Goal: Task Accomplishment & Management: Use online tool/utility

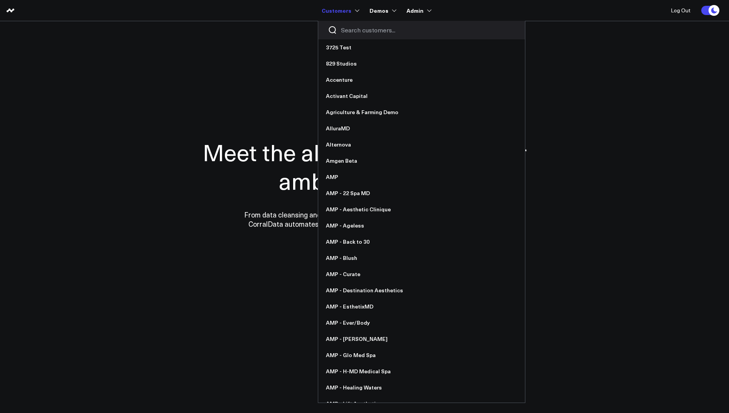
click at [357, 34] on input "Search customers input" at bounding box center [428, 30] width 174 height 8
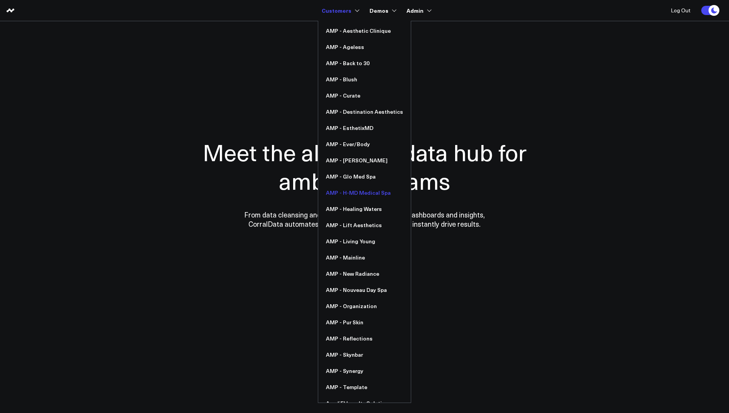
scroll to position [78, 0]
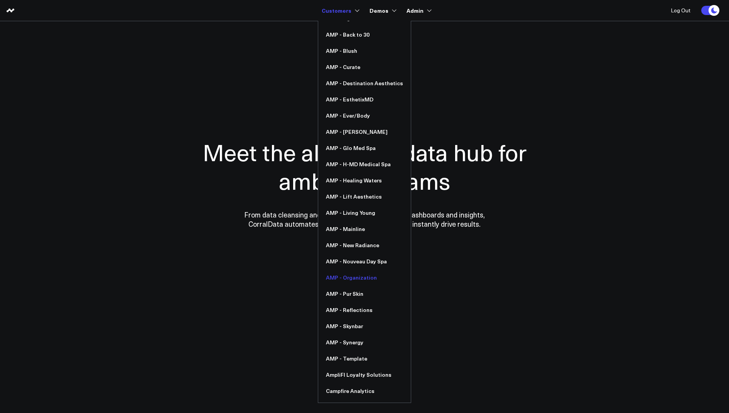
type input "amp"
click at [353, 275] on link "AMP - Organization" at bounding box center [364, 278] width 93 height 16
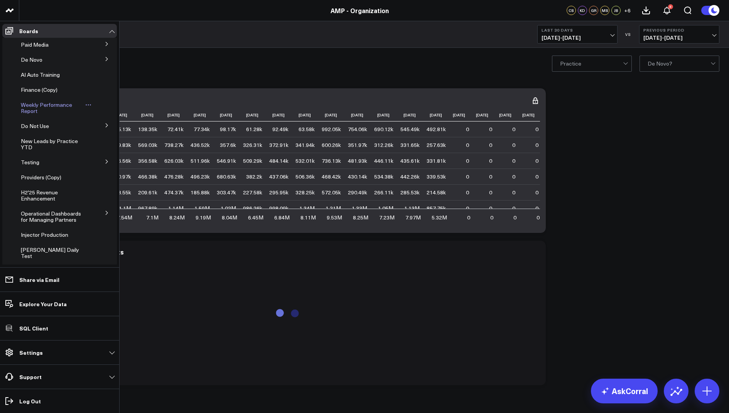
scroll to position [109, 0]
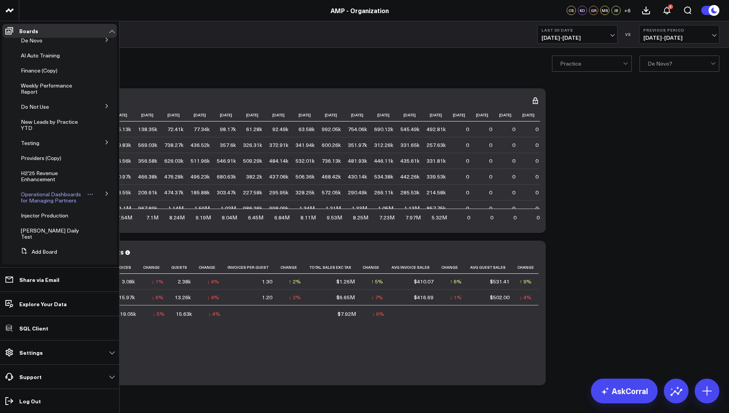
click at [87, 196] on icon at bounding box center [90, 194] width 6 height 6
click at [101, 189] on button at bounding box center [107, 194] width 20 height 12
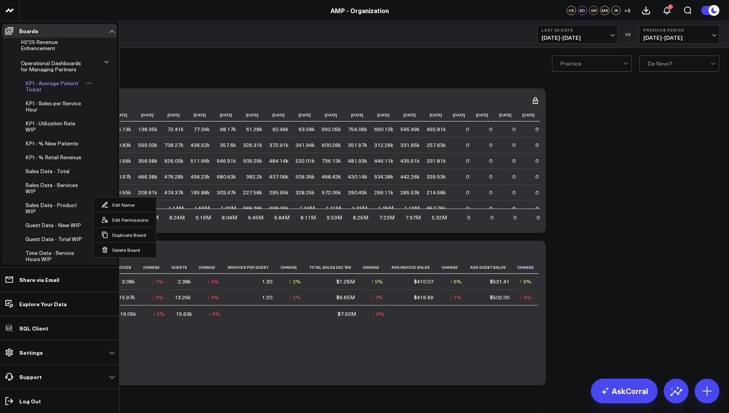
scroll to position [240, 0]
click at [57, 194] on span "Sales Data - Services WIP" at bounding box center [51, 189] width 52 height 14
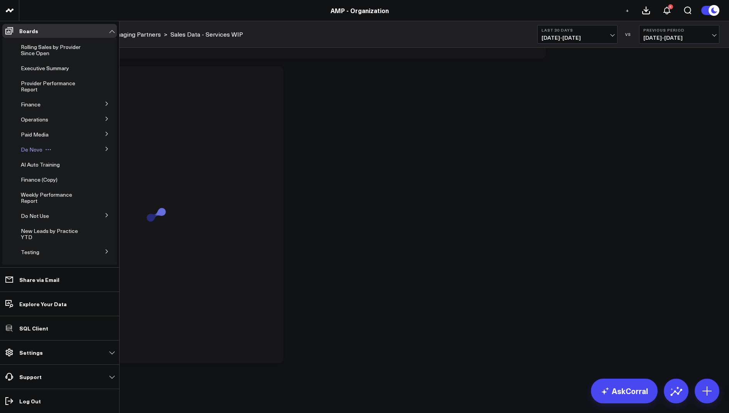
scroll to position [318, 0]
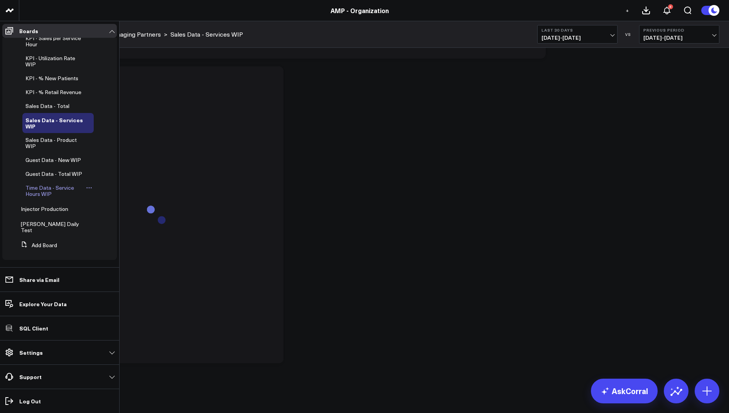
click at [44, 198] on span "Time Data - Service Hours WIP" at bounding box center [49, 191] width 49 height 14
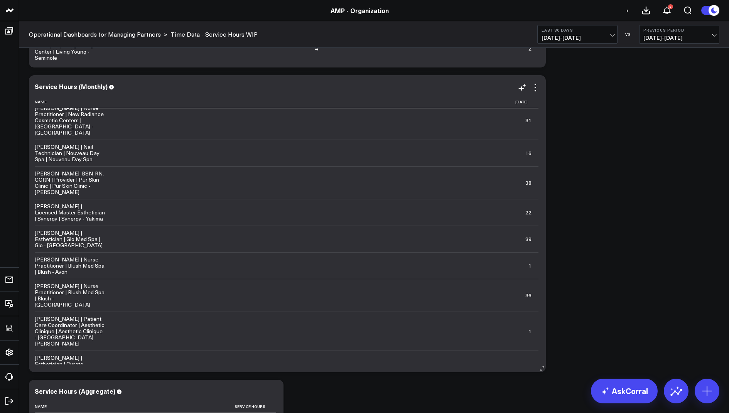
scroll to position [4957, 0]
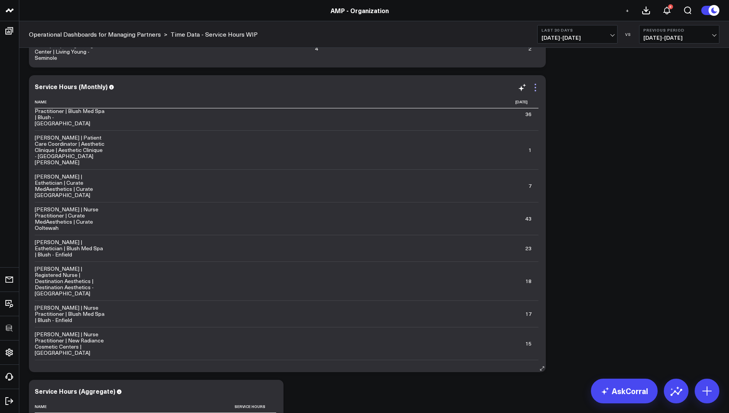
click at [534, 88] on icon at bounding box center [535, 87] width 9 height 9
click at [631, 199] on div "Providers Modify via AI Copy link to widget Ask support Remove Create linked co…" at bounding box center [374, 213] width 698 height 936
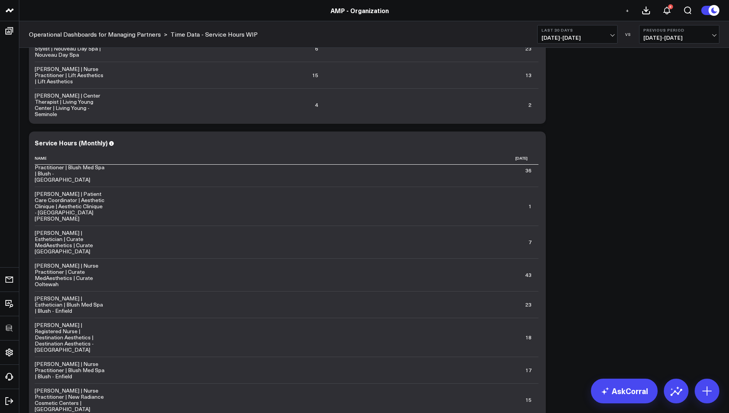
scroll to position [242, 0]
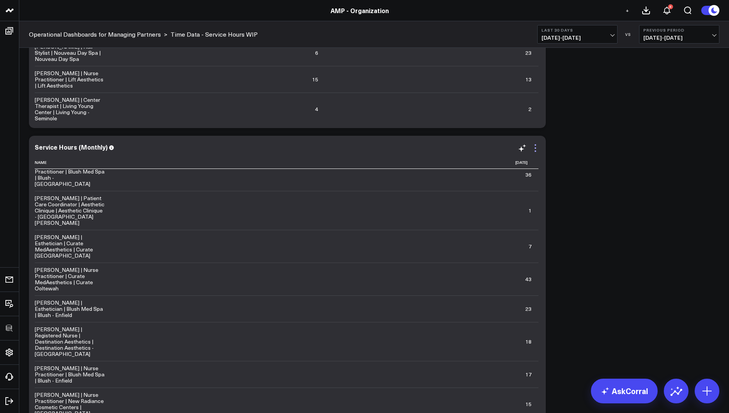
click at [537, 149] on icon at bounding box center [535, 148] width 9 height 9
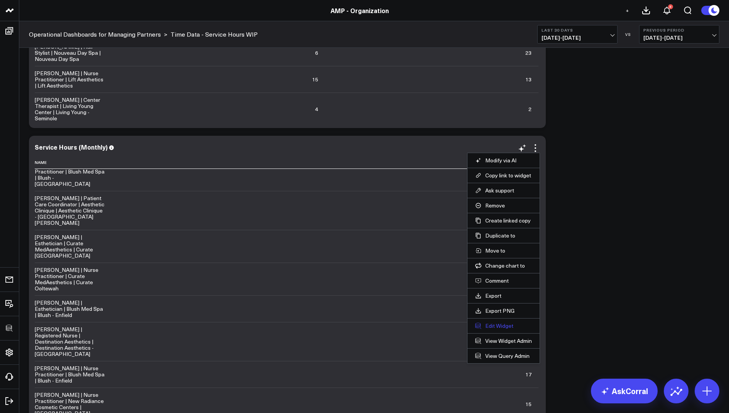
click at [492, 323] on button "Edit Widget" at bounding box center [503, 326] width 57 height 7
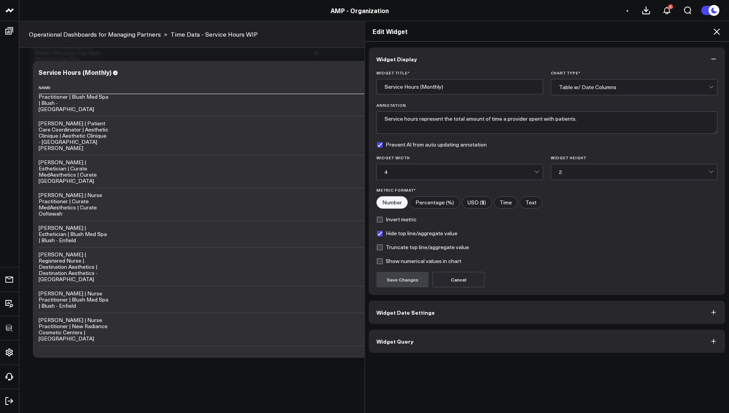
click at [396, 341] on span "Widget Query" at bounding box center [395, 341] width 37 height 6
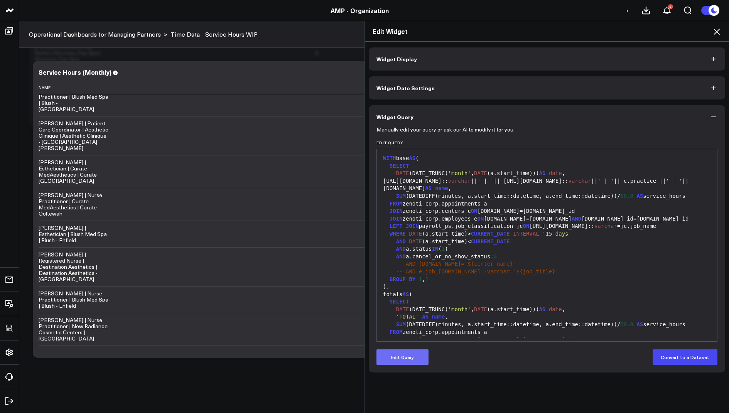
click at [405, 359] on button "Edit Query" at bounding box center [403, 357] width 52 height 15
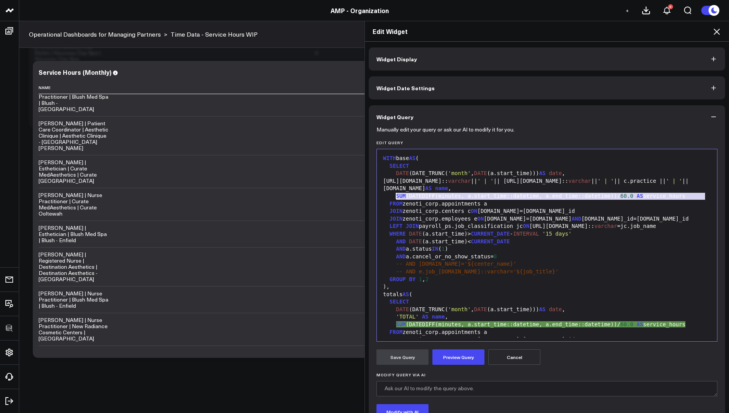
drag, startPoint x: 695, startPoint y: 199, endPoint x: 396, endPoint y: 196, distance: 299.0
click at [396, 196] on div "WITH base AS ( SELECT DATE (DATE_TRUNC( 'month' , DATE (a.start_time))) AS date…" at bounding box center [547, 321] width 333 height 336
copy div "SUM (DATEDIFF(minutes, a.start_time::datetime, a.end_time::datetime))/ 60.0 AS …"
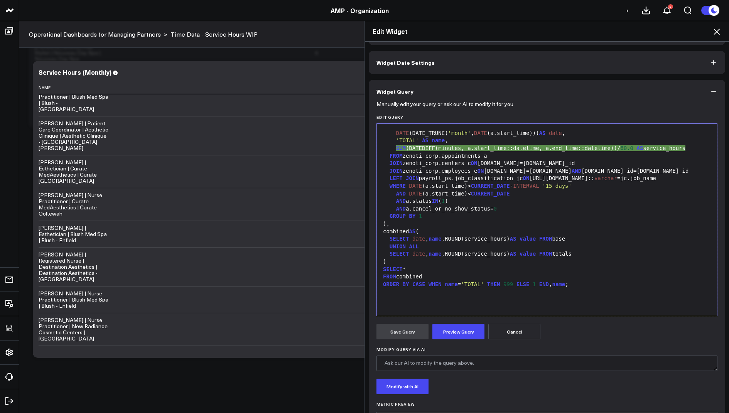
scroll to position [59, 0]
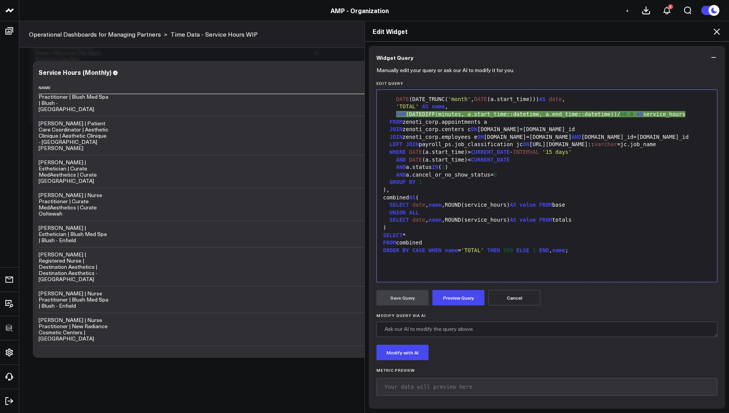
click at [581, 255] on div at bounding box center [547, 258] width 333 height 8
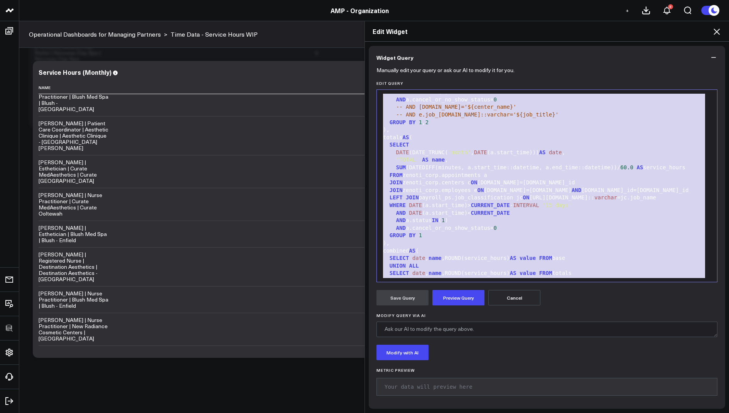
scroll to position [0, 0]
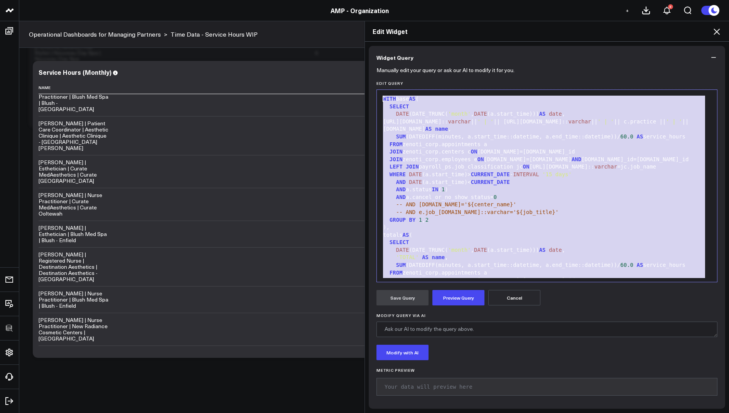
drag, startPoint x: 589, startPoint y: 253, endPoint x: 596, endPoint y: 44, distance: 208.9
click at [596, 44] on div "Widget Display Widget Date Settings Widget Query Manually edit your query or as…" at bounding box center [547, 198] width 357 height 421
copy div "WITH base AS ( SELECT DATE (DATE_TRUNC( 'month' , DATE (a.start_time))) AS date…"
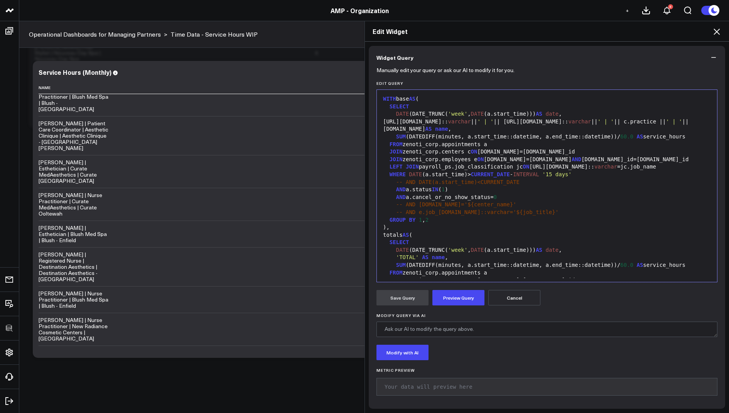
scroll to position [135, 0]
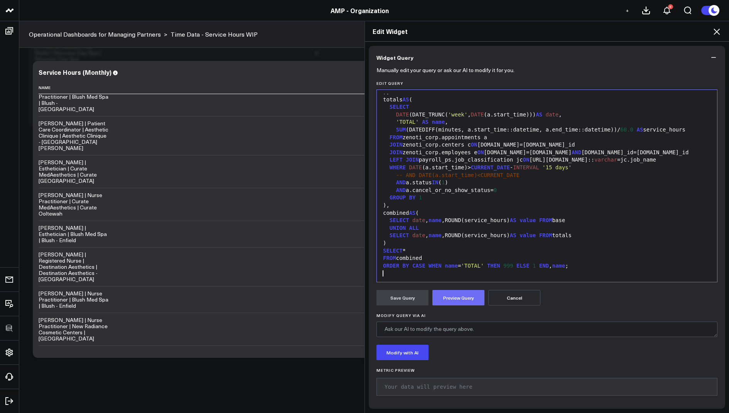
click at [460, 291] on button "Preview Query" at bounding box center [459, 297] width 52 height 15
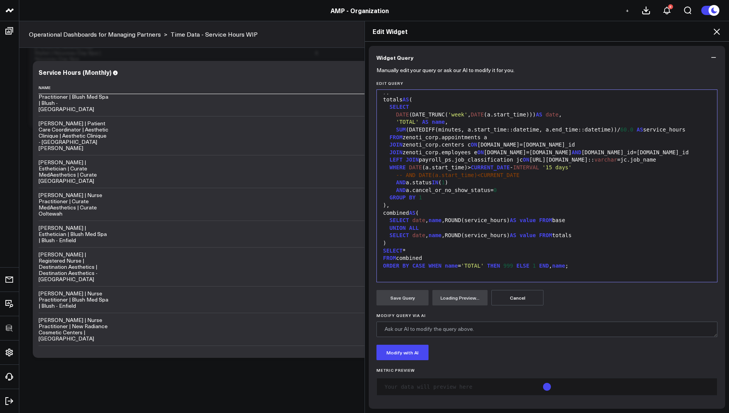
scroll to position [128, 0]
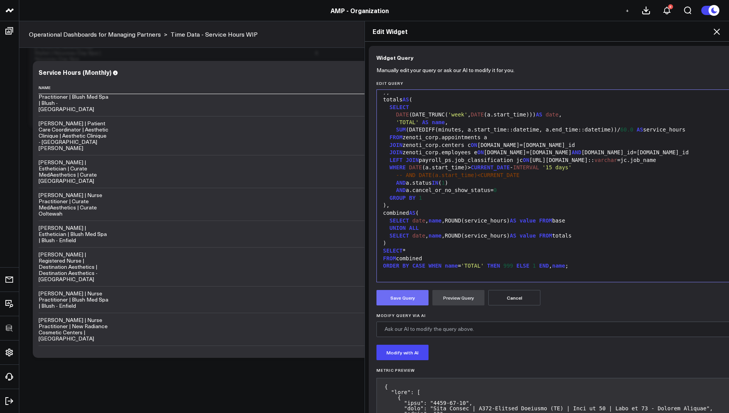
click at [398, 294] on button "Save Query" at bounding box center [403, 297] width 52 height 15
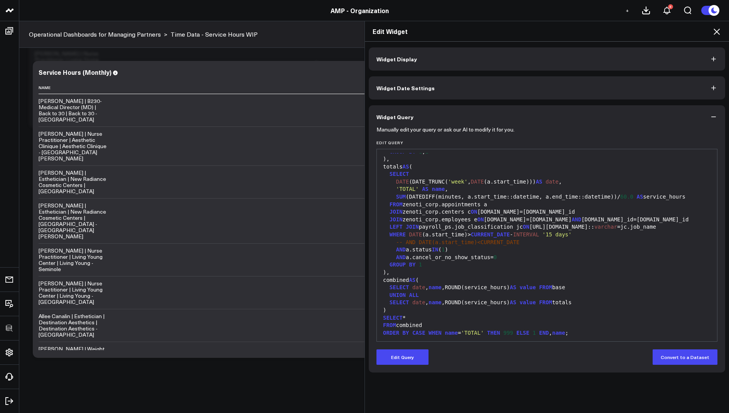
scroll to position [135, 0]
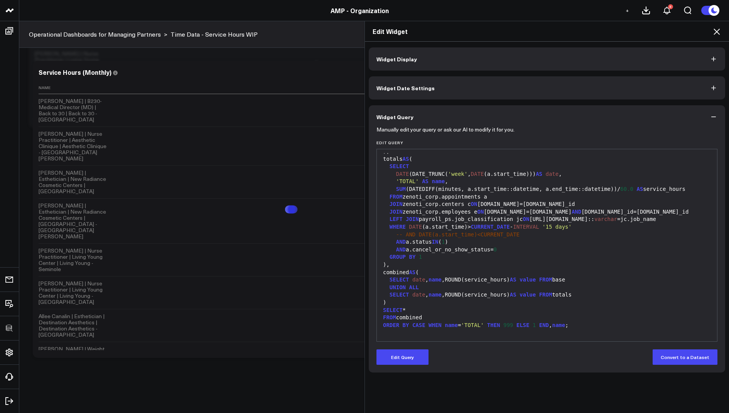
click at [718, 33] on icon at bounding box center [716, 31] width 9 height 9
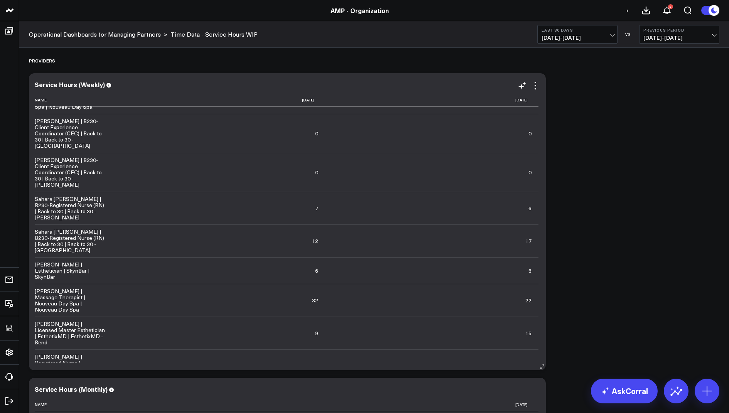
scroll to position [6921, 0]
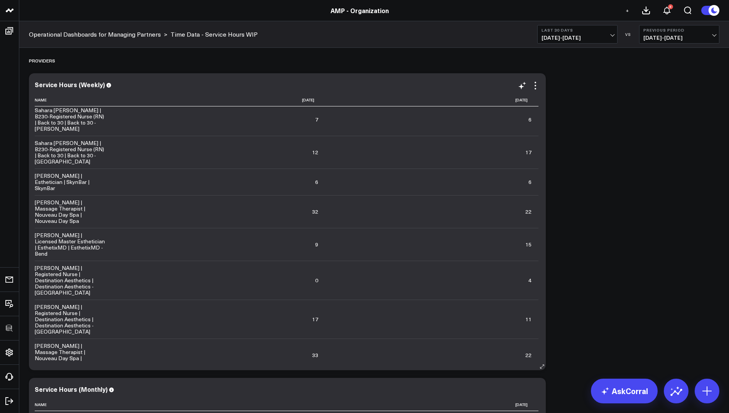
click at [537, 92] on div "Service Hours (Weekly) Name 2025-08-11 2025-08-18 Alan Clardy | B230-Medical Di…" at bounding box center [287, 222] width 505 height 282
click at [534, 86] on icon at bounding box center [535, 85] width 9 height 9
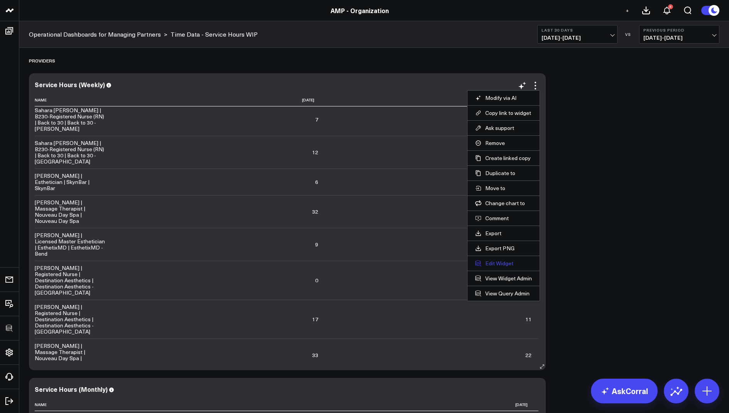
click at [492, 261] on button "Edit Widget" at bounding box center [503, 263] width 57 height 7
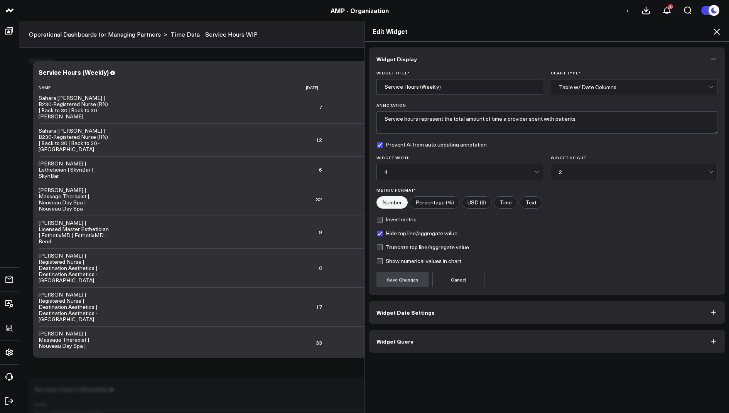
click at [399, 339] on span "Widget Query" at bounding box center [395, 341] width 37 height 6
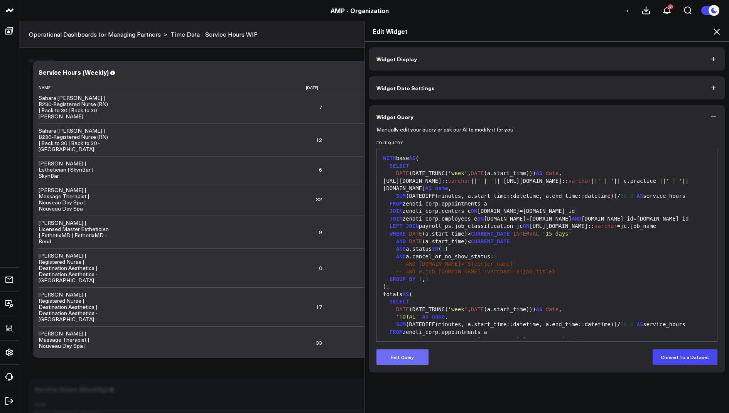
click at [389, 361] on button "Edit Query" at bounding box center [403, 357] width 52 height 15
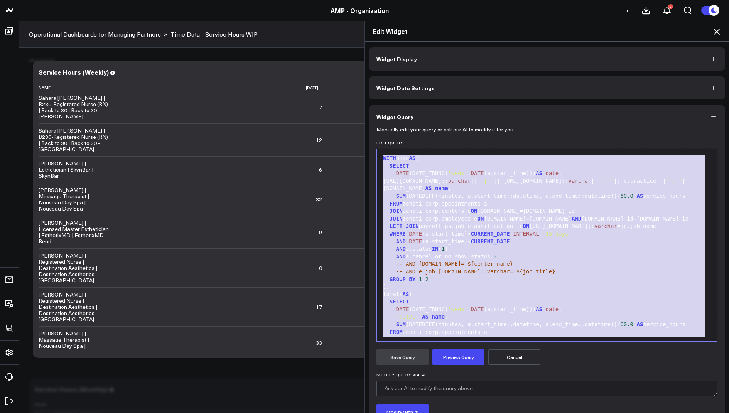
drag, startPoint x: 593, startPoint y: 309, endPoint x: 620, endPoint y: 67, distance: 243.4
click at [620, 67] on div "Widget Display Widget Date Settings Widget Query Manually edit your query or as…" at bounding box center [547, 257] width 357 height 421
copy div "WITH base AS ( SELECT DATE (DATE_TRUNC( 'week' , DATE (a.start_time))) AS date …"
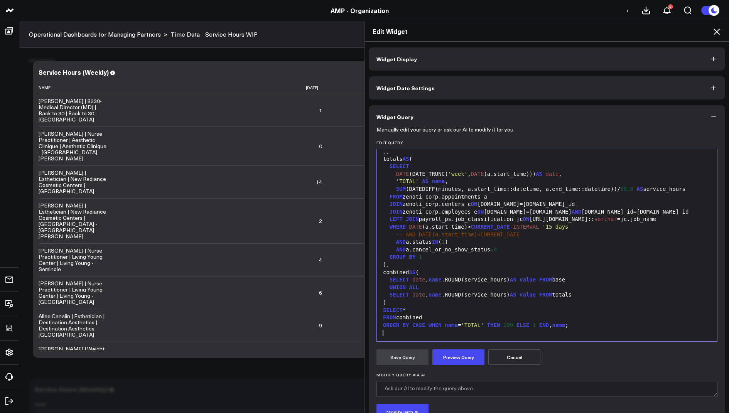
scroll to position [159, 0]
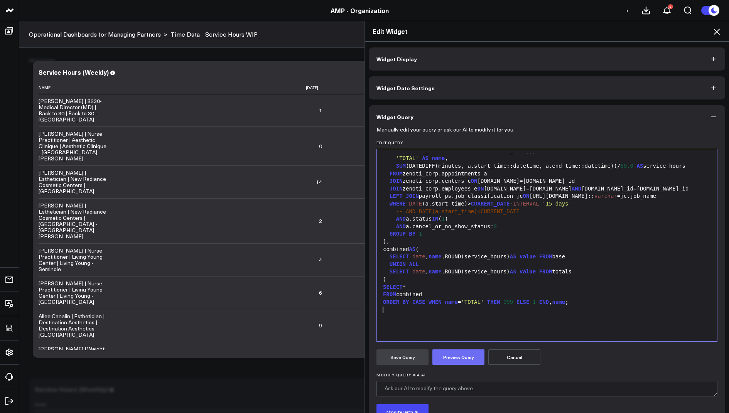
click at [453, 359] on button "Preview Query" at bounding box center [459, 357] width 52 height 15
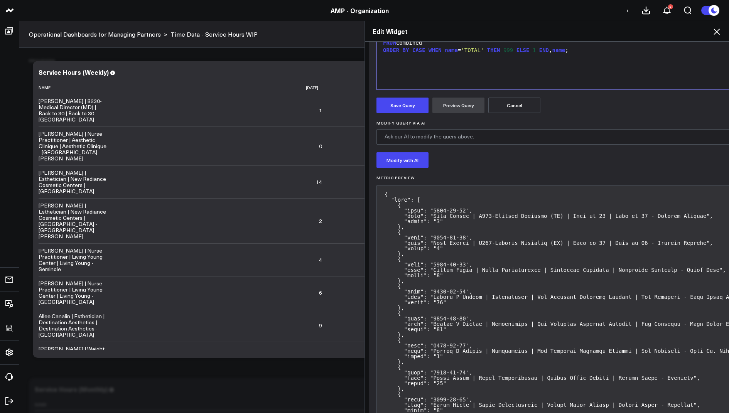
scroll to position [229, 0]
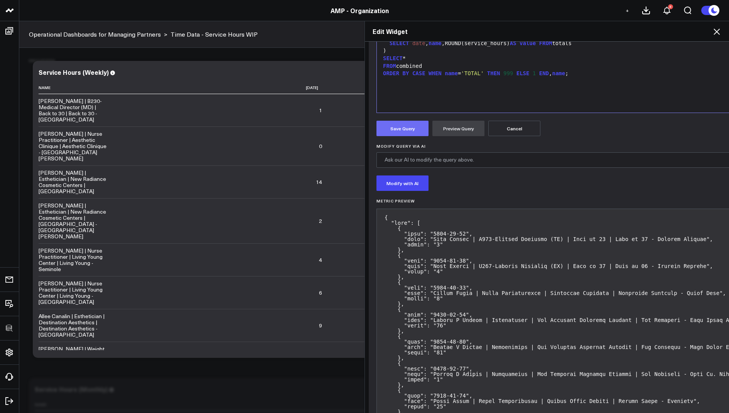
click at [404, 128] on button "Save Query" at bounding box center [403, 128] width 52 height 15
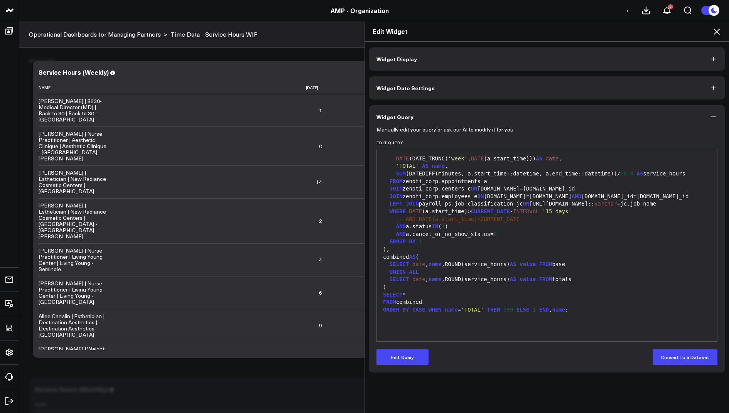
scroll to position [159, 0]
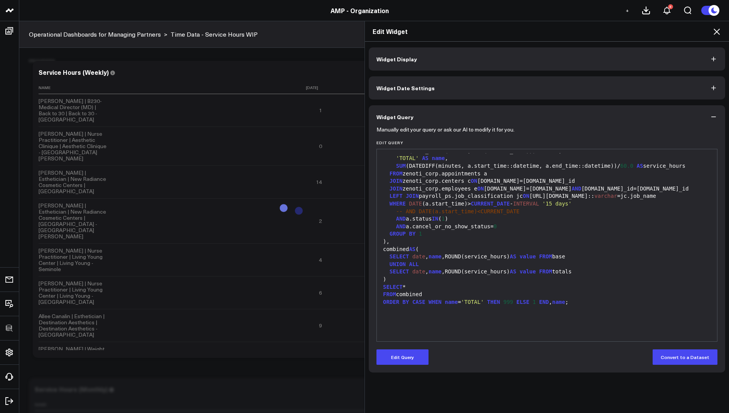
click at [715, 33] on icon at bounding box center [716, 31] width 9 height 9
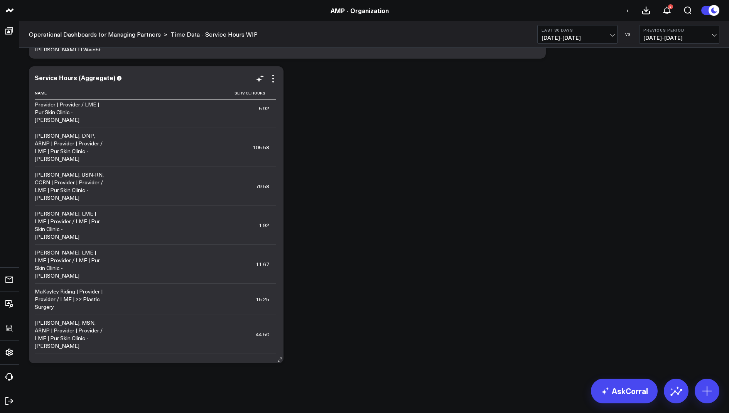
scroll to position [475, 0]
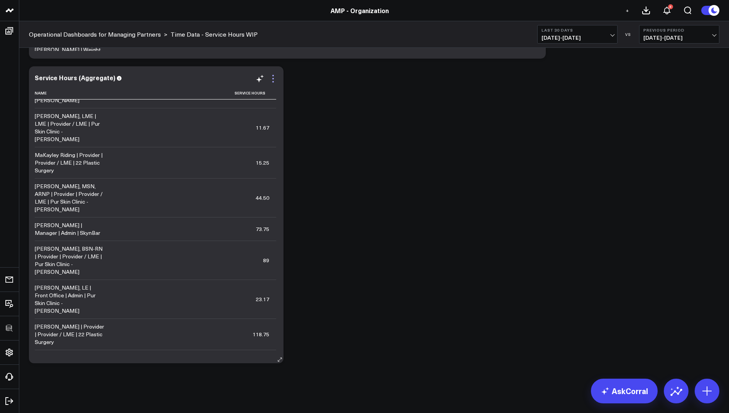
click at [272, 80] on icon at bounding box center [273, 78] width 9 height 9
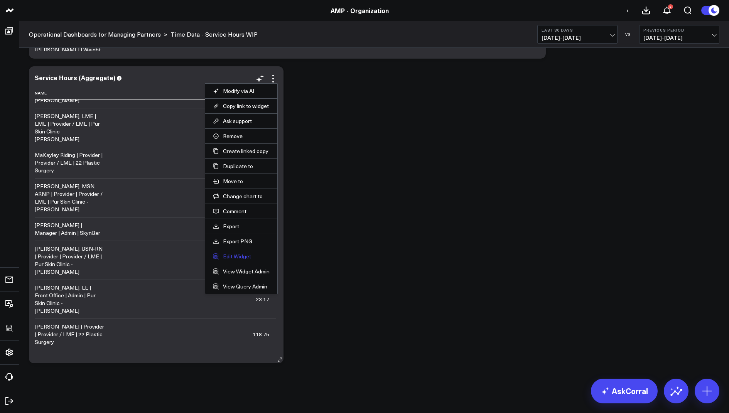
click at [232, 253] on button "Edit Widget" at bounding box center [241, 256] width 57 height 7
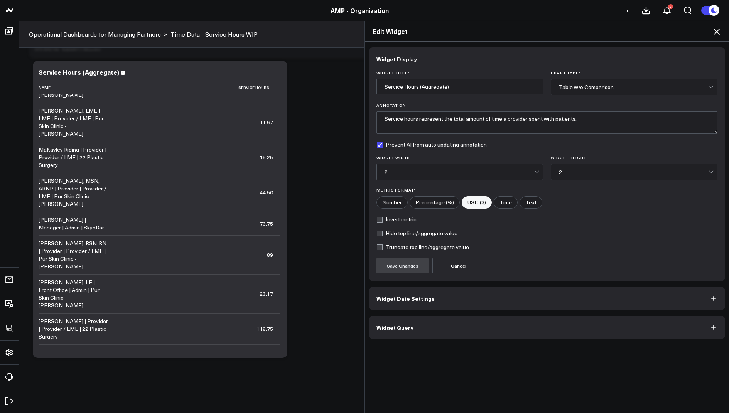
click at [421, 326] on button "Widget Query" at bounding box center [547, 327] width 357 height 23
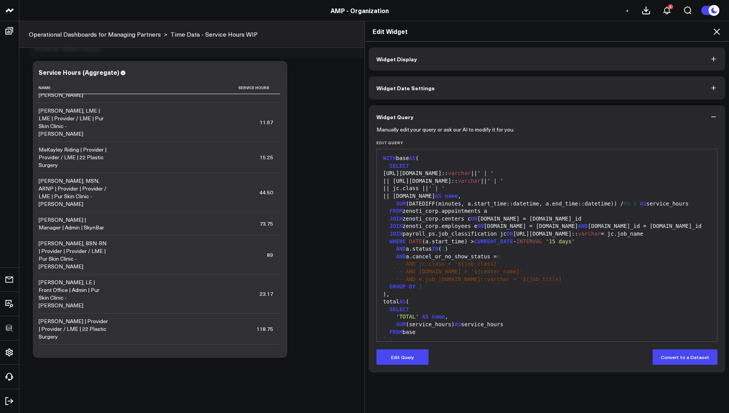
click at [717, 31] on icon at bounding box center [717, 32] width 6 height 6
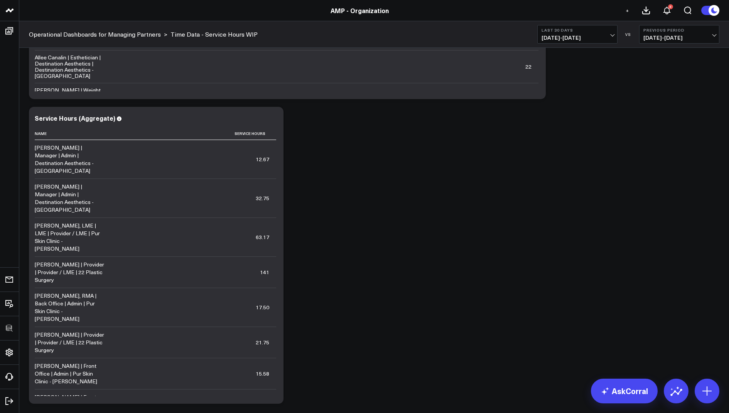
scroll to position [573, 0]
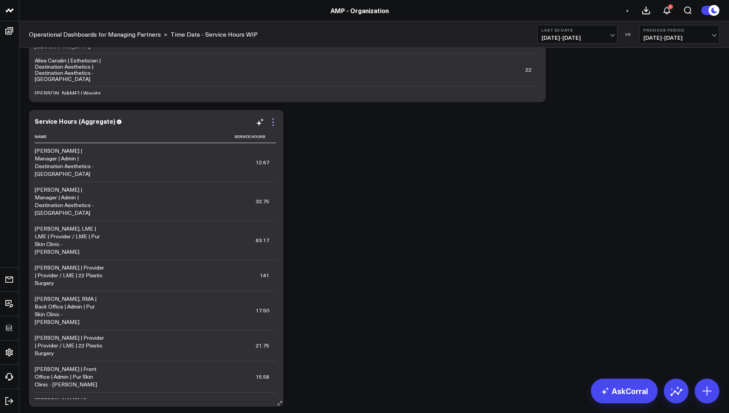
click at [274, 123] on icon at bounding box center [273, 122] width 9 height 9
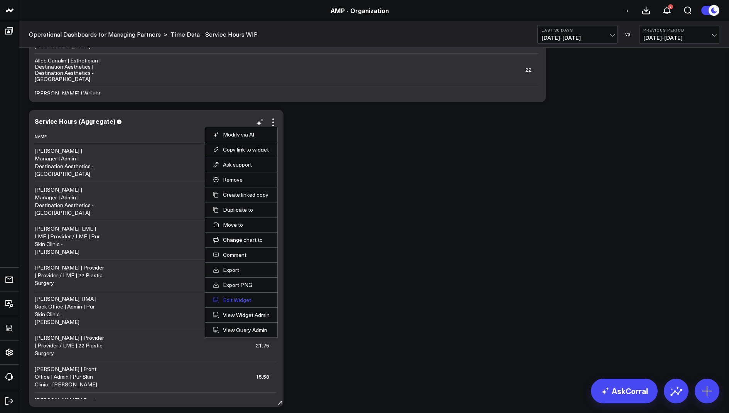
click at [222, 298] on button "Edit Widget" at bounding box center [241, 300] width 57 height 7
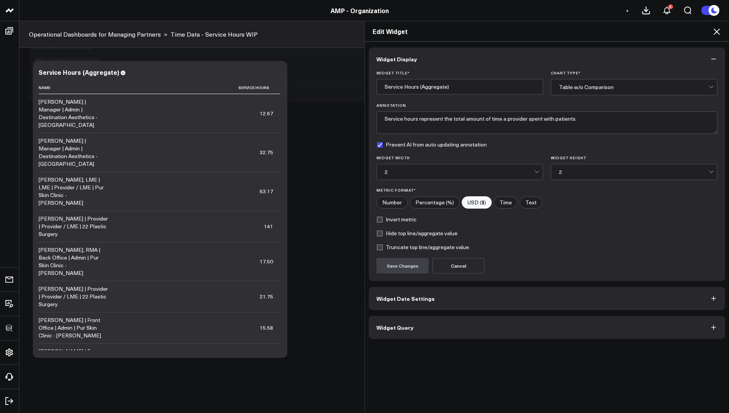
click at [382, 324] on span "Widget Query" at bounding box center [395, 327] width 37 height 6
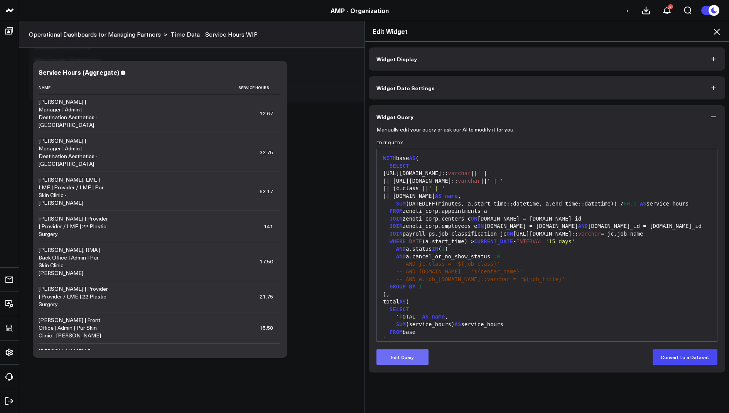
click at [385, 355] on button "Edit Query" at bounding box center [403, 357] width 52 height 15
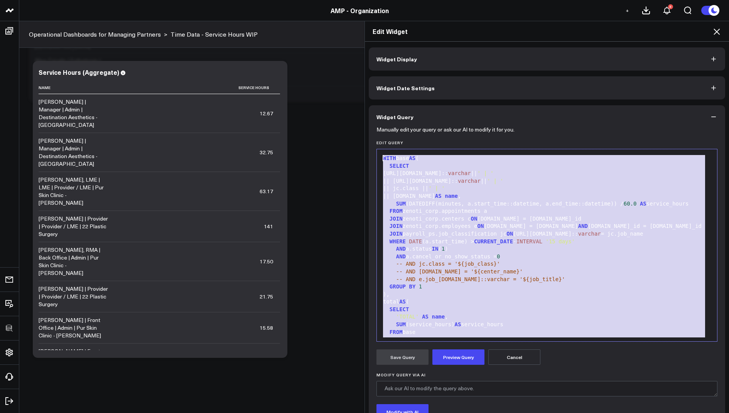
drag, startPoint x: 622, startPoint y: 319, endPoint x: 649, endPoint y: 114, distance: 207.5
click at [649, 115] on div "Widget Query Manually edit your query or ask our AI to modify it for you. Edit …" at bounding box center [547, 286] width 357 height 363
copy div "WITH base AS ( SELECT e.personal_info.name:: varchar || ' | ' || e.job_info.nam…"
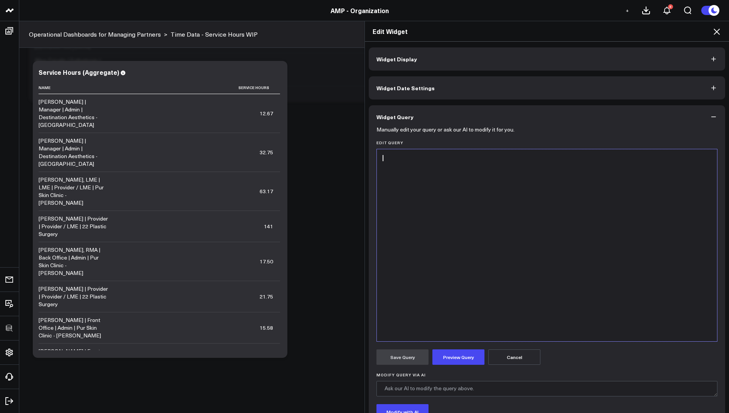
scroll to position [82, 0]
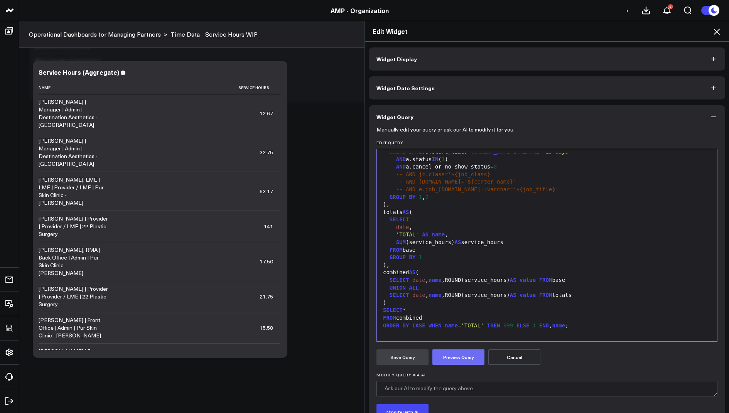
click at [449, 358] on button "Preview Query" at bounding box center [459, 357] width 52 height 15
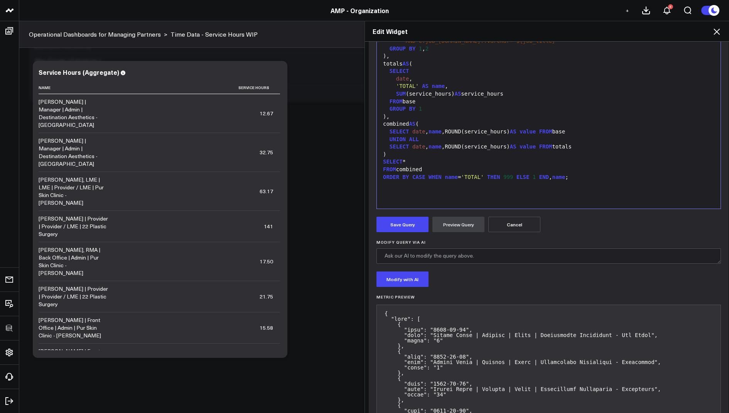
scroll to position [137, 0]
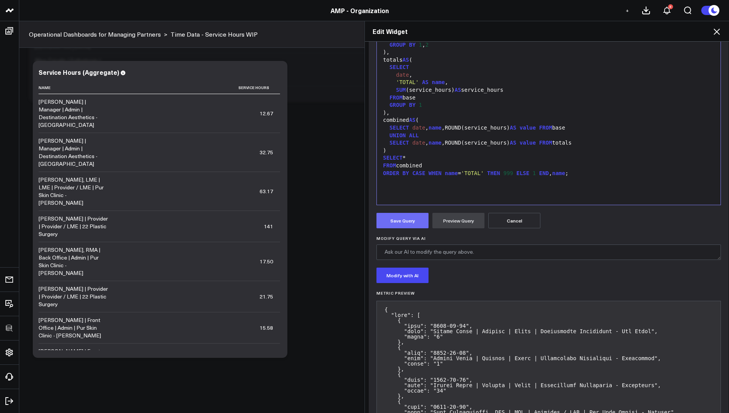
click at [402, 218] on button "Save Query" at bounding box center [403, 220] width 52 height 15
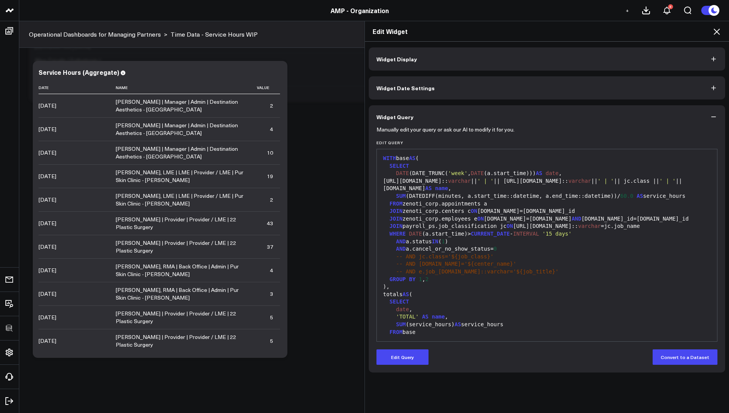
scroll to position [98, 0]
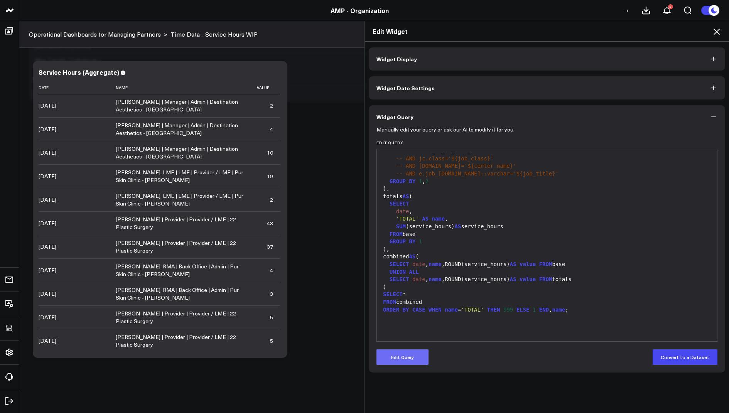
click at [419, 357] on button "Edit Query" at bounding box center [403, 357] width 52 height 15
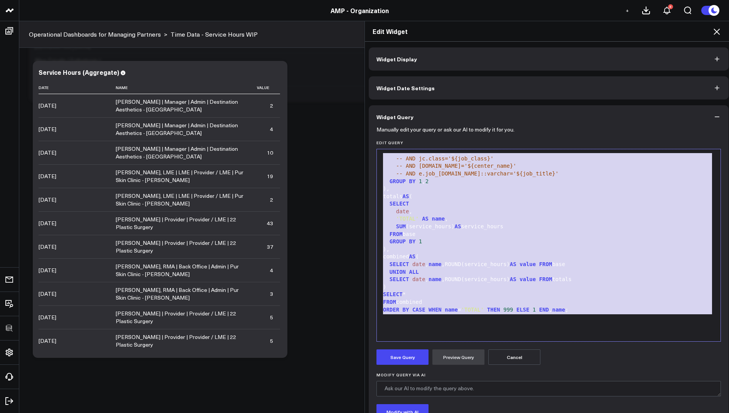
scroll to position [0, 0]
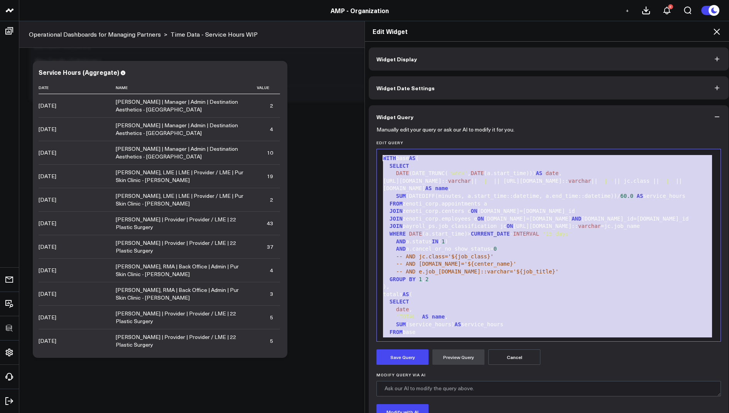
drag, startPoint x: 579, startPoint y: 314, endPoint x: 651, endPoint y: 37, distance: 287.1
click at [651, 37] on div "Edit Widget Widget Display Widget Date Settings Widget Query Manually edit your…" at bounding box center [547, 217] width 365 height 392
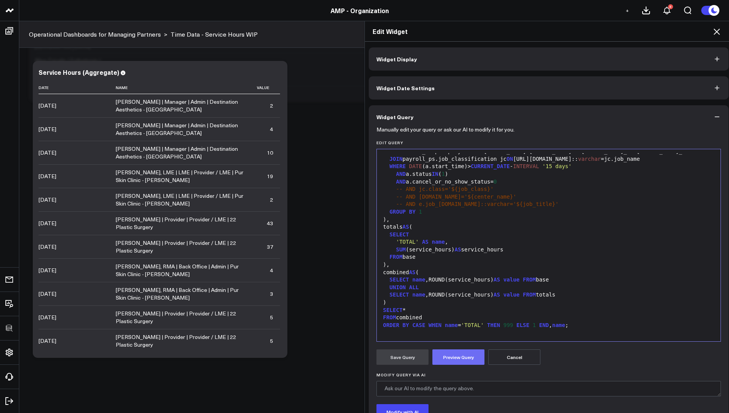
click at [453, 351] on button "Preview Query" at bounding box center [459, 357] width 52 height 15
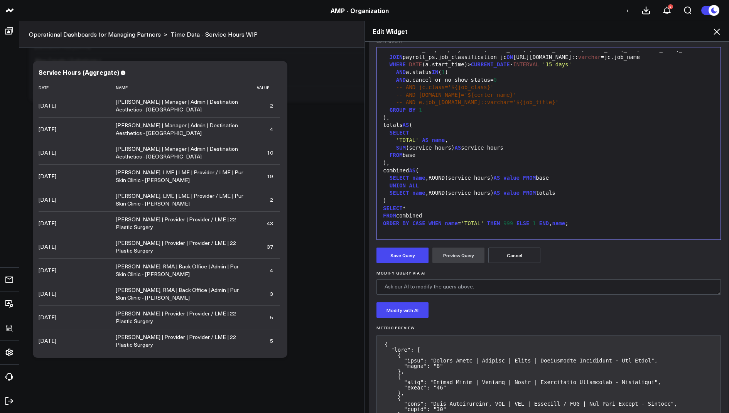
scroll to position [104, 0]
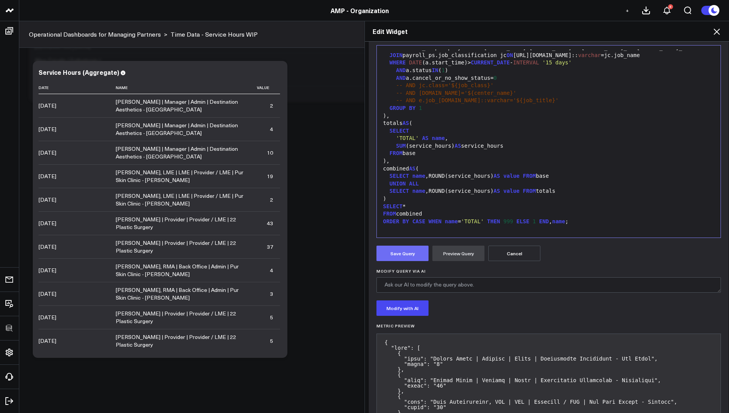
click at [394, 250] on button "Save Query" at bounding box center [403, 253] width 52 height 15
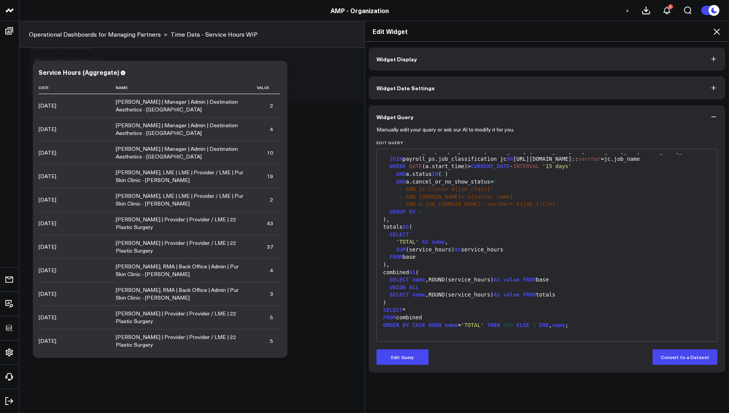
scroll to position [0, 0]
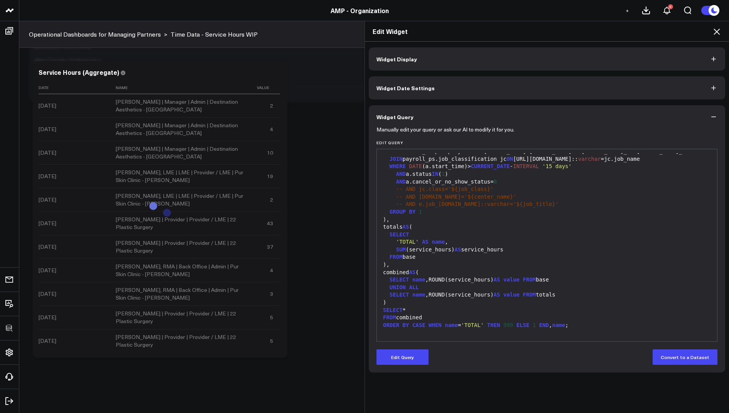
click at [716, 30] on icon at bounding box center [716, 31] width 9 height 9
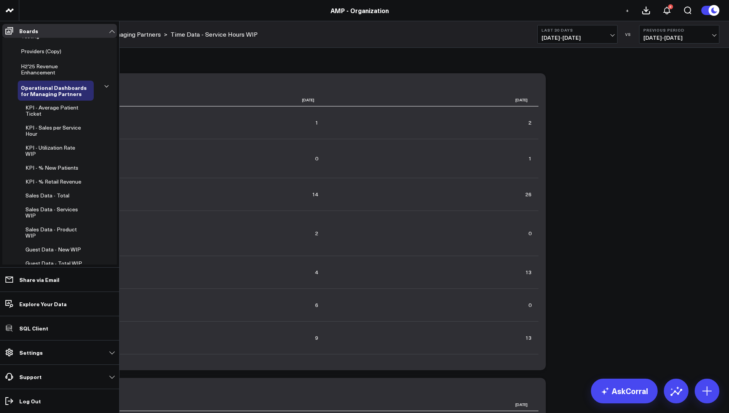
scroll to position [318, 0]
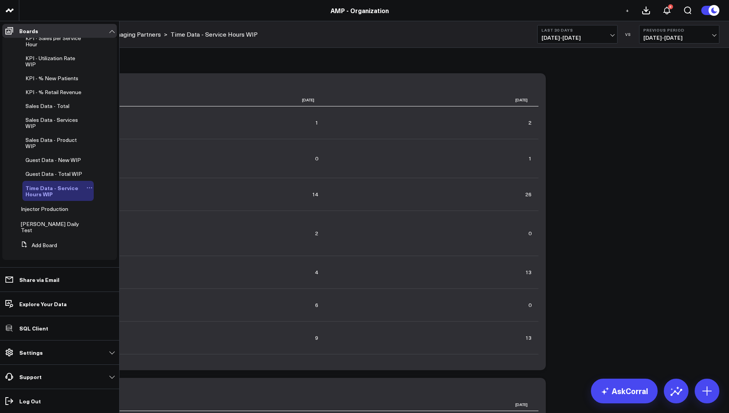
click at [87, 189] on icon at bounding box center [87, 188] width 1 height 1
click at [100, 201] on icon at bounding box center [103, 204] width 7 height 7
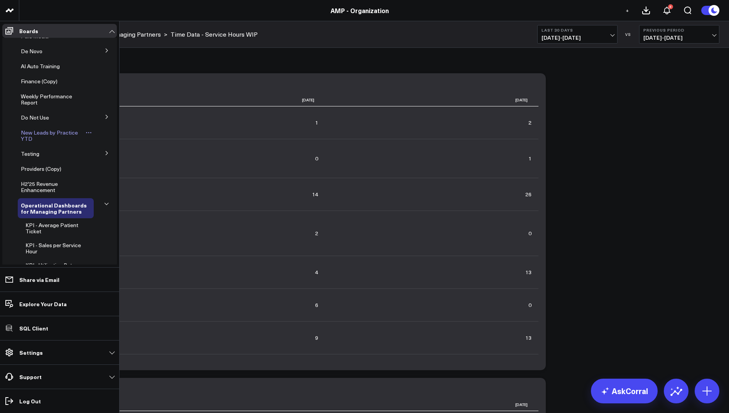
scroll to position [311, 0]
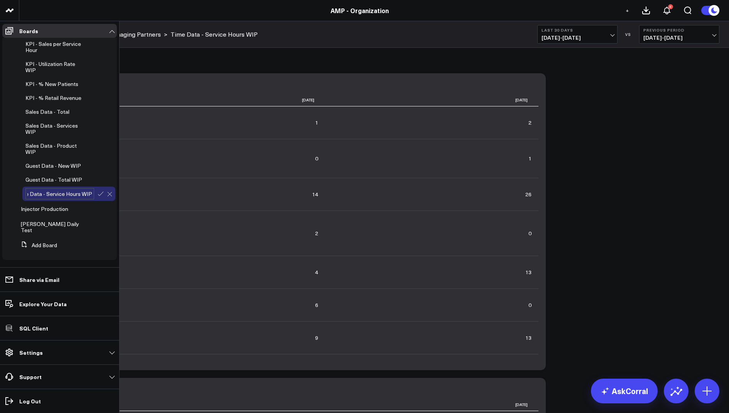
click at [88, 199] on input "Time Data - Service Hours WIP" at bounding box center [59, 193] width 69 height 11
type input "Time Data - Service Hours"
click at [97, 198] on icon at bounding box center [100, 194] width 7 height 7
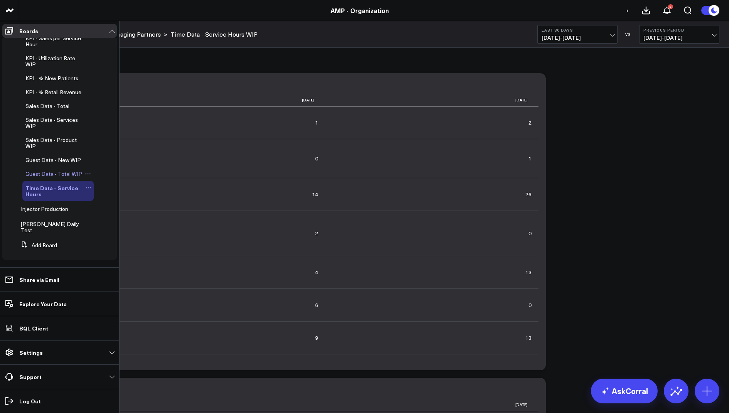
click at [57, 177] on span "Guest Data - Total WIP" at bounding box center [53, 173] width 57 height 7
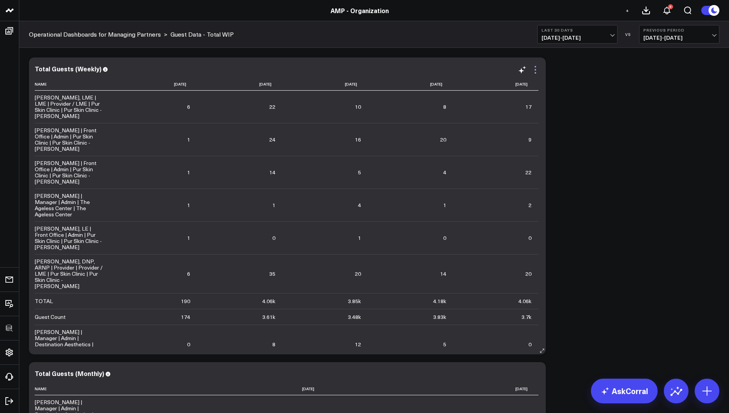
click at [533, 68] on icon at bounding box center [535, 69] width 9 height 9
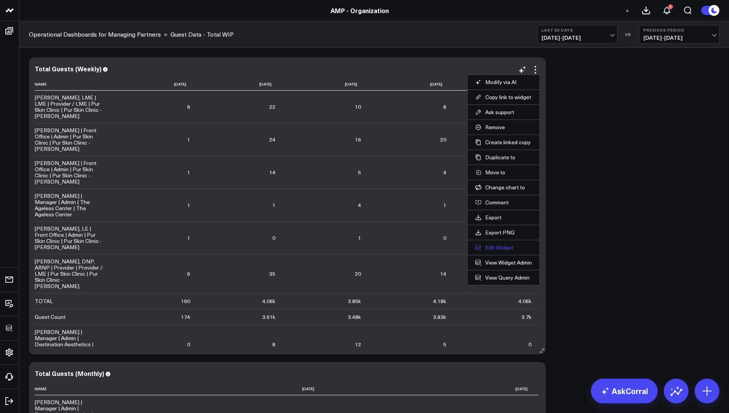
click at [492, 247] on button "Edit Widget" at bounding box center [503, 247] width 57 height 7
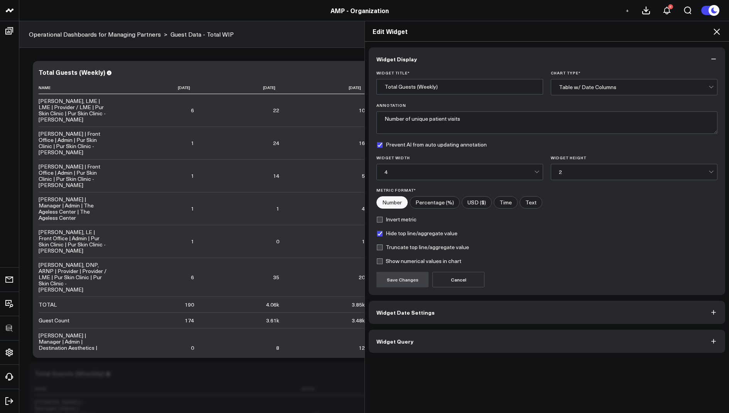
click at [392, 342] on span "Widget Query" at bounding box center [395, 341] width 37 height 6
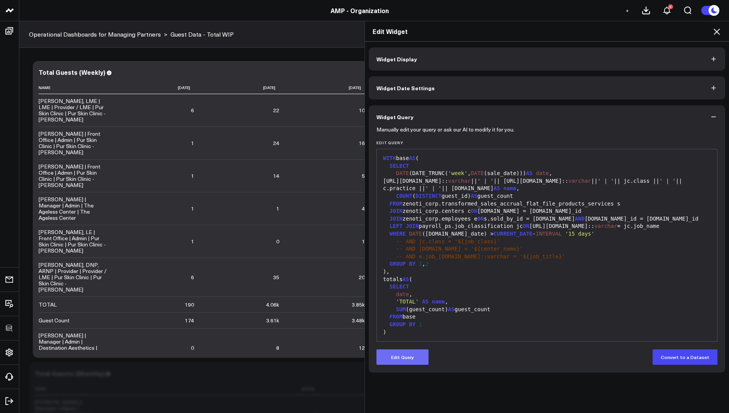
click at [404, 356] on button "Edit Query" at bounding box center [403, 357] width 52 height 15
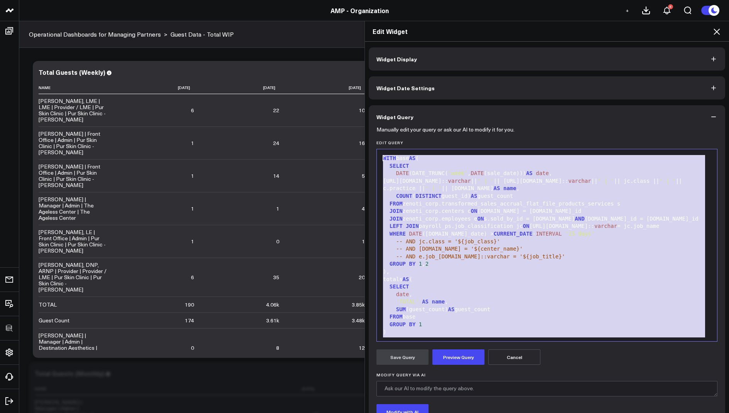
drag, startPoint x: 621, startPoint y: 328, endPoint x: 652, endPoint y: 96, distance: 233.9
click at [652, 96] on div "Widget Display Widget Date Settings Widget Query Manually edit your query or as…" at bounding box center [547, 257] width 357 height 421
copy div "WITH base AS ( SELECT DATE (DATE_TRUNC( 'week' , DATE (sale_date))) AS date , e…"
click at [719, 33] on icon at bounding box center [716, 31] width 9 height 9
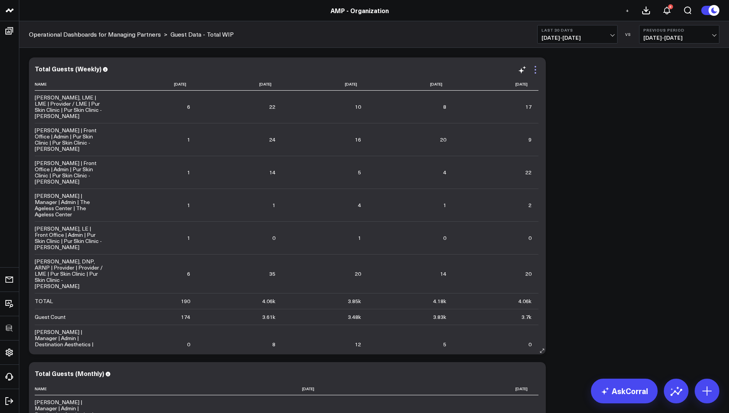
click at [534, 69] on icon at bounding box center [535, 69] width 9 height 9
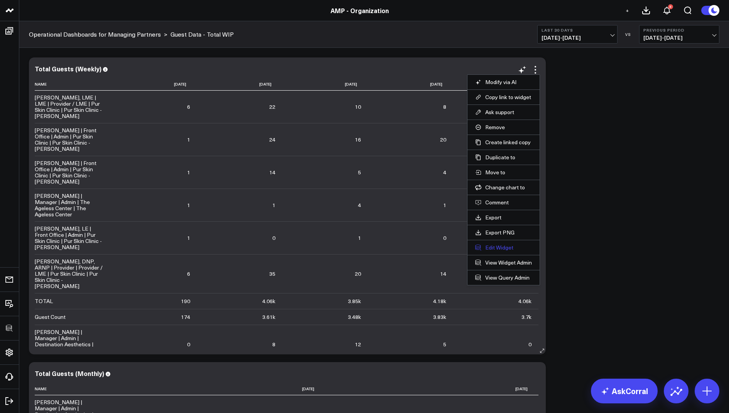
click at [497, 246] on button "Edit Widget" at bounding box center [503, 247] width 57 height 7
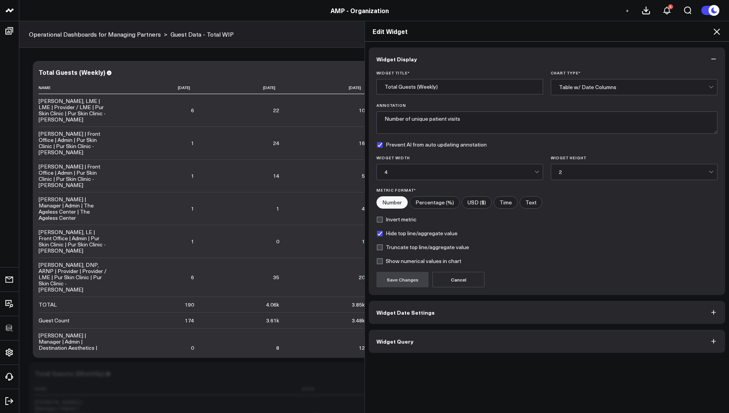
click at [381, 347] on button "Widget Query" at bounding box center [547, 341] width 357 height 23
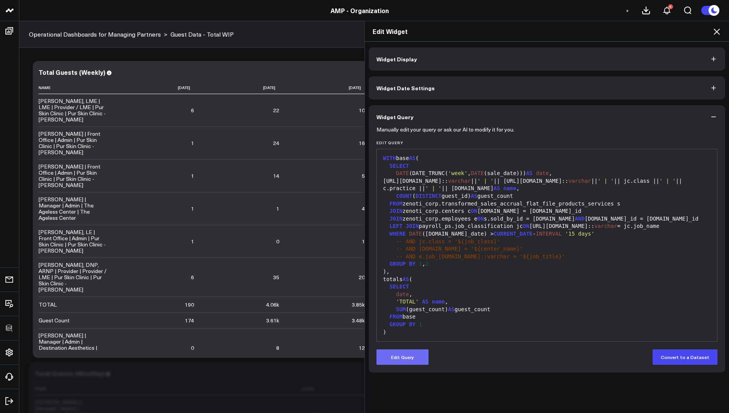
click at [415, 361] on button "Edit Query" at bounding box center [403, 357] width 52 height 15
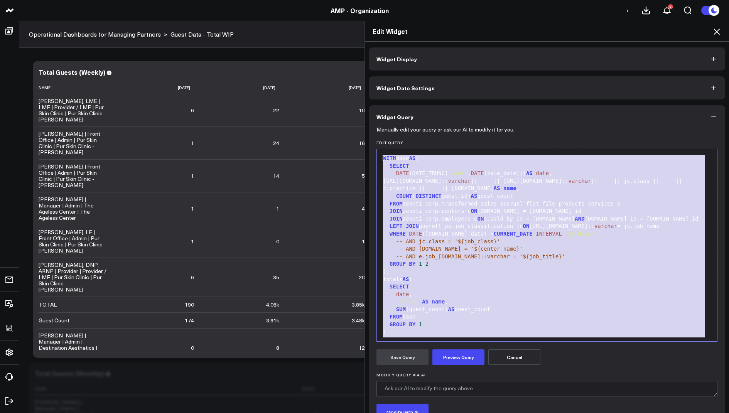
drag, startPoint x: 624, startPoint y: 326, endPoint x: 662, endPoint y: 57, distance: 272.3
click at [662, 57] on div "Widget Display Widget Date Settings Widget Query Manually edit your query or as…" at bounding box center [547, 257] width 357 height 421
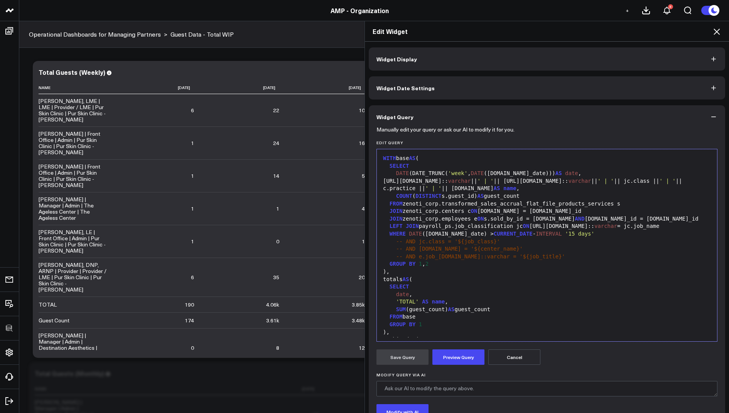
scroll to position [67, 0]
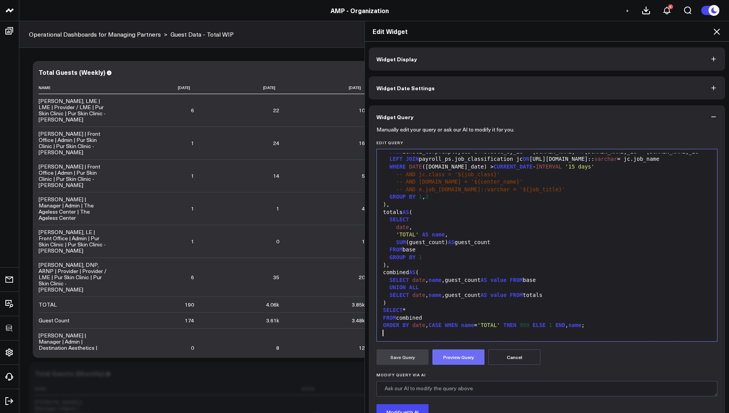
click at [459, 358] on button "Preview Query" at bounding box center [459, 357] width 52 height 15
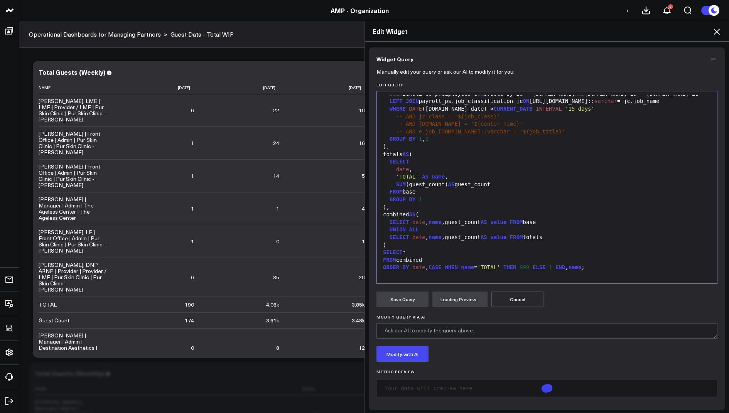
scroll to position [59, 0]
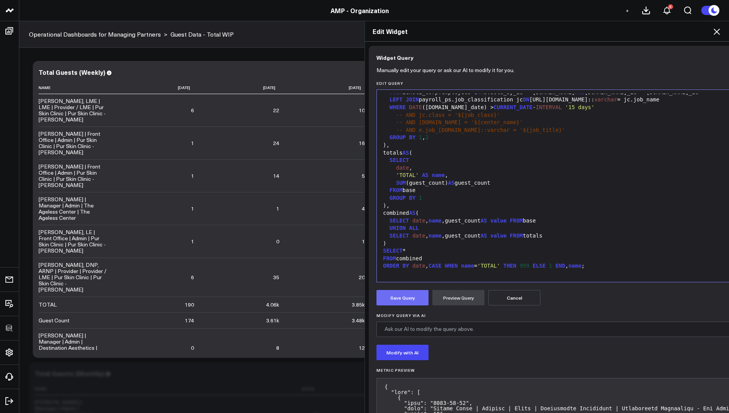
click at [395, 297] on button "Save Query" at bounding box center [403, 297] width 52 height 15
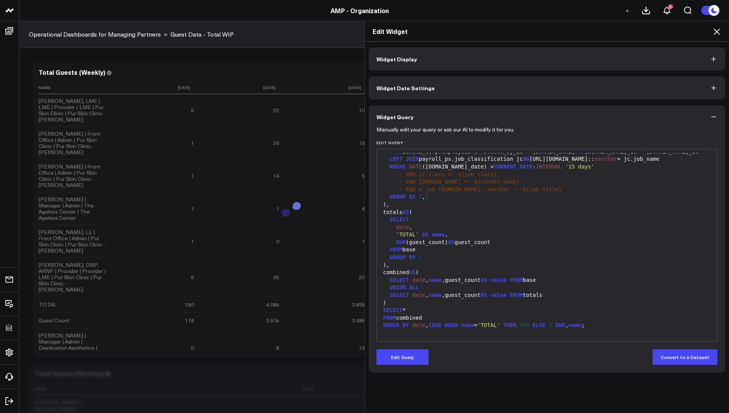
click at [717, 30] on icon at bounding box center [716, 31] width 9 height 9
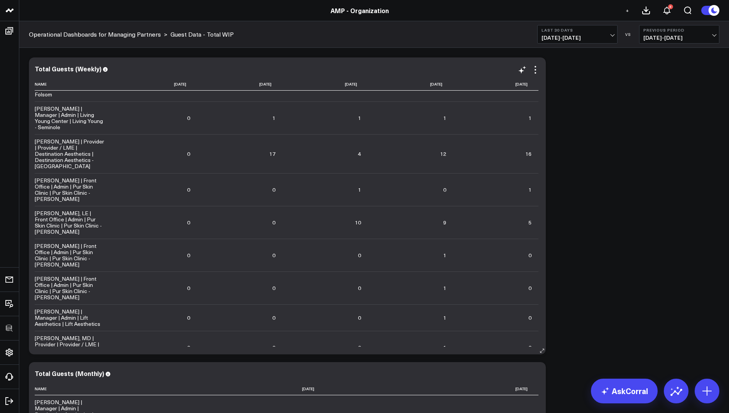
scroll to position [986, 0]
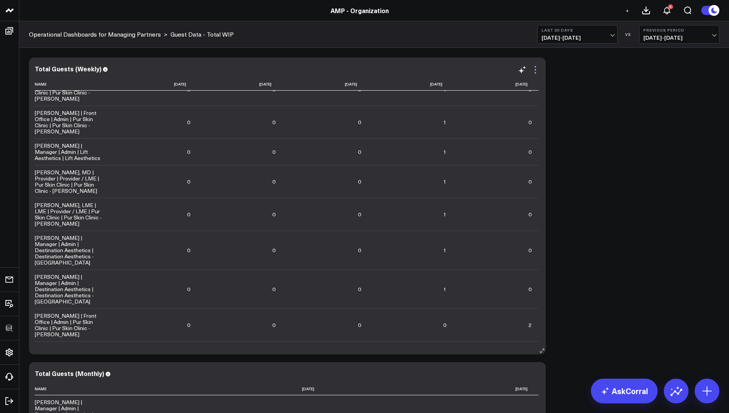
click at [538, 72] on icon at bounding box center [535, 69] width 9 height 9
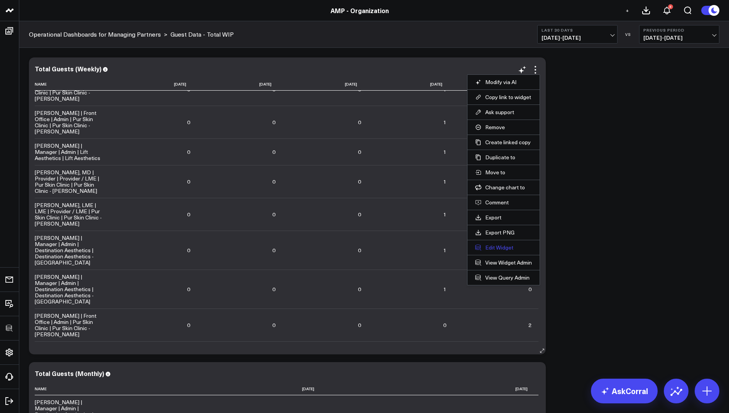
click at [487, 247] on button "Edit Widget" at bounding box center [503, 247] width 57 height 7
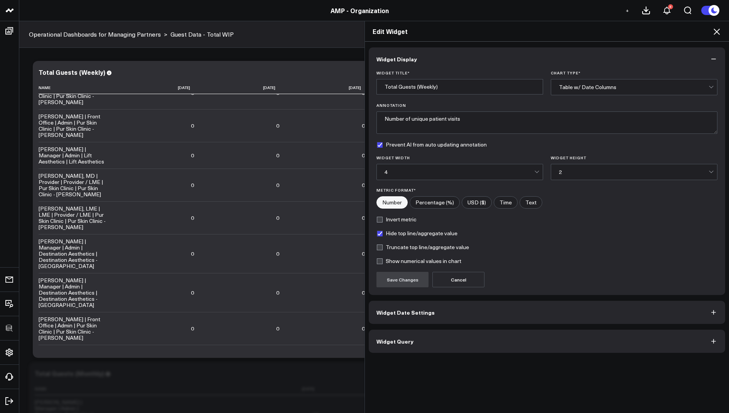
click at [431, 343] on button "Widget Query" at bounding box center [547, 341] width 357 height 23
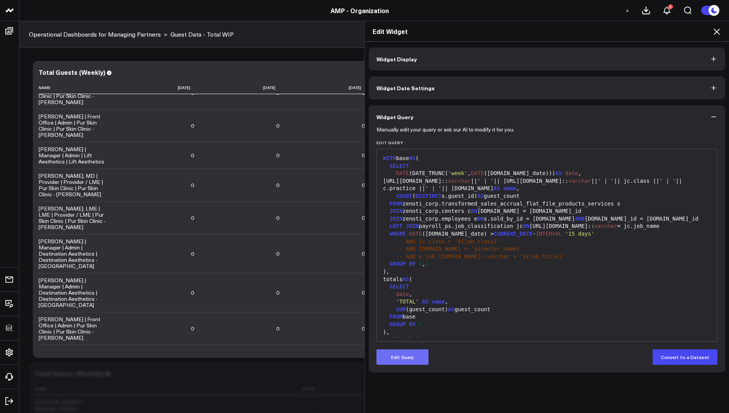
click at [407, 363] on button "Edit Query" at bounding box center [403, 357] width 52 height 15
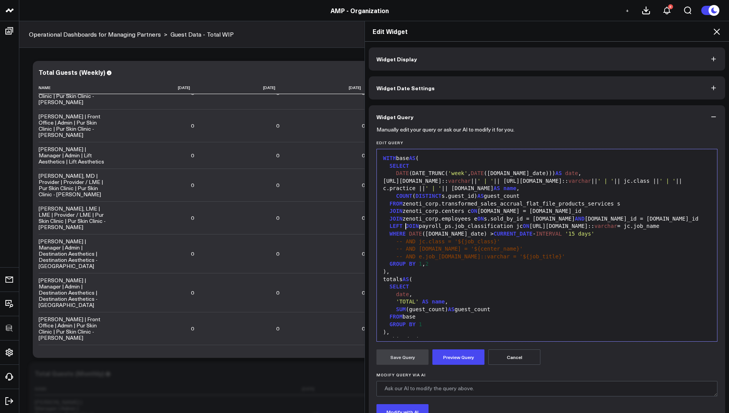
click at [407, 225] on span "JOIN" at bounding box center [412, 226] width 13 height 6
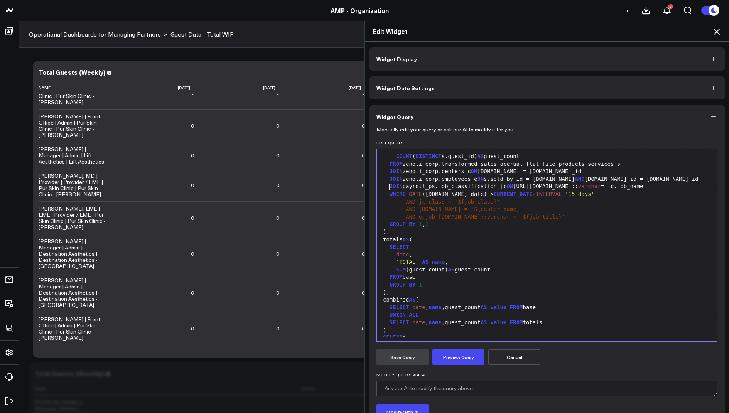
scroll to position [75, 0]
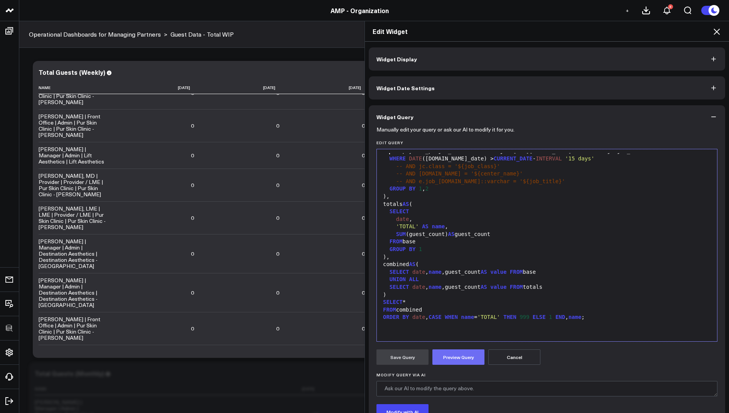
click at [456, 357] on button "Preview Query" at bounding box center [459, 357] width 52 height 15
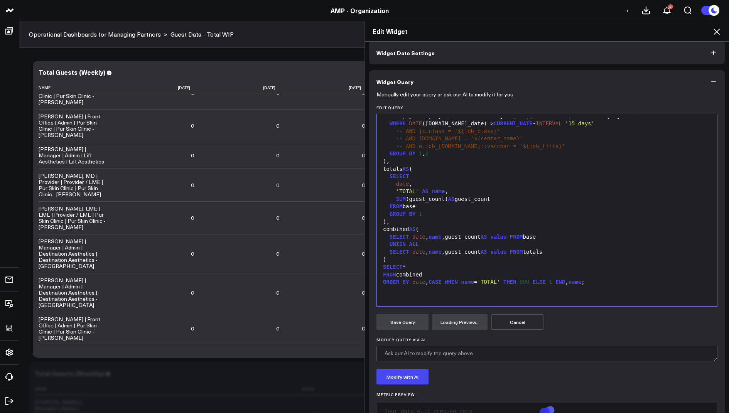
scroll to position [59, 0]
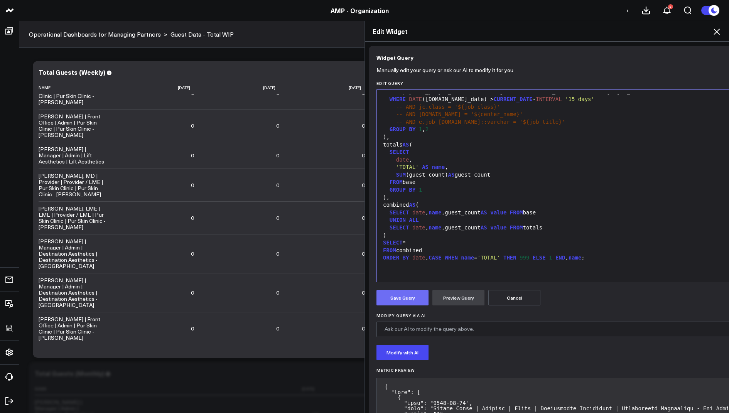
click at [389, 298] on button "Save Query" at bounding box center [403, 297] width 52 height 15
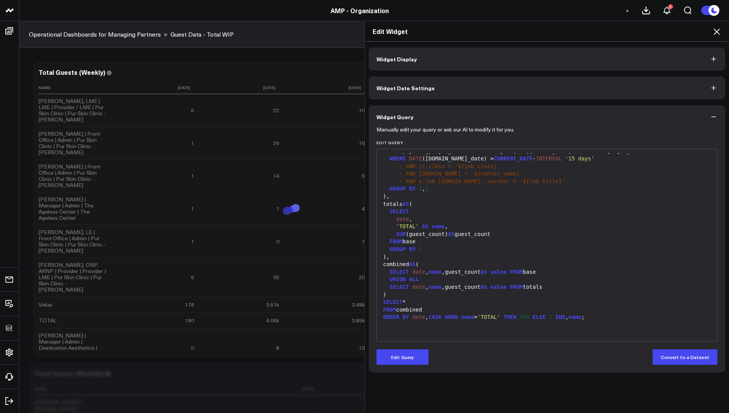
scroll to position [0, 0]
click at [714, 30] on icon at bounding box center [716, 31] width 9 height 9
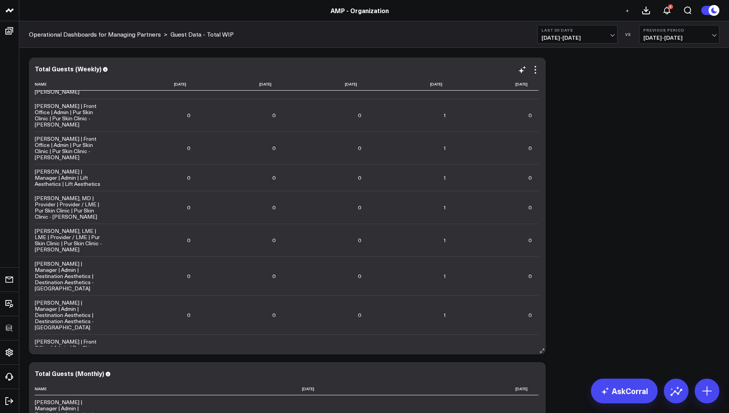
scroll to position [970, 0]
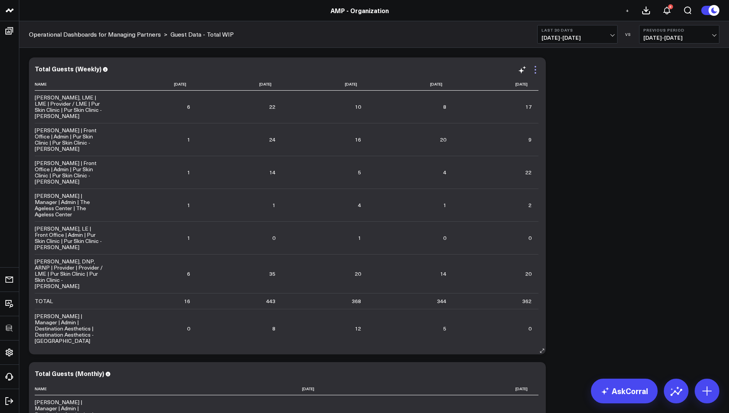
click at [536, 74] on icon at bounding box center [535, 69] width 9 height 9
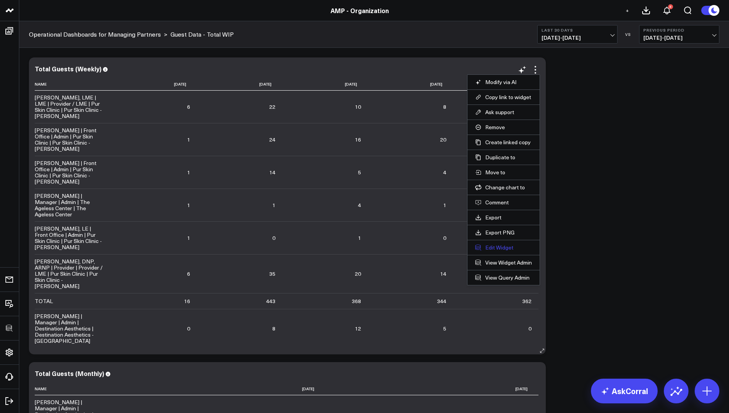
click at [494, 244] on button "Edit Widget" at bounding box center [503, 247] width 57 height 7
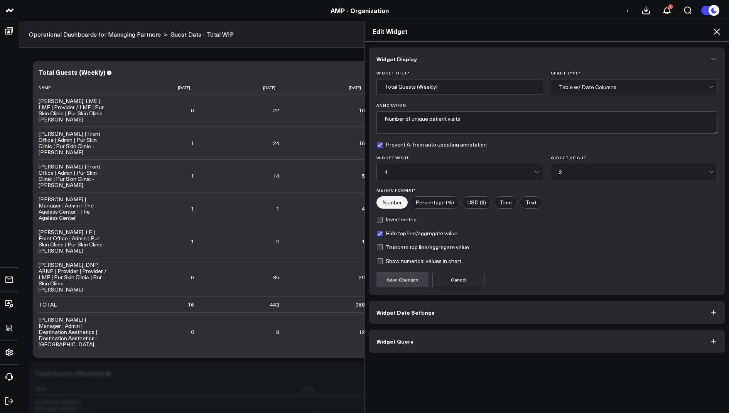
click at [383, 344] on button "Widget Query" at bounding box center [547, 341] width 357 height 23
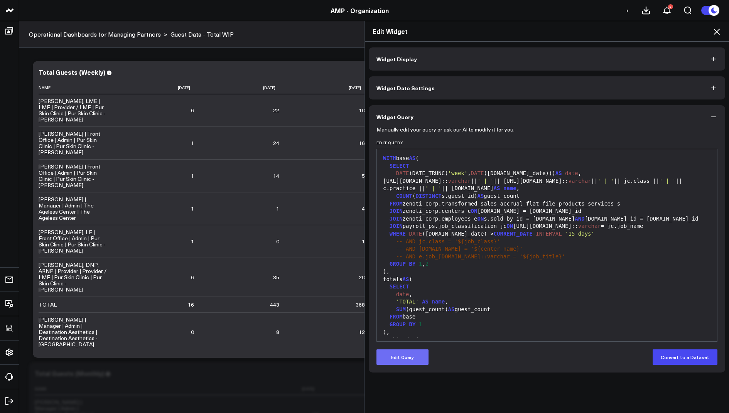
click at [396, 357] on button "Edit Query" at bounding box center [403, 357] width 52 height 15
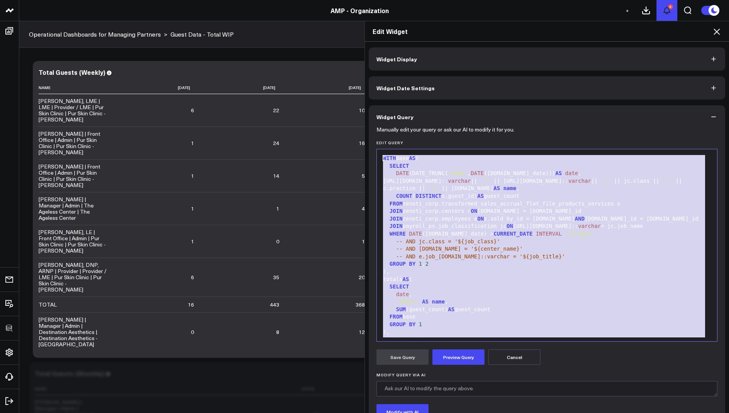
drag, startPoint x: 602, startPoint y: 316, endPoint x: 673, endPoint y: 13, distance: 310.6
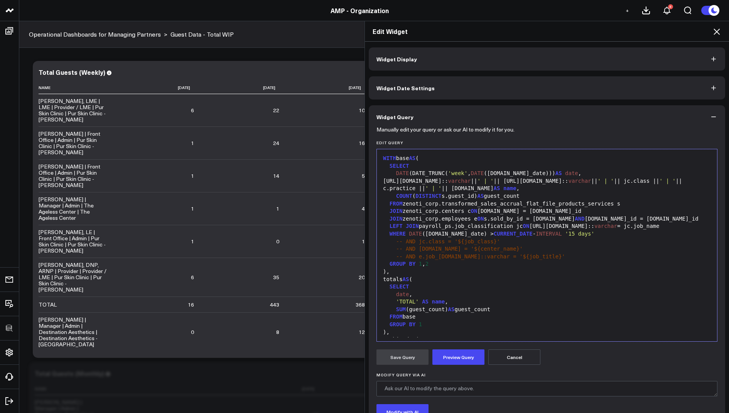
scroll to position [90, 0]
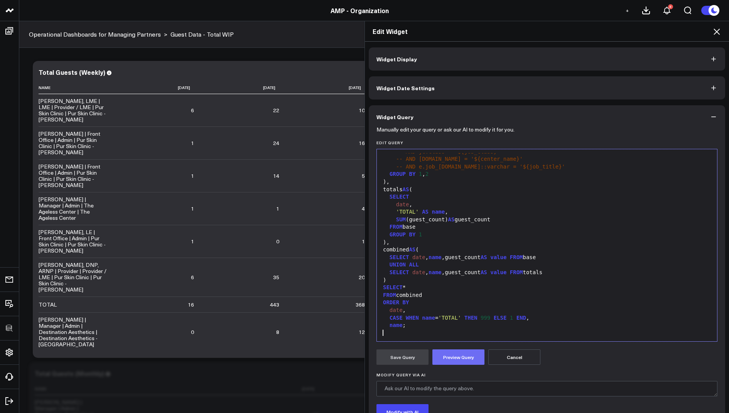
click at [453, 358] on button "Preview Query" at bounding box center [459, 357] width 52 height 15
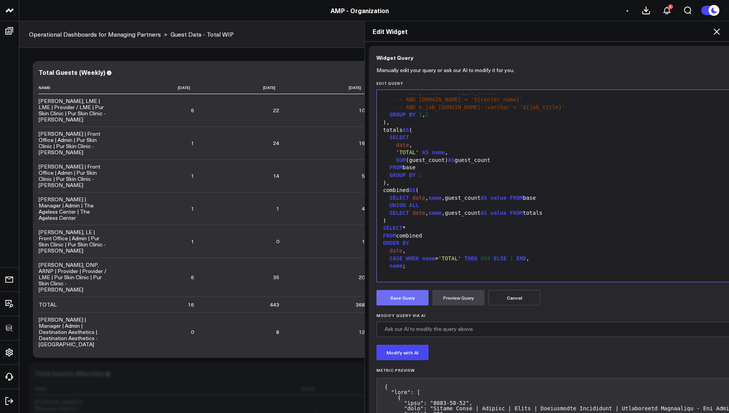
click at [399, 294] on button "Save Query" at bounding box center [403, 297] width 52 height 15
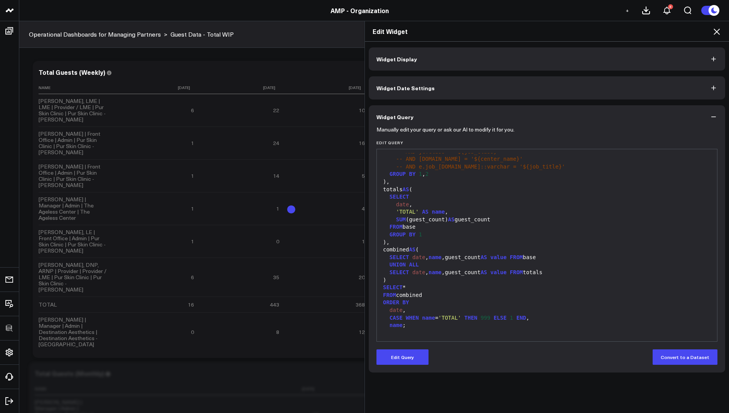
scroll to position [0, 0]
click at [715, 33] on icon at bounding box center [717, 32] width 6 height 6
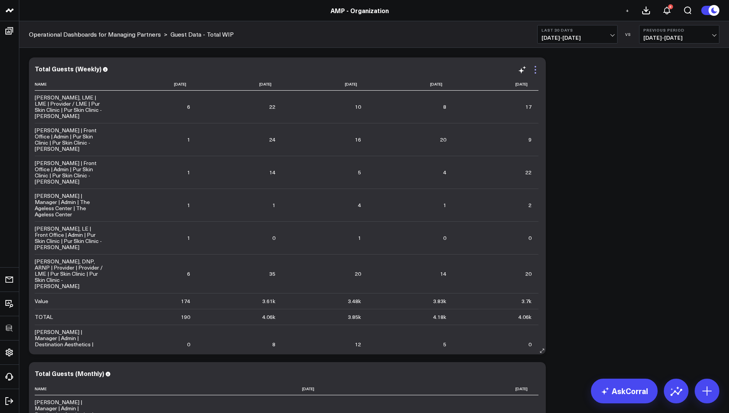
click at [534, 72] on icon at bounding box center [535, 69] width 9 height 9
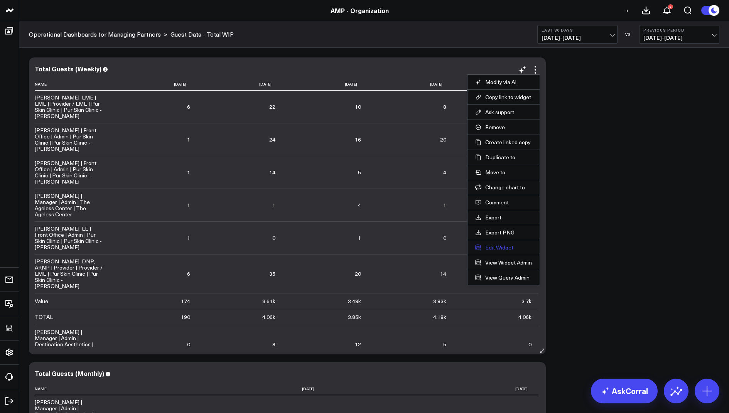
click at [484, 244] on button "Edit Widget" at bounding box center [503, 247] width 57 height 7
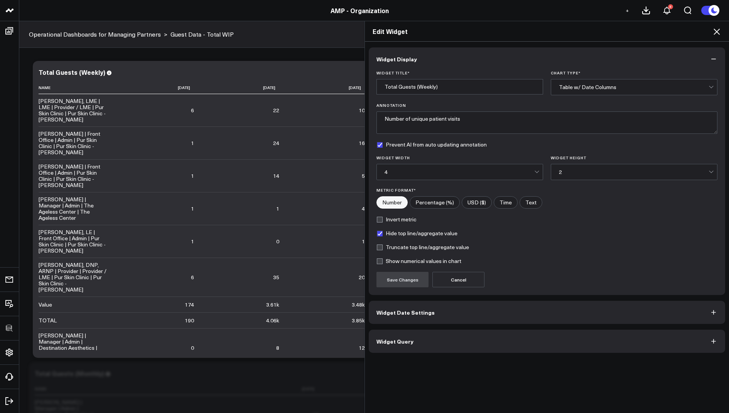
click at [392, 345] on button "Widget Query" at bounding box center [547, 341] width 357 height 23
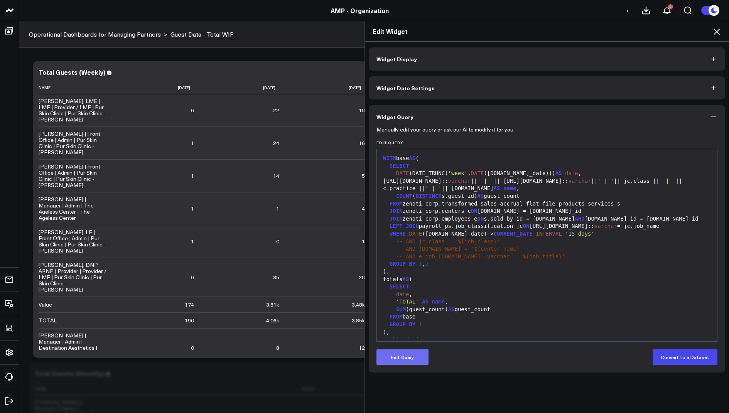
click at [399, 359] on button "Edit Query" at bounding box center [403, 357] width 52 height 15
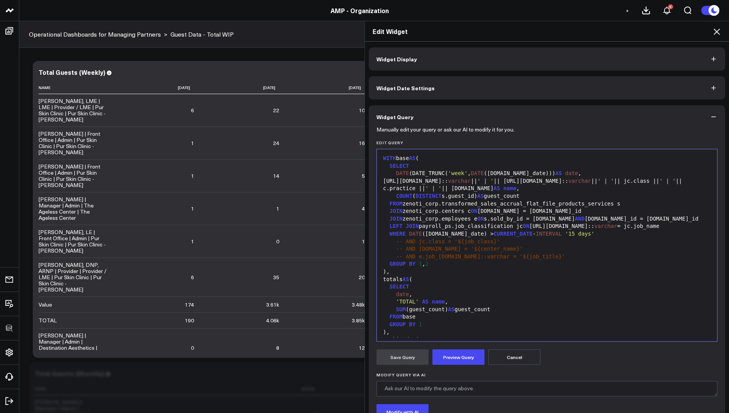
click at [405, 223] on div "LEFT JOIN payroll_ps.job_classification jc ON e.job_info.name:: varchar = jc.jo…" at bounding box center [547, 227] width 333 height 8
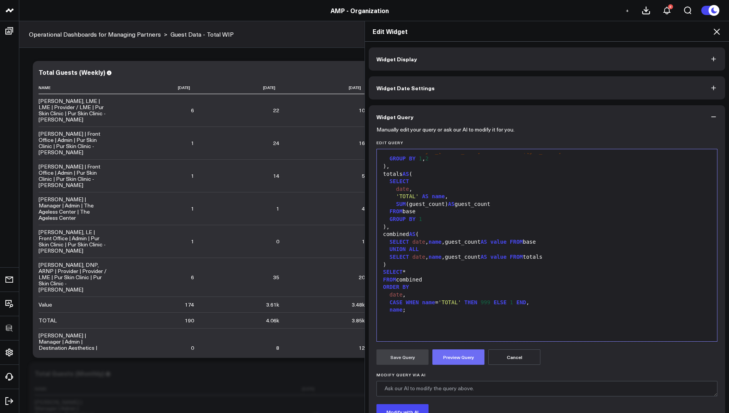
click at [453, 351] on button "Preview Query" at bounding box center [459, 357] width 52 height 15
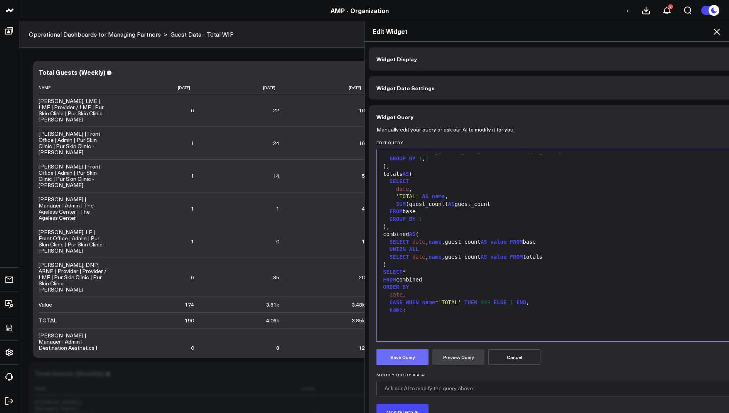
click at [397, 360] on button "Save Query" at bounding box center [403, 357] width 52 height 15
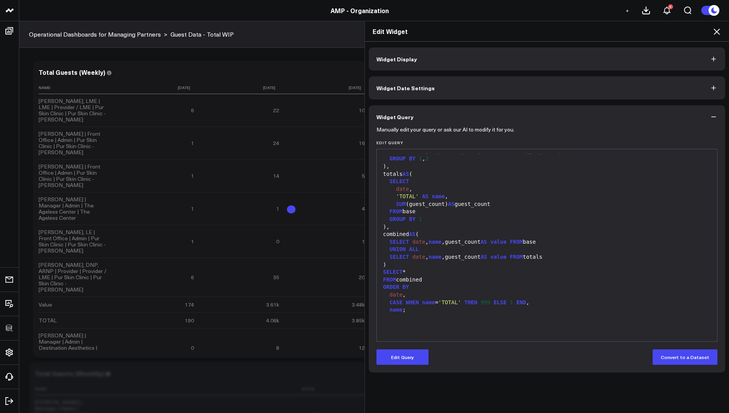
click at [719, 32] on icon at bounding box center [716, 31] width 9 height 9
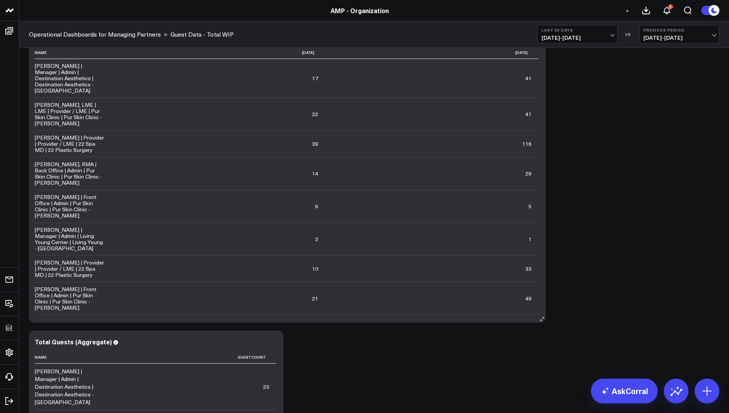
scroll to position [302, 0]
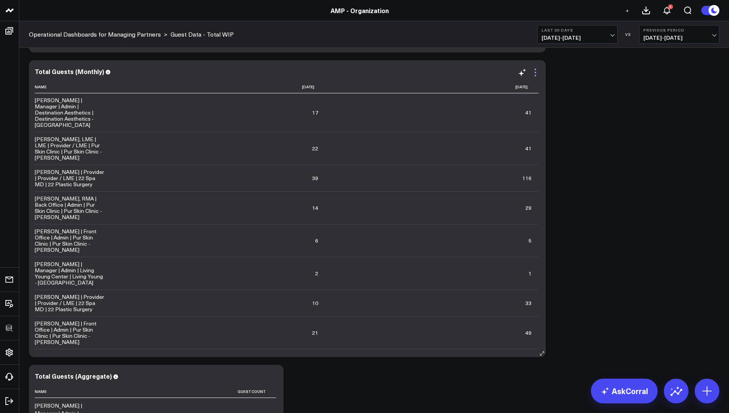
click at [535, 75] on icon at bounding box center [536, 76] width 2 height 2
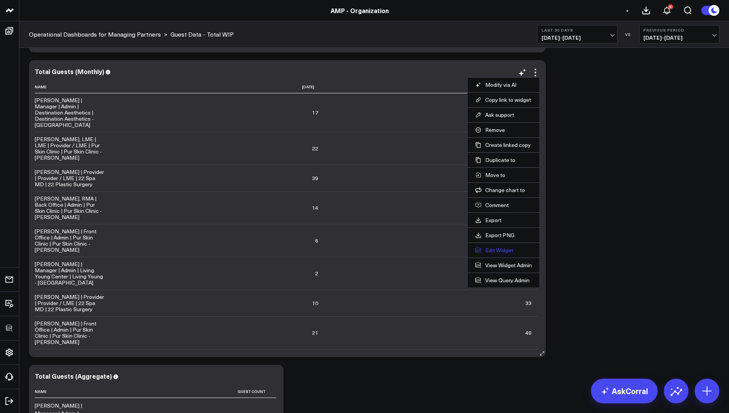
click at [489, 247] on button "Edit Widget" at bounding box center [503, 250] width 57 height 7
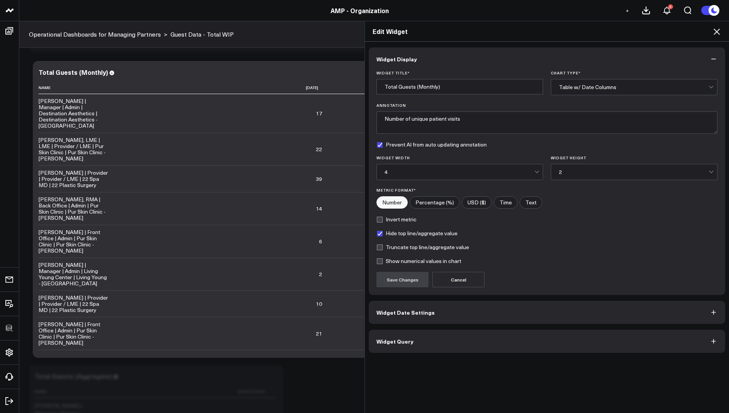
click at [395, 338] on span "Widget Query" at bounding box center [395, 341] width 37 height 6
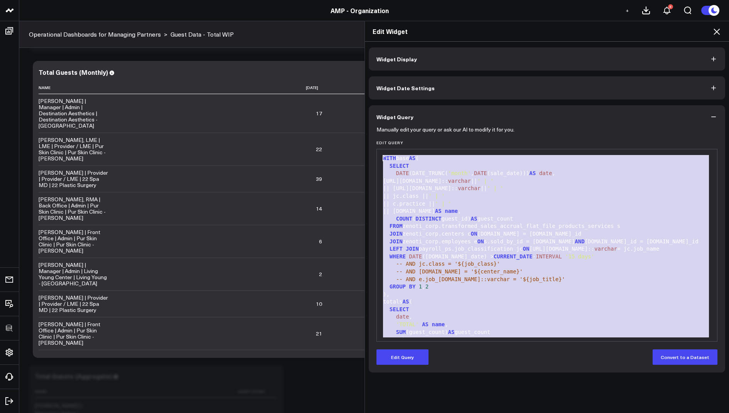
drag, startPoint x: 621, startPoint y: 326, endPoint x: 622, endPoint y: 91, distance: 235.0
click at [622, 91] on div "Widget Display Widget Date Settings Widget Query Manually edit your query or as…" at bounding box center [547, 209] width 357 height 325
copy div "WITH base AS ( SELECT DATE (DATE_TRUNC( 'month' , DATE (sale_date))) AS date , …"
click at [404, 366] on div "Manually edit your query or ask our AI to modify it for you. Edit Query 99 1 2 …" at bounding box center [547, 250] width 357 height 244
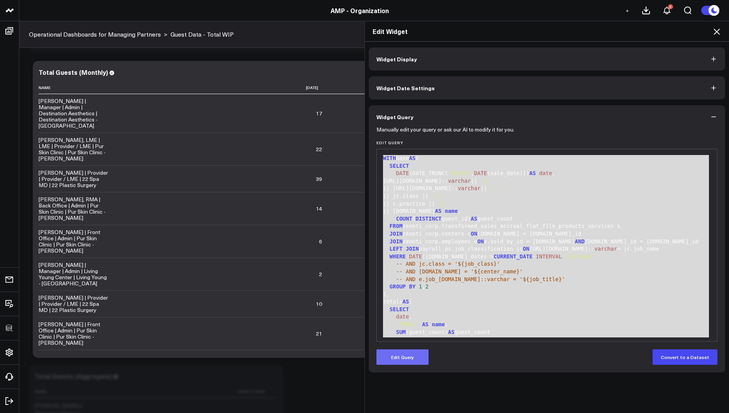
click at [404, 359] on button "Edit Query" at bounding box center [403, 357] width 52 height 15
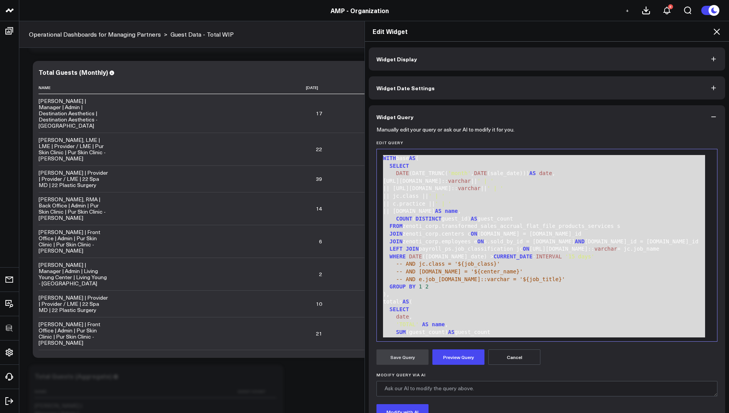
click at [457, 234] on div "JOIN zenoti_corp.centers c ON c.id = s.center_id" at bounding box center [547, 234] width 333 height 8
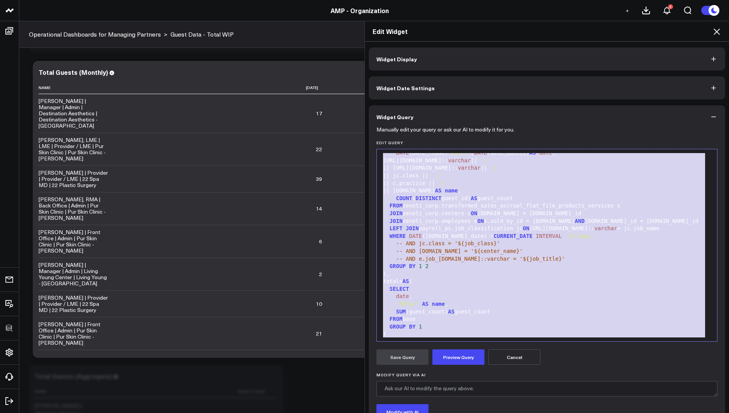
scroll to position [83, 0]
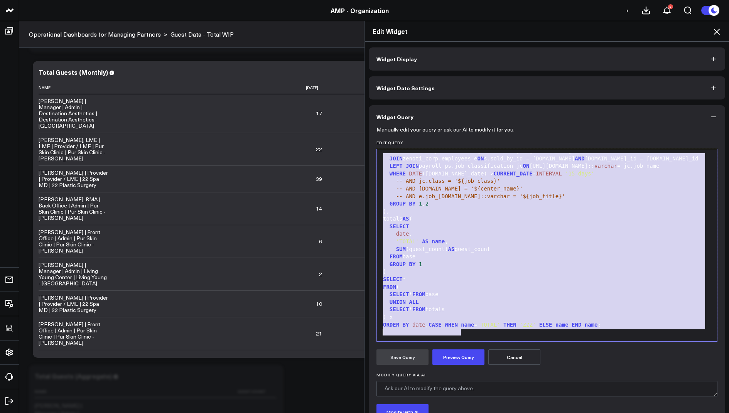
drag, startPoint x: 379, startPoint y: 151, endPoint x: 462, endPoint y: 340, distance: 205.7
click at [462, 340] on div "99 1 2 3 4 5 6 7 8 9 10 11 12 13 14 15 16 17 18 19 20 21 22 23 24 25 26 27 28 2…" at bounding box center [547, 245] width 341 height 193
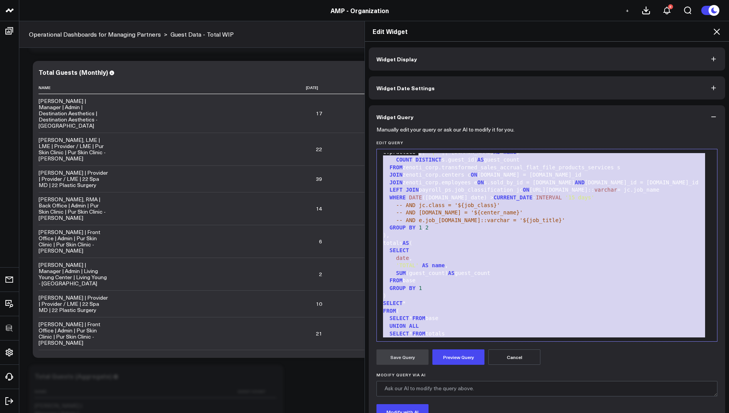
scroll to position [0, 0]
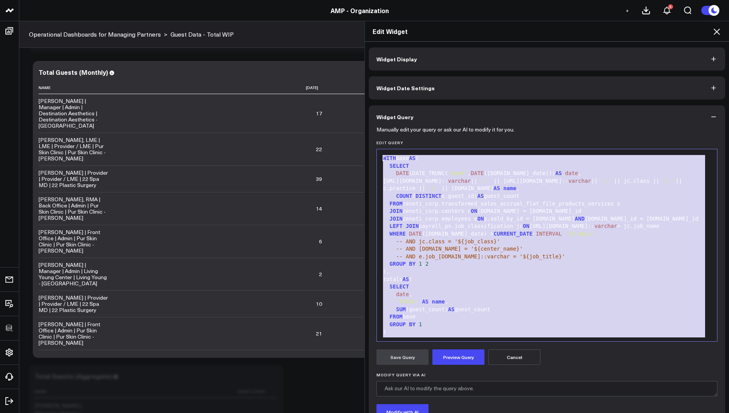
drag, startPoint x: 402, startPoint y: 336, endPoint x: 420, endPoint y: 136, distance: 200.6
click at [420, 136] on form "Manually edit your query or ask our AI to modify it for you. Edit Query Selecti…" at bounding box center [547, 294] width 341 height 332
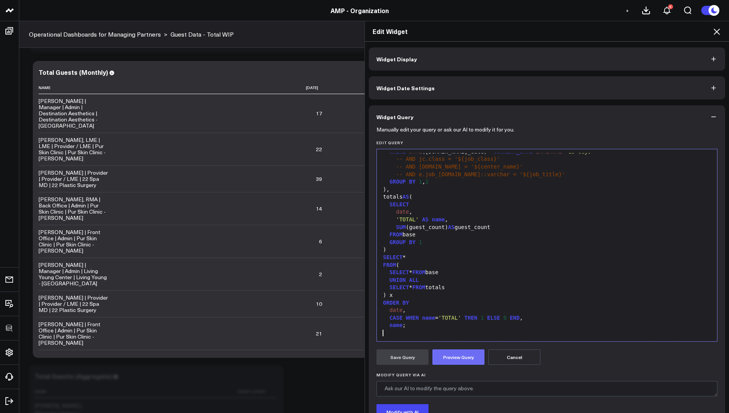
click at [456, 363] on button "Preview Query" at bounding box center [459, 357] width 52 height 15
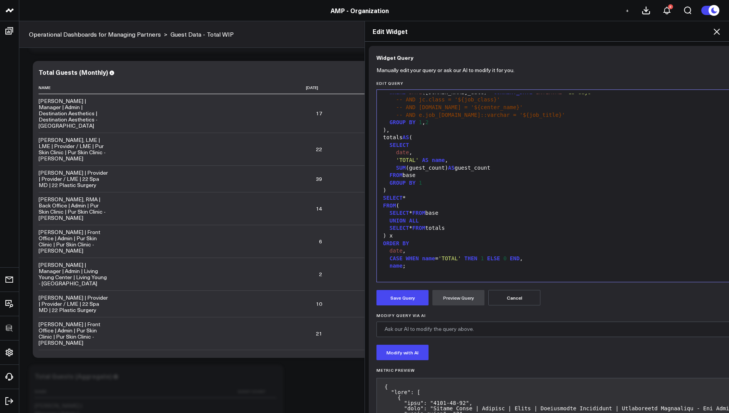
scroll to position [0, 0]
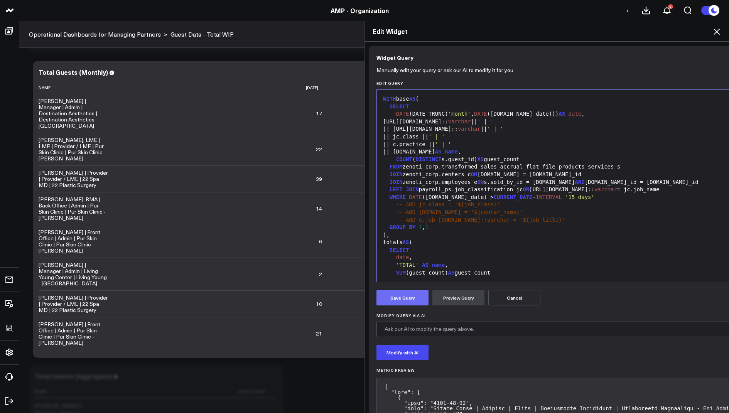
click at [403, 297] on button "Save Query" at bounding box center [403, 297] width 52 height 15
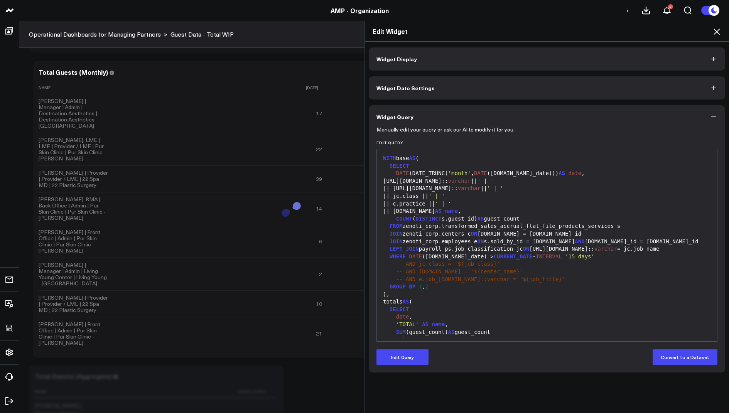
click at [716, 33] on icon at bounding box center [716, 31] width 9 height 9
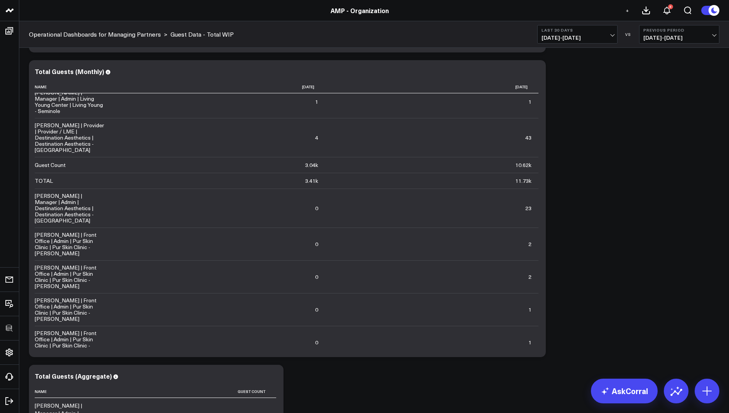
scroll to position [691, 0]
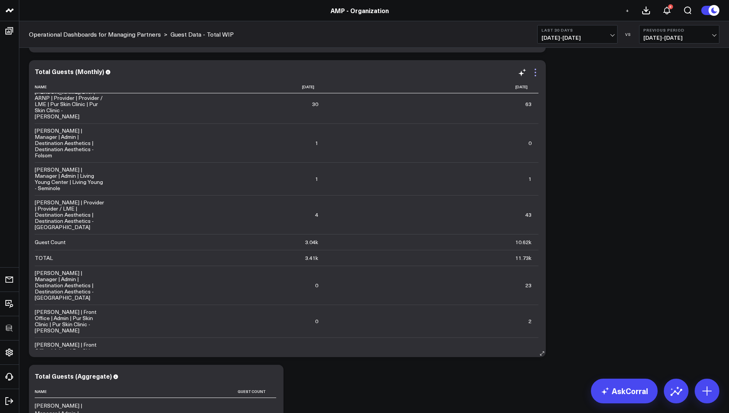
click at [540, 69] on icon at bounding box center [535, 72] width 9 height 9
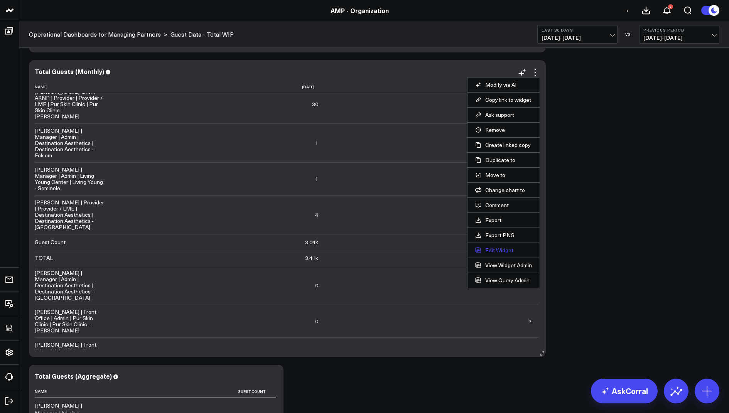
click at [485, 250] on button "Edit Widget" at bounding box center [503, 250] width 57 height 7
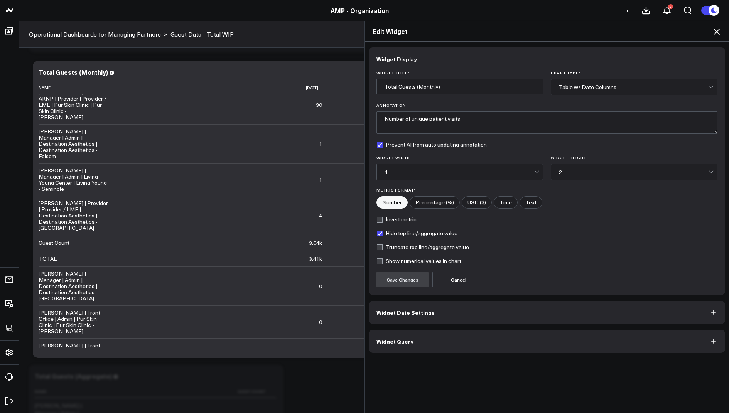
click at [385, 342] on span "Widget Query" at bounding box center [395, 341] width 37 height 6
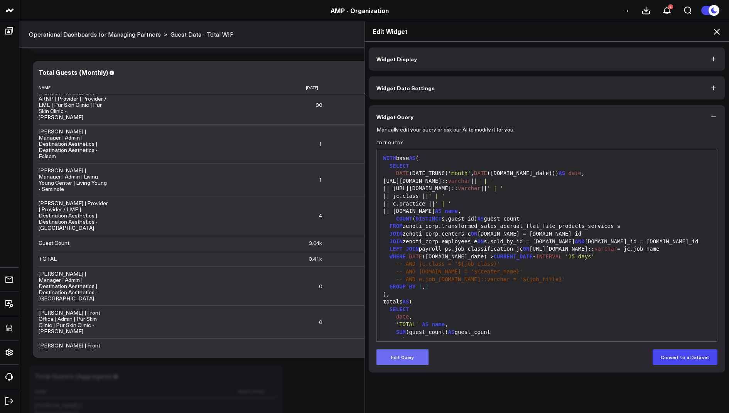
click at [393, 358] on button "Edit Query" at bounding box center [403, 357] width 52 height 15
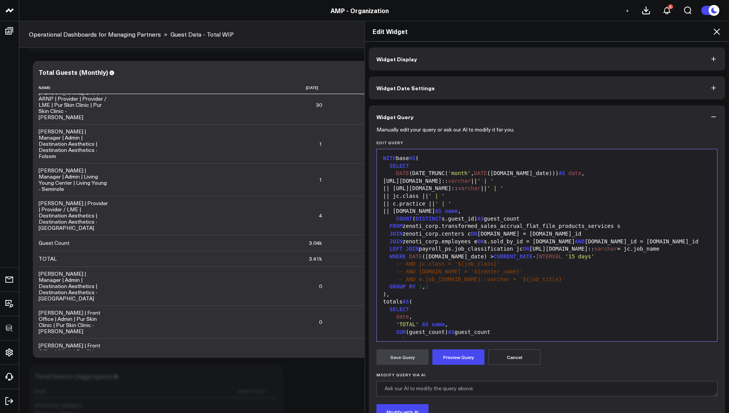
click at [408, 250] on span "JOIN" at bounding box center [412, 249] width 13 height 6
click at [407, 248] on span "JOIN" at bounding box center [412, 249] width 13 height 6
click at [458, 360] on button "Preview Query" at bounding box center [459, 357] width 52 height 15
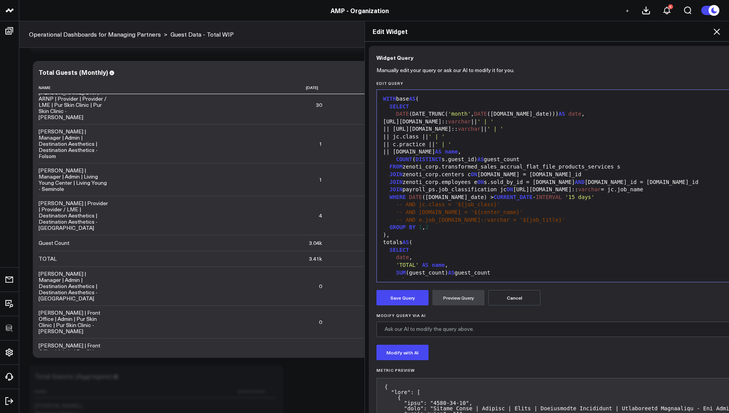
scroll to position [65, 0]
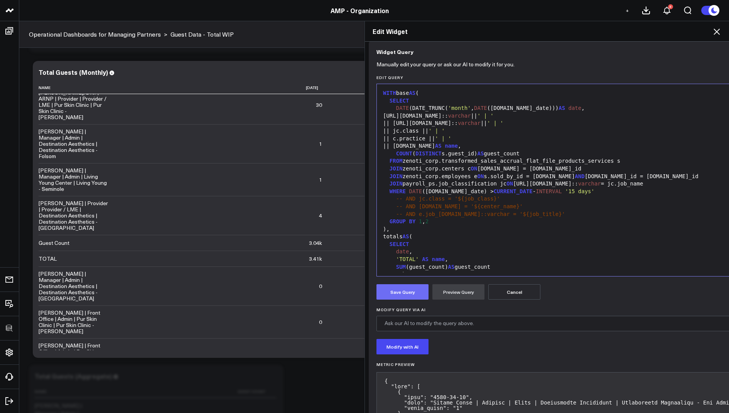
click at [398, 297] on button "Save Query" at bounding box center [403, 291] width 52 height 15
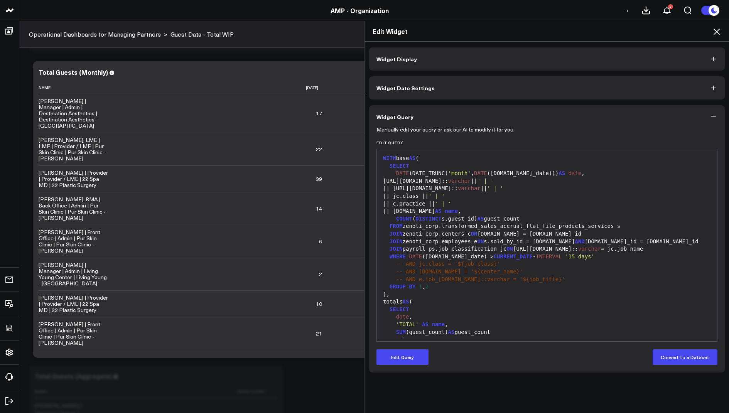
scroll to position [0, 0]
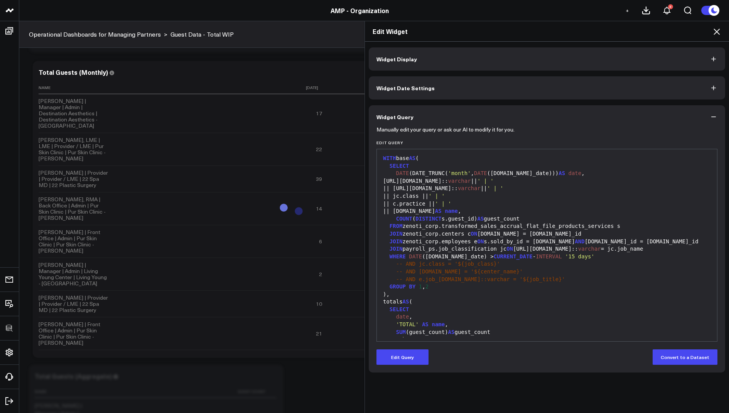
click at [718, 30] on icon at bounding box center [716, 31] width 9 height 9
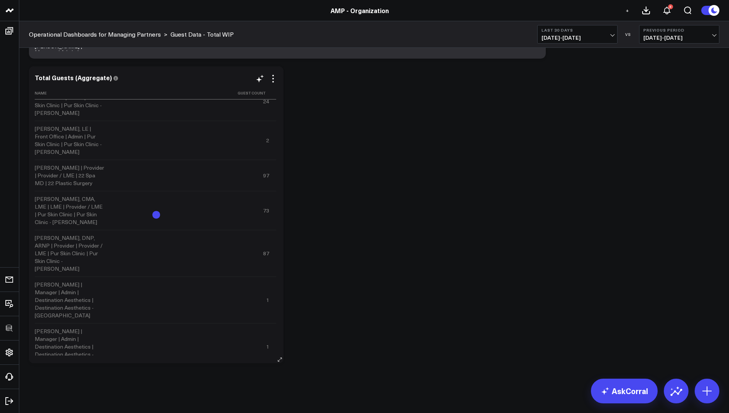
scroll to position [1212, 0]
click at [271, 76] on icon at bounding box center [273, 78] width 9 height 9
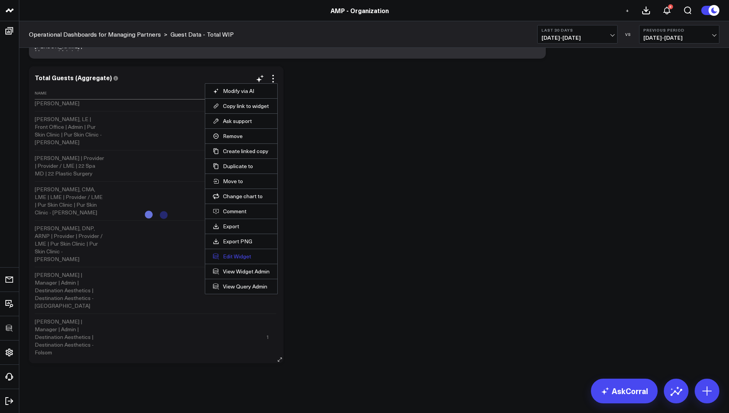
click at [226, 253] on button "Edit Widget" at bounding box center [241, 256] width 57 height 7
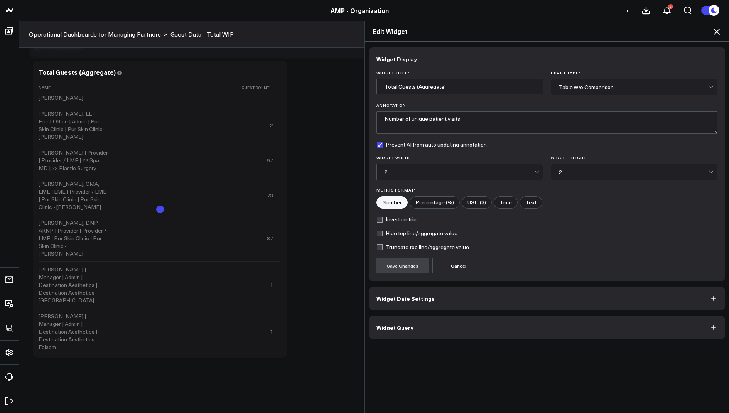
click at [380, 326] on span "Widget Query" at bounding box center [395, 327] width 37 height 6
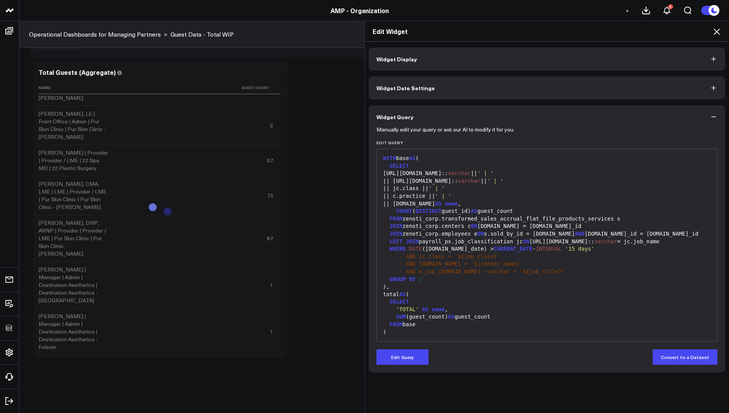
drag, startPoint x: 404, startPoint y: 240, endPoint x: 420, endPoint y: 245, distance: 16.5
click at [405, 240] on div "LEFT JOIN payroll_ps.job_classification jc ON e.job_info.name:: varchar = jc.jo…" at bounding box center [547, 242] width 333 height 8
click at [398, 348] on form "Manually edit your query or ask our AI to modify it for you. Edit Query 99 1 2 …" at bounding box center [547, 246] width 341 height 237
click at [397, 357] on button "Edit Query" at bounding box center [403, 357] width 52 height 15
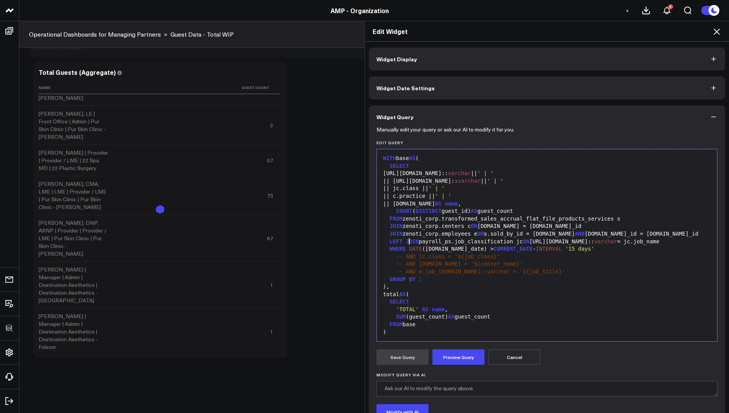
drag, startPoint x: 408, startPoint y: 240, endPoint x: 462, endPoint y: 273, distance: 63.0
click at [408, 240] on span "JOIN" at bounding box center [412, 241] width 13 height 6
click at [406, 241] on span "JOIN" at bounding box center [412, 241] width 13 height 6
click at [442, 357] on button "Preview Query" at bounding box center [459, 357] width 52 height 15
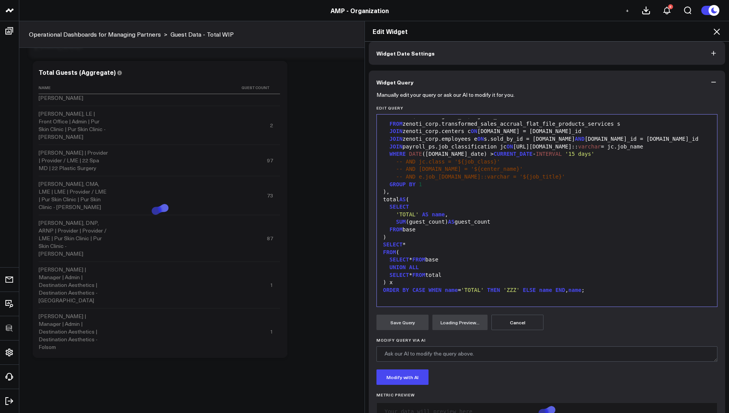
scroll to position [59, 0]
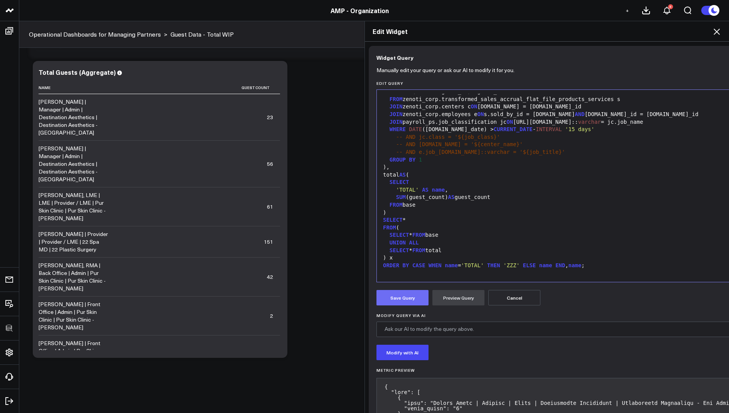
click at [399, 300] on button "Save Query" at bounding box center [403, 297] width 52 height 15
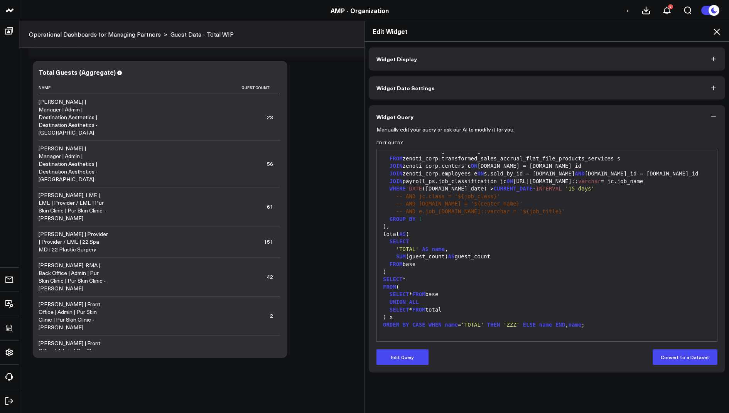
scroll to position [0, 0]
click at [715, 34] on icon at bounding box center [716, 31] width 9 height 9
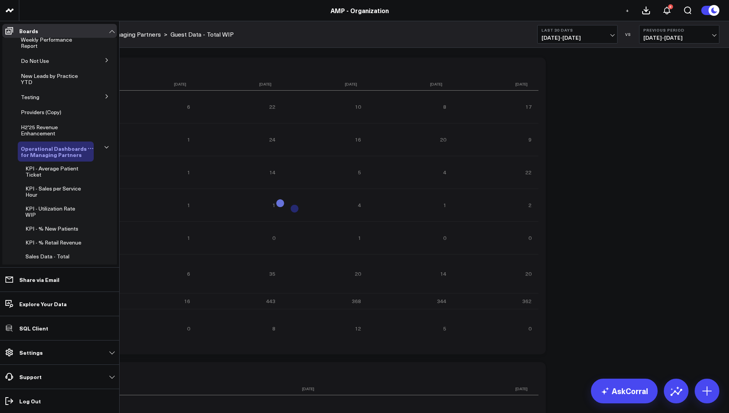
scroll to position [280, 0]
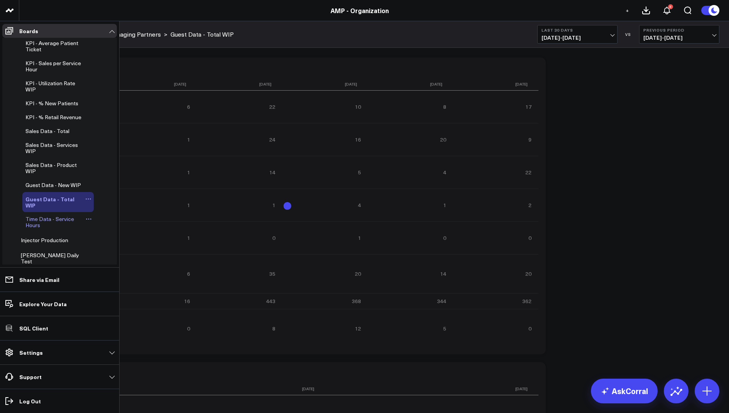
click at [83, 202] on button at bounding box center [88, 199] width 11 height 6
click at [100, 220] on icon at bounding box center [100, 221] width 7 height 7
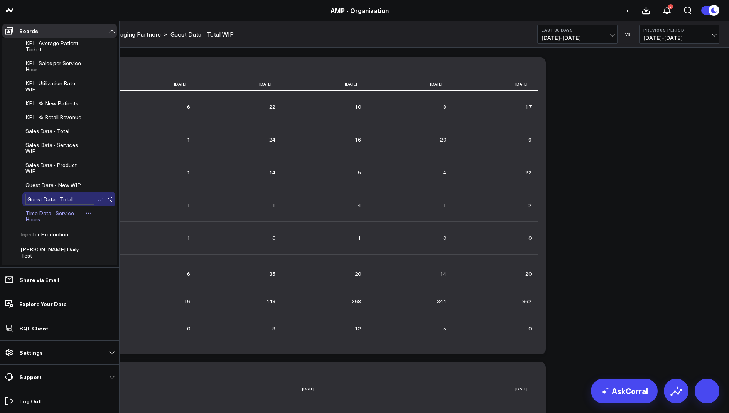
type input "Guest Data - Total"
click at [98, 201] on icon at bounding box center [100, 199] width 5 height 4
click at [84, 188] on icon at bounding box center [87, 185] width 6 height 6
click at [38, 189] on span "Guest Data - New WIP" at bounding box center [53, 184] width 56 height 7
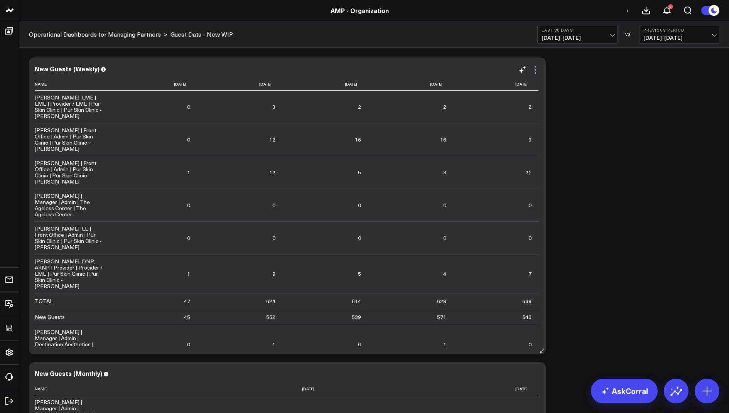
click at [536, 69] on icon at bounding box center [535, 69] width 9 height 9
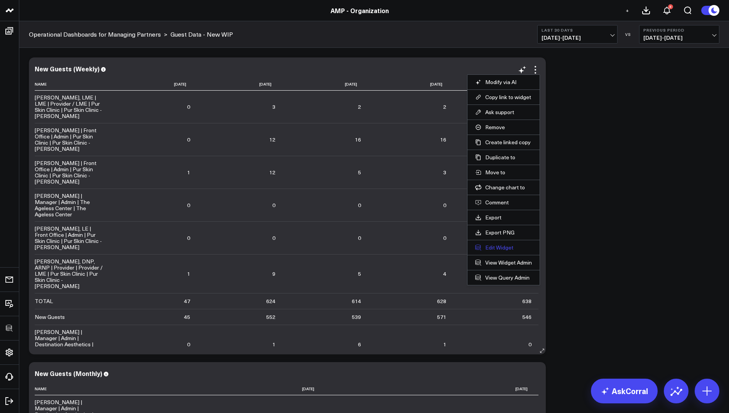
click at [488, 244] on button "Edit Widget" at bounding box center [503, 247] width 57 height 7
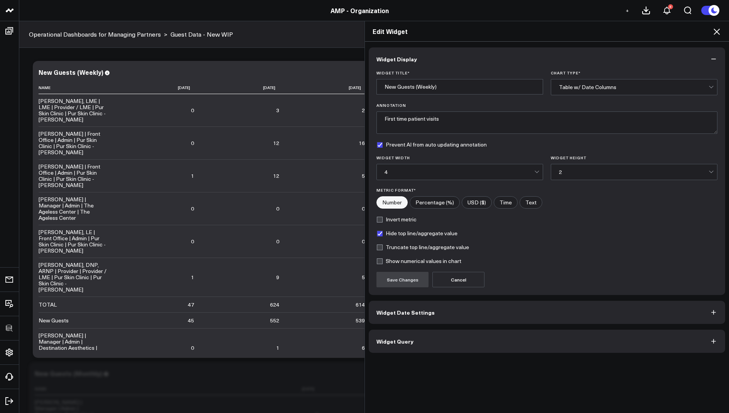
click at [400, 335] on button "Widget Query" at bounding box center [547, 341] width 357 height 23
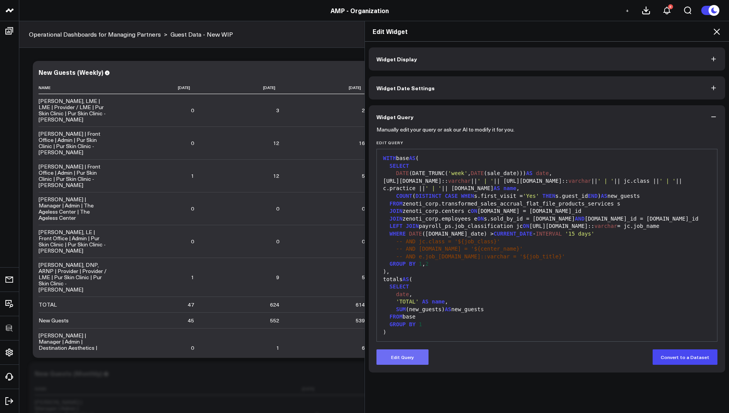
click at [394, 358] on button "Edit Query" at bounding box center [403, 357] width 52 height 15
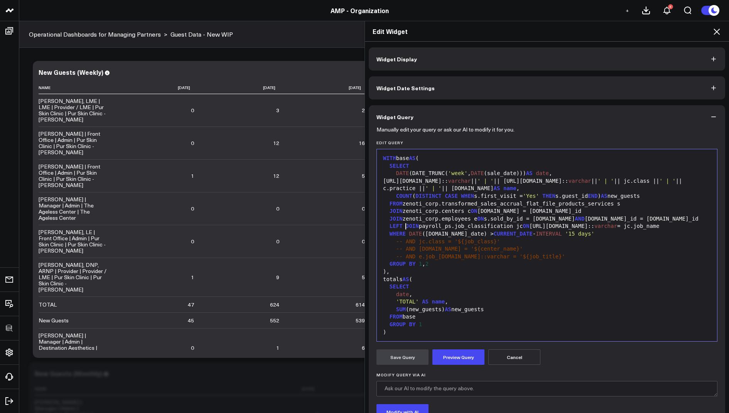
click at [406, 227] on span "JOIN" at bounding box center [412, 226] width 13 height 6
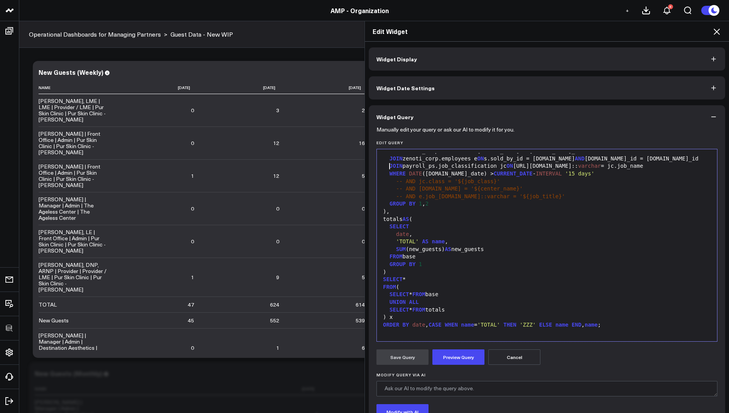
scroll to position [59, 0]
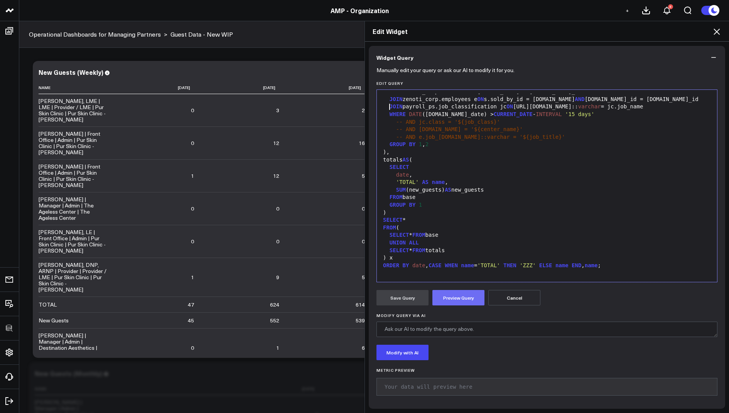
click at [455, 298] on button "Preview Query" at bounding box center [459, 297] width 52 height 15
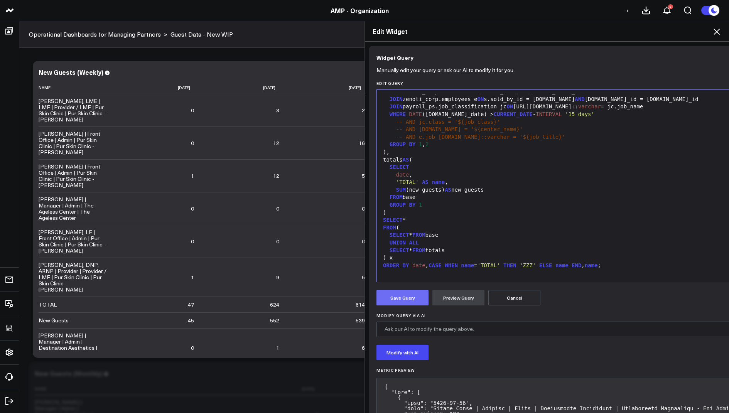
click at [412, 303] on button "Save Query" at bounding box center [403, 297] width 52 height 15
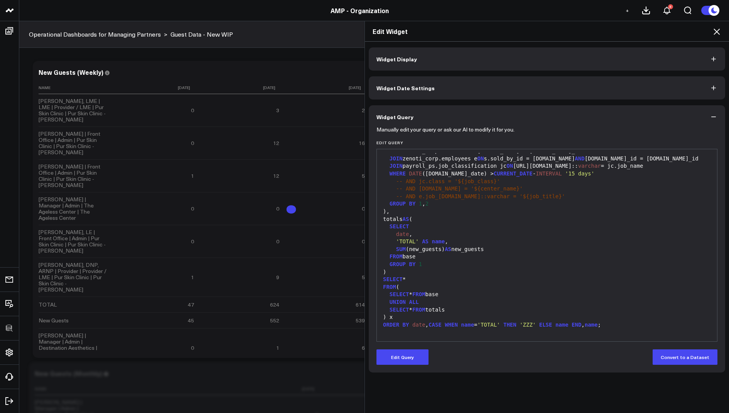
scroll to position [0, 0]
click at [721, 30] on icon at bounding box center [716, 31] width 9 height 9
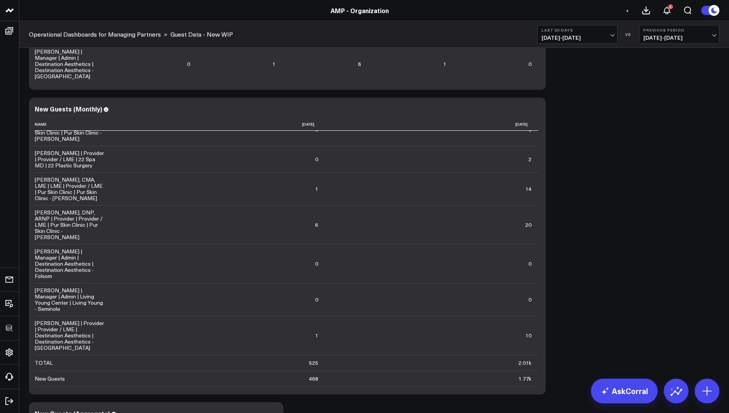
scroll to position [289, 0]
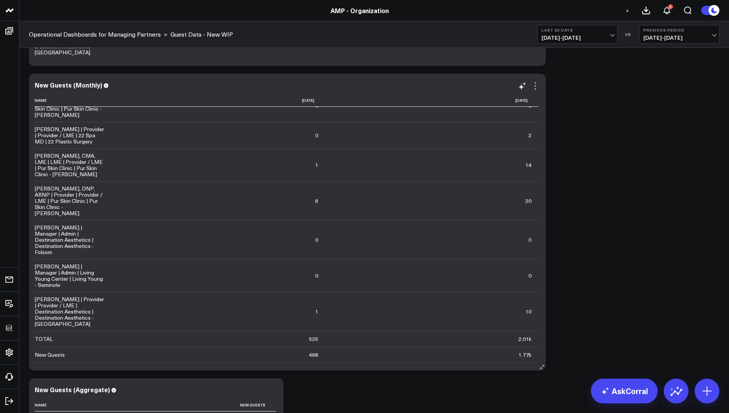
click at [536, 84] on icon at bounding box center [535, 85] width 9 height 9
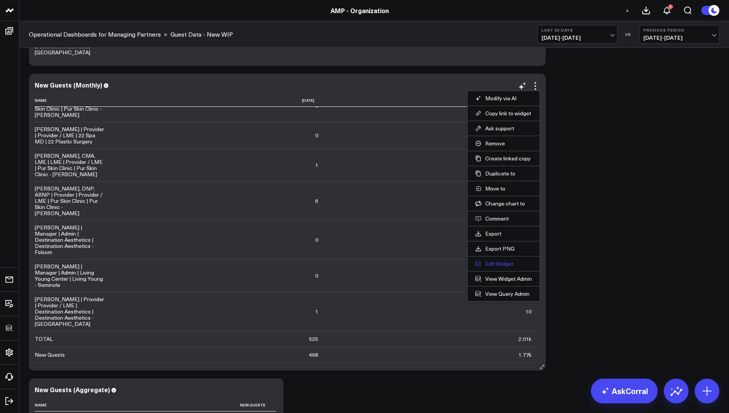
click at [487, 263] on button "Edit Widget" at bounding box center [503, 263] width 57 height 7
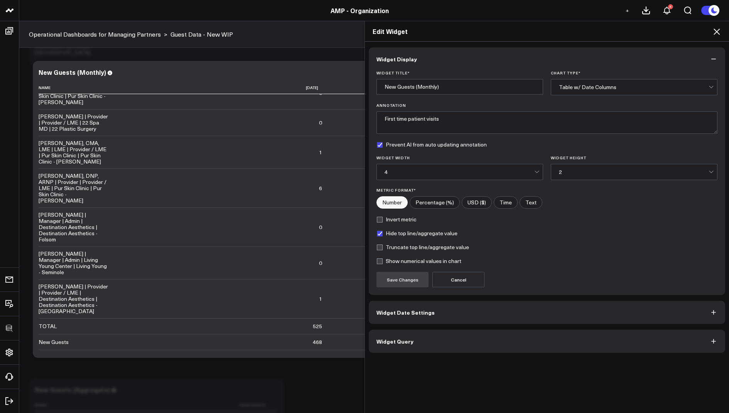
click at [389, 331] on button "Widget Query" at bounding box center [547, 341] width 357 height 23
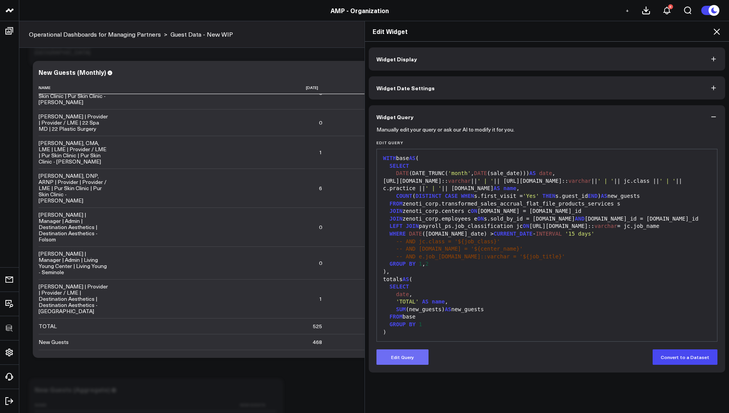
click at [395, 352] on button "Edit Query" at bounding box center [403, 357] width 52 height 15
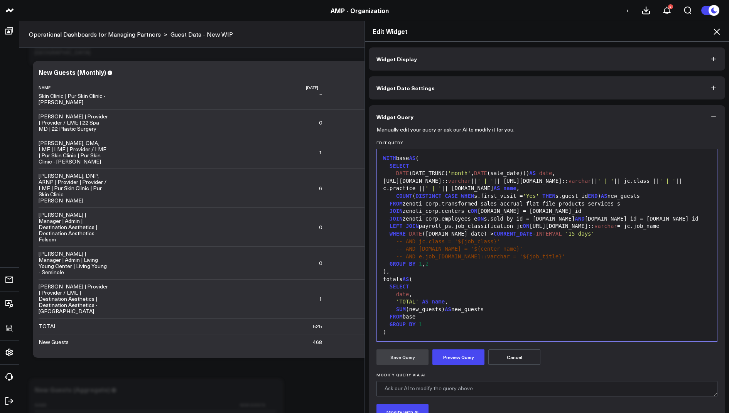
click at [409, 225] on span "JOIN" at bounding box center [412, 226] width 13 height 6
click at [406, 227] on span "JOIN" at bounding box center [412, 226] width 13 height 6
click at [461, 355] on button "Preview Query" at bounding box center [459, 357] width 52 height 15
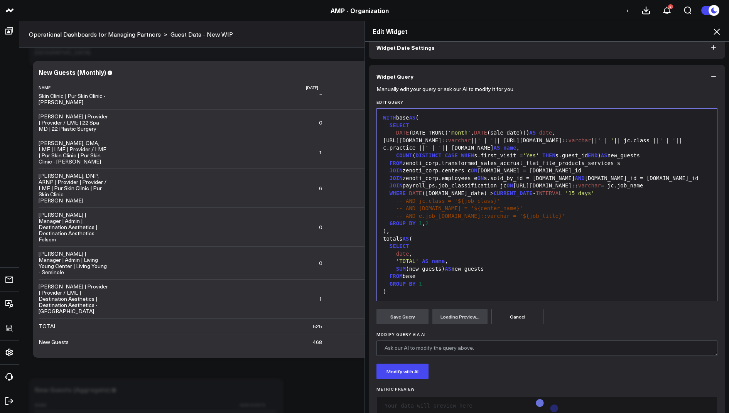
scroll to position [59, 0]
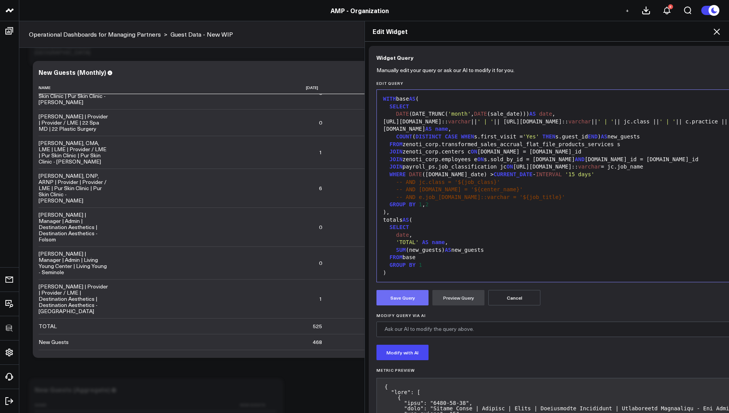
click at [393, 299] on button "Save Query" at bounding box center [403, 297] width 52 height 15
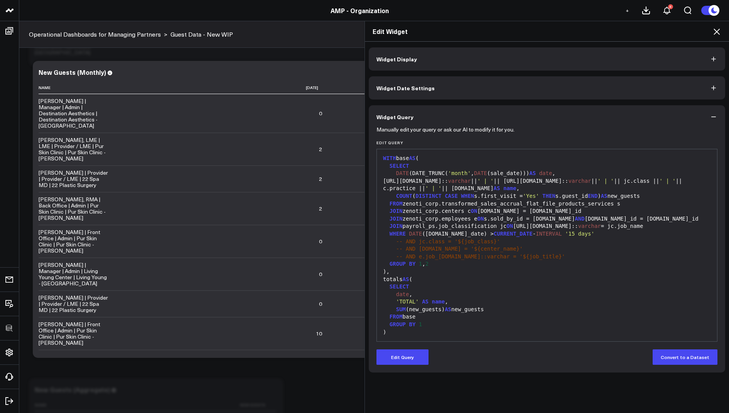
scroll to position [0, 0]
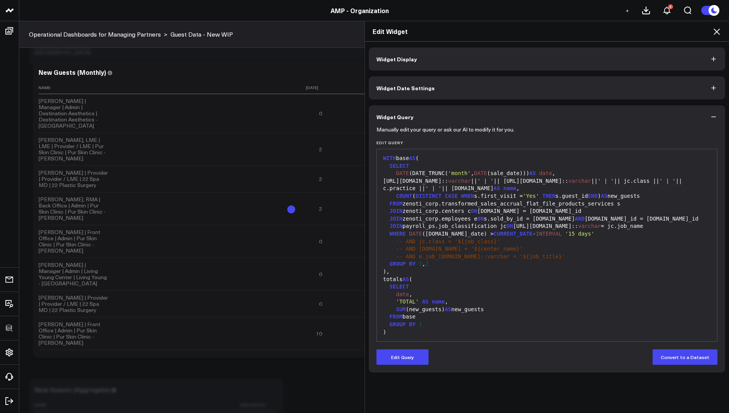
click at [718, 31] on icon at bounding box center [716, 31] width 9 height 9
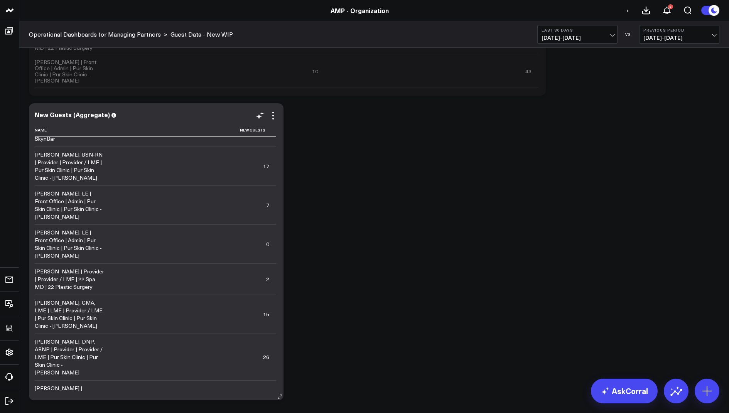
scroll to position [1212, 0]
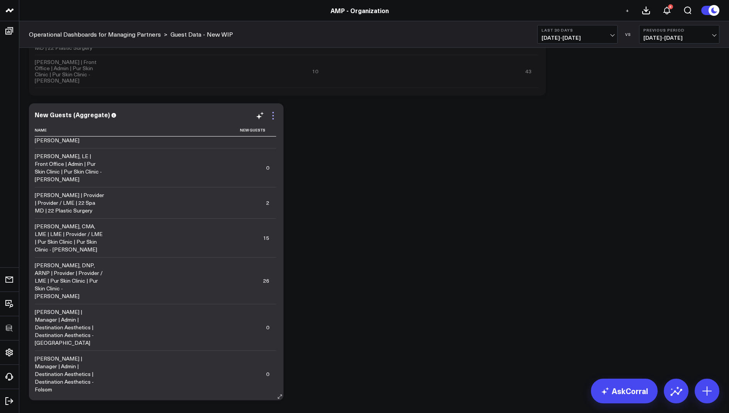
click at [273, 117] on icon at bounding box center [273, 115] width 9 height 9
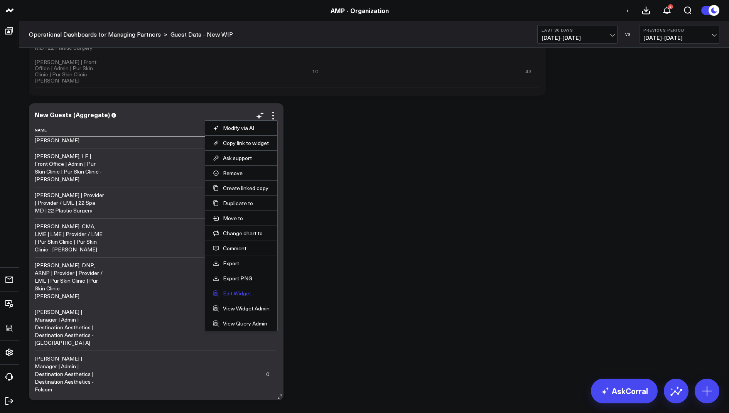
click at [223, 291] on button "Edit Widget" at bounding box center [241, 293] width 57 height 7
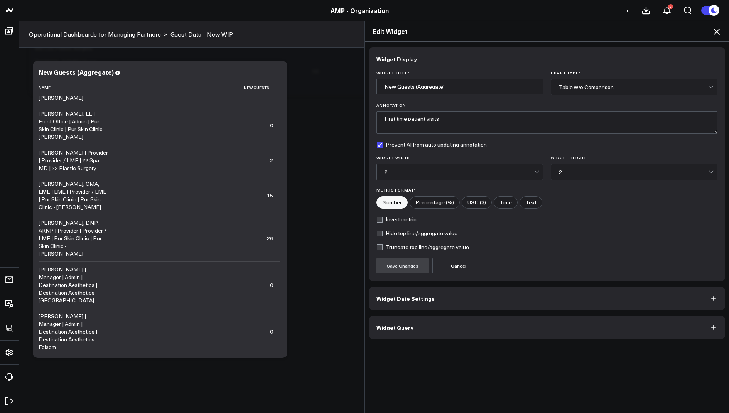
click at [377, 328] on span "Widget Query" at bounding box center [395, 327] width 37 height 6
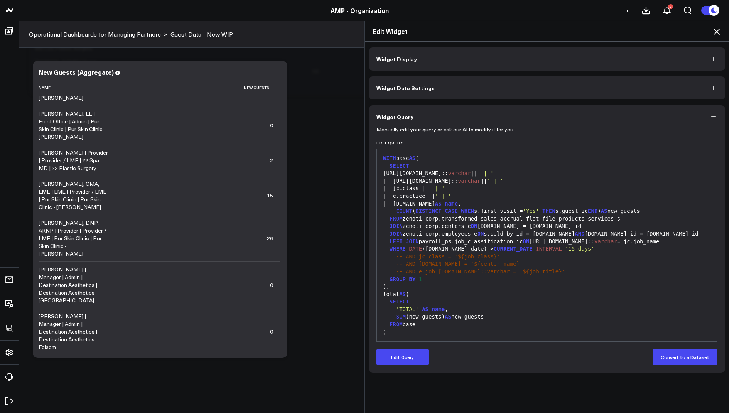
click at [406, 242] on span "JOIN" at bounding box center [412, 241] width 13 height 6
click at [412, 355] on button "Edit Query" at bounding box center [403, 357] width 52 height 15
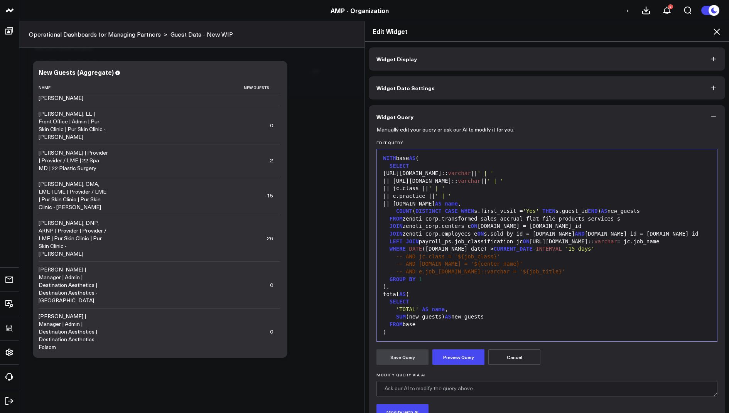
click at [406, 242] on span "JOIN" at bounding box center [412, 241] width 13 height 6
click at [458, 362] on button "Preview Query" at bounding box center [459, 357] width 52 height 15
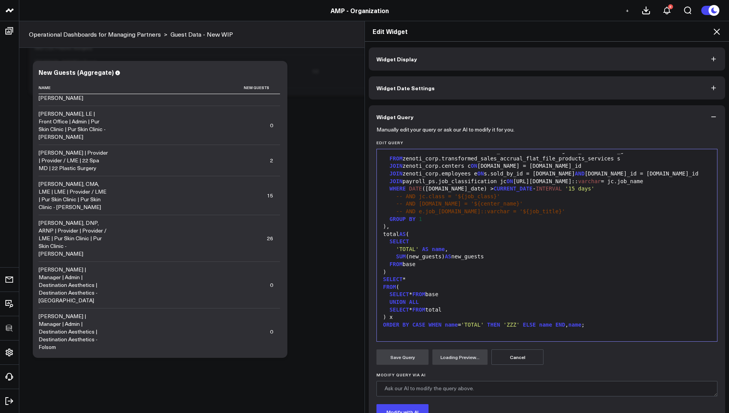
scroll to position [59, 0]
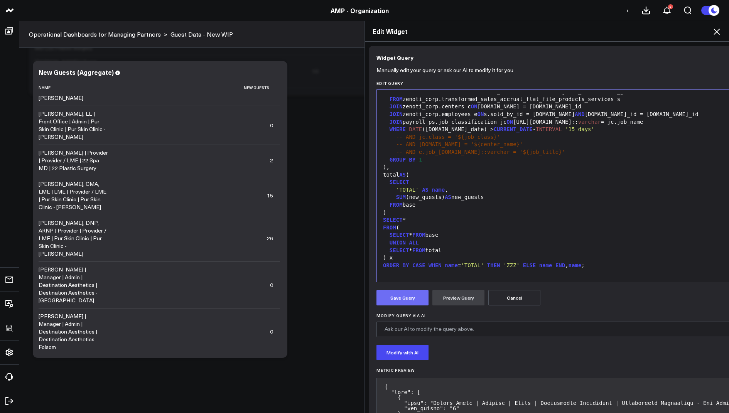
click at [394, 299] on button "Save Query" at bounding box center [403, 297] width 52 height 15
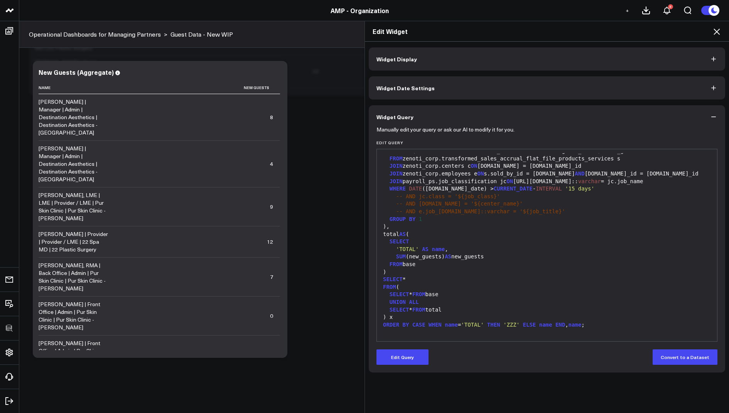
scroll to position [0, 0]
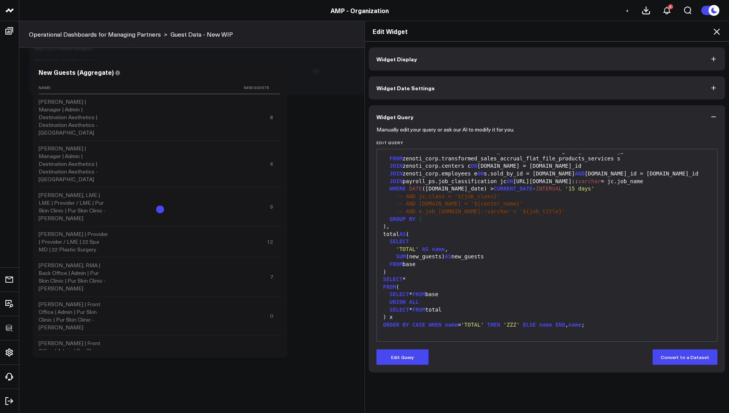
click at [715, 33] on icon at bounding box center [717, 32] width 6 height 6
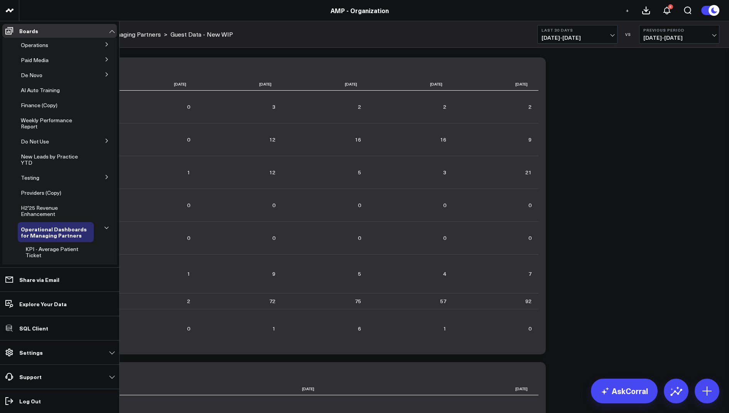
scroll to position [311, 0]
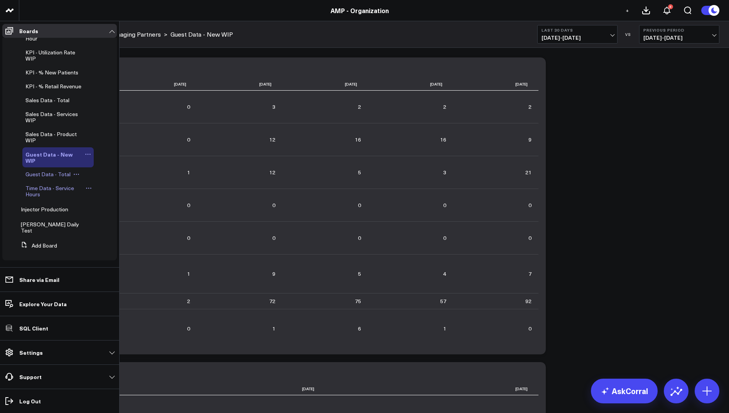
click at [85, 157] on icon at bounding box center [88, 154] width 6 height 6
click at [103, 169] on icon at bounding box center [100, 170] width 7 height 7
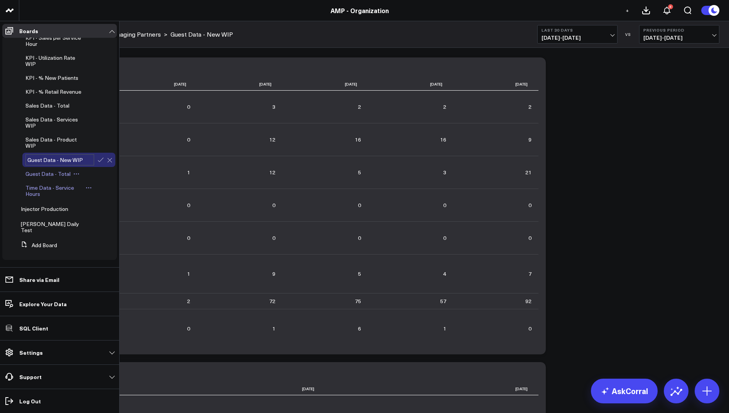
scroll to position [305, 0]
type input "Guest Data - New"
click at [97, 164] on icon at bounding box center [100, 160] width 7 height 7
click at [85, 144] on icon at bounding box center [88, 140] width 6 height 6
click at [45, 150] on link "Sales Data - Product WIP" at bounding box center [53, 143] width 57 height 12
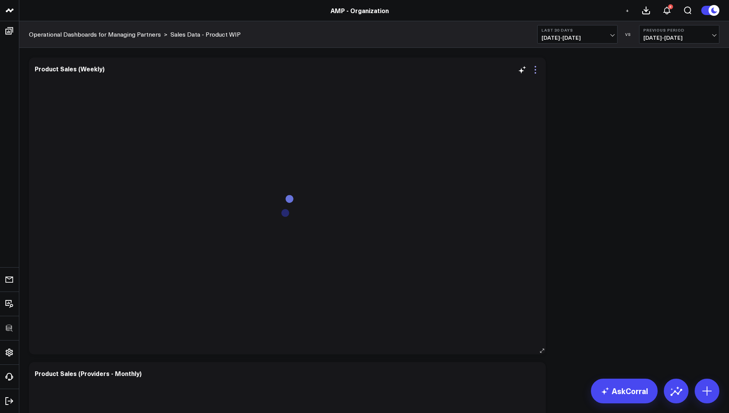
click at [536, 68] on icon at bounding box center [535, 69] width 9 height 9
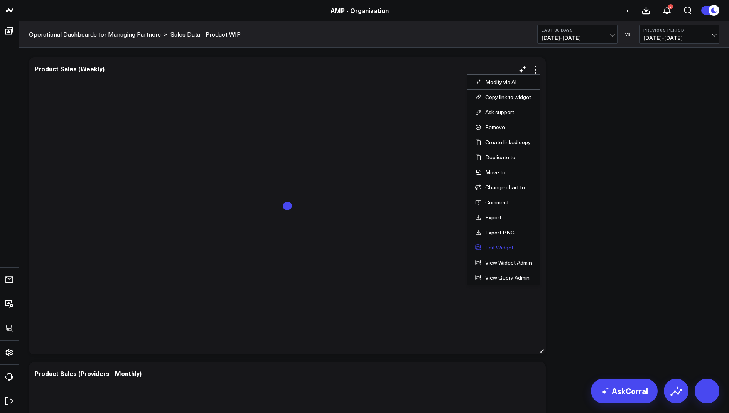
click at [496, 245] on button "Edit Widget" at bounding box center [503, 247] width 57 height 7
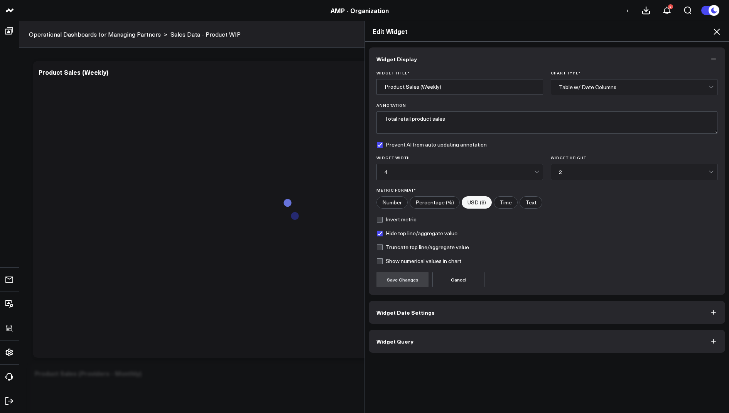
click at [386, 353] on div "Widget Display Widget Title * Product Sales (Weekly) Chart Type * Table w/ Date…" at bounding box center [547, 228] width 364 height 372
click at [389, 348] on button "Widget Query" at bounding box center [547, 341] width 357 height 23
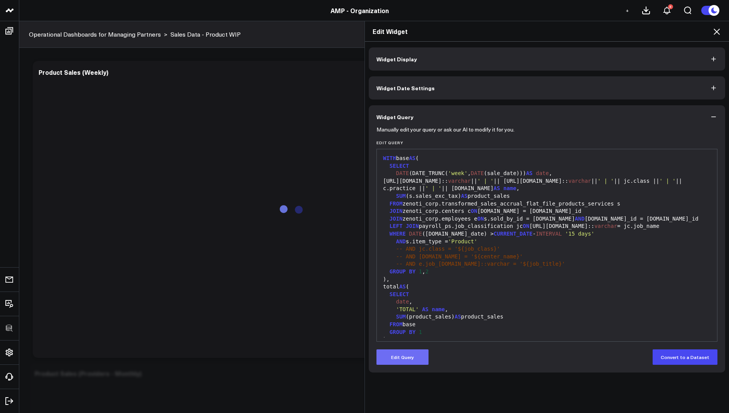
click at [395, 360] on button "Edit Query" at bounding box center [403, 357] width 52 height 15
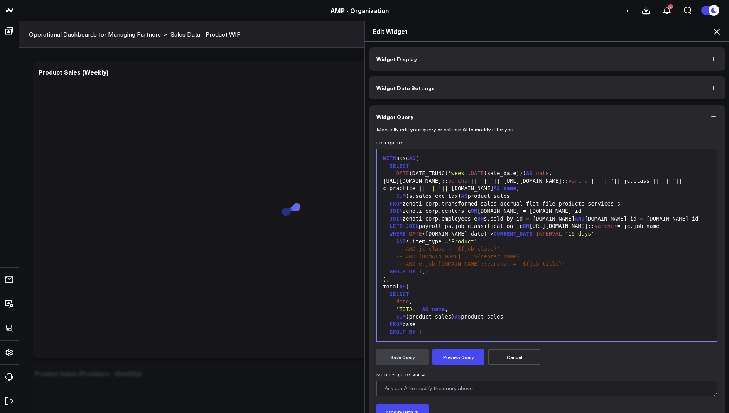
click at [718, 32] on icon at bounding box center [717, 32] width 6 height 6
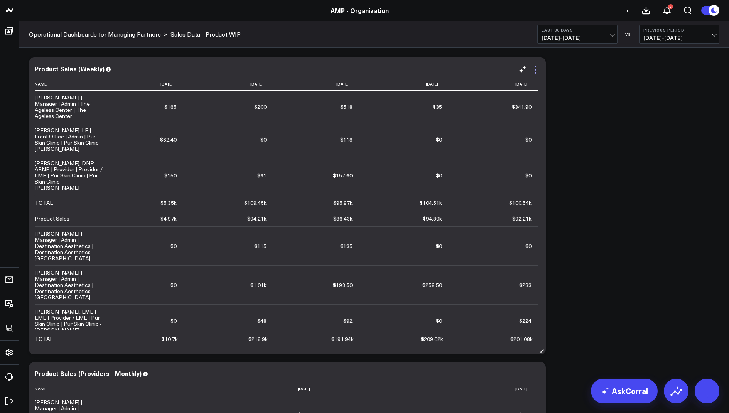
click at [534, 66] on icon at bounding box center [535, 69] width 9 height 9
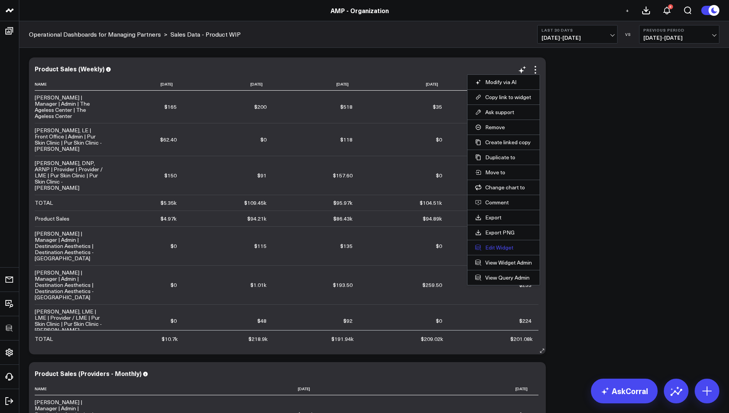
click at [485, 245] on button "Edit Widget" at bounding box center [503, 247] width 57 height 7
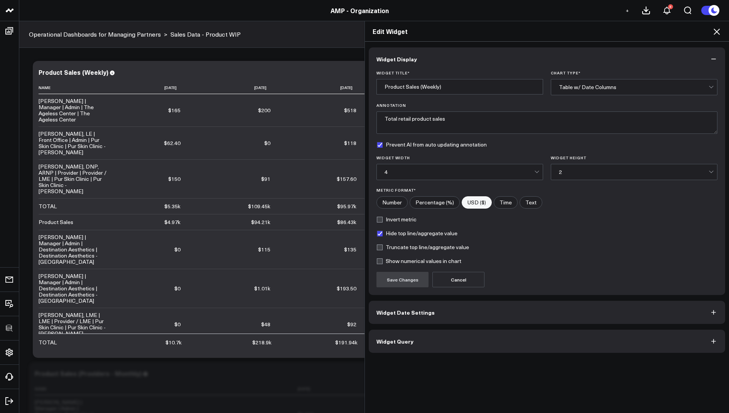
click at [399, 346] on button "Widget Query" at bounding box center [547, 341] width 357 height 23
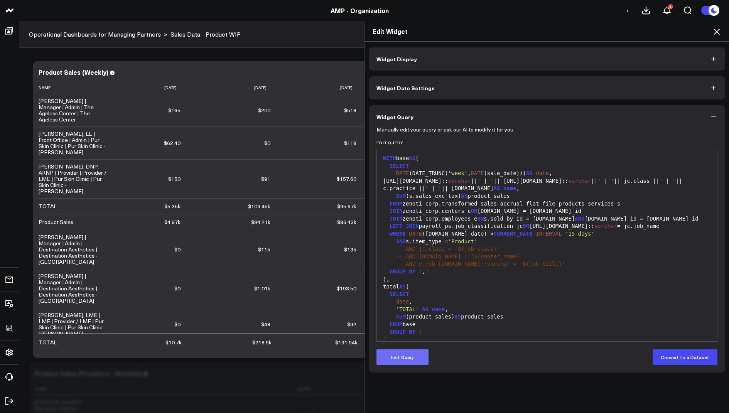
click at [401, 357] on button "Edit Query" at bounding box center [403, 357] width 52 height 15
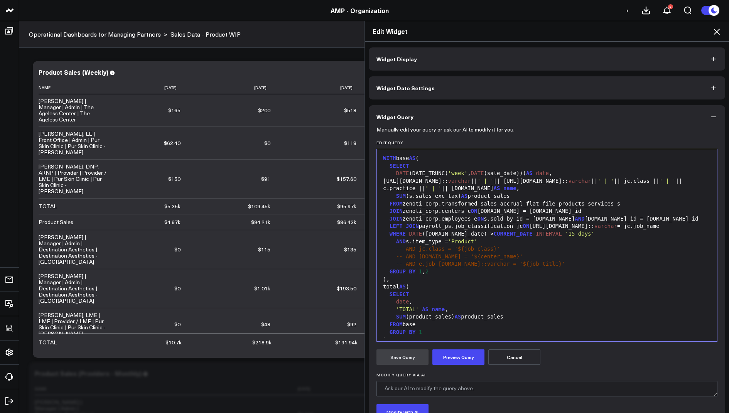
click at [406, 228] on span "JOIN" at bounding box center [412, 226] width 13 height 6
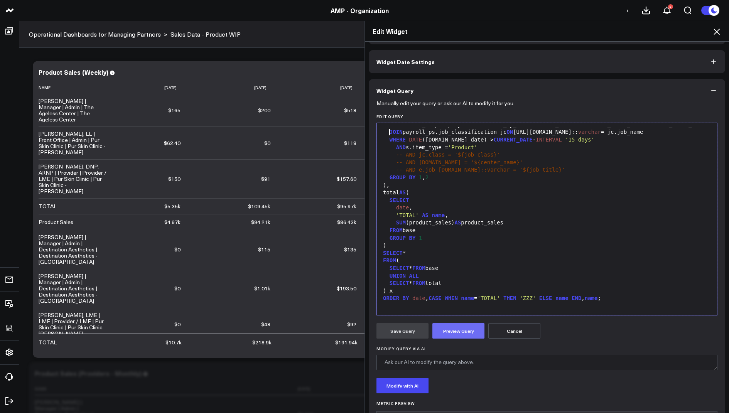
scroll to position [31, 0]
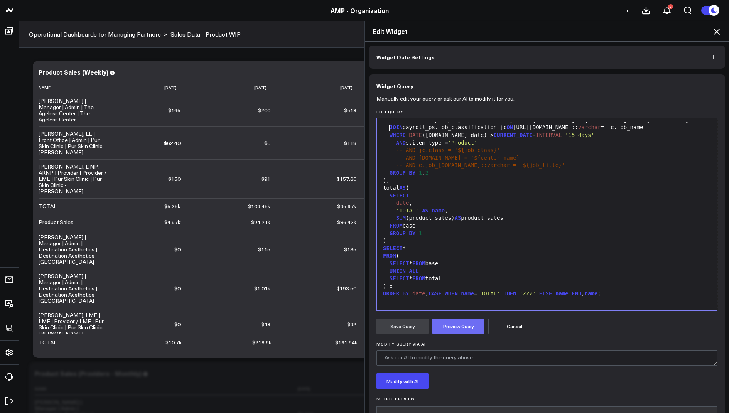
click at [456, 326] on button "Preview Query" at bounding box center [459, 326] width 52 height 15
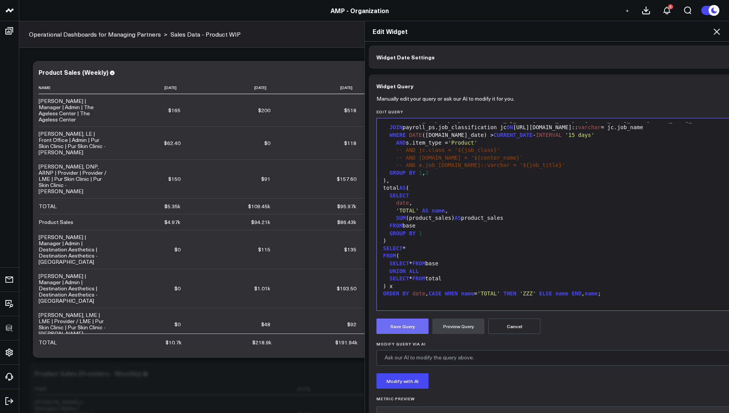
click at [392, 323] on button "Save Query" at bounding box center [403, 326] width 52 height 15
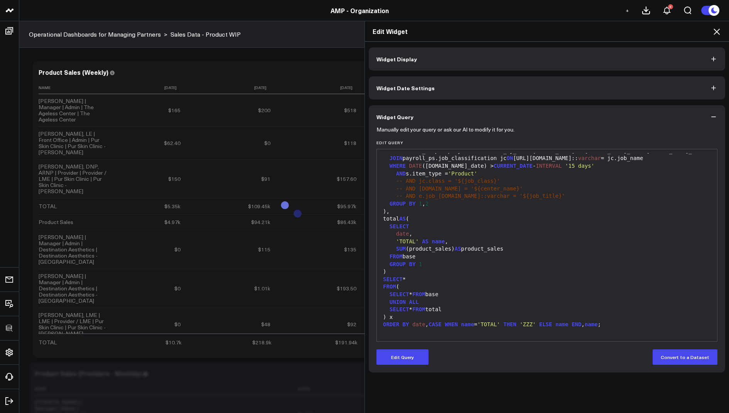
click at [716, 30] on icon at bounding box center [717, 32] width 6 height 6
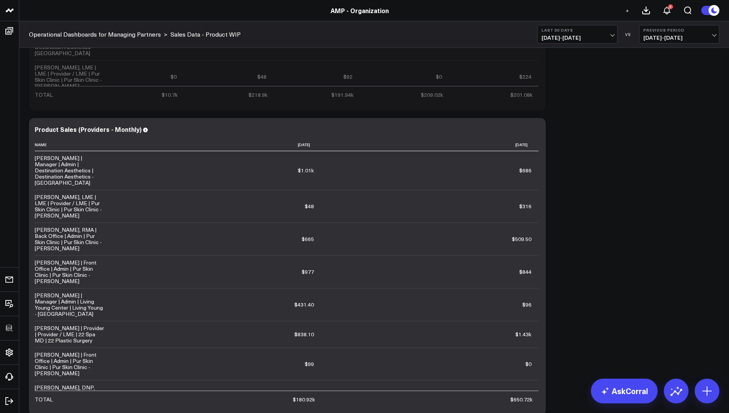
scroll to position [259, 0]
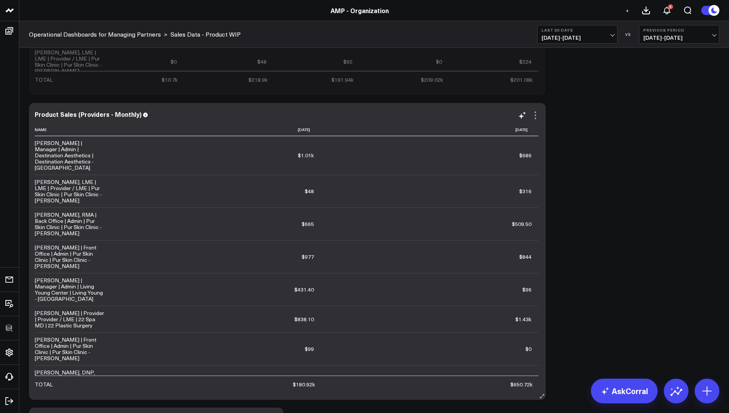
click at [534, 116] on icon at bounding box center [535, 115] width 9 height 9
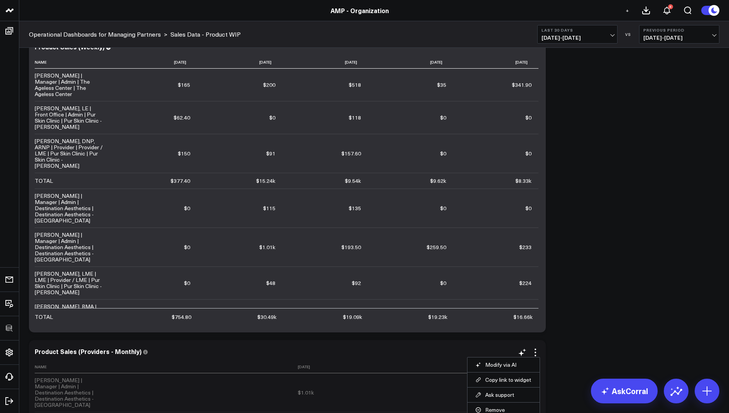
scroll to position [0, 0]
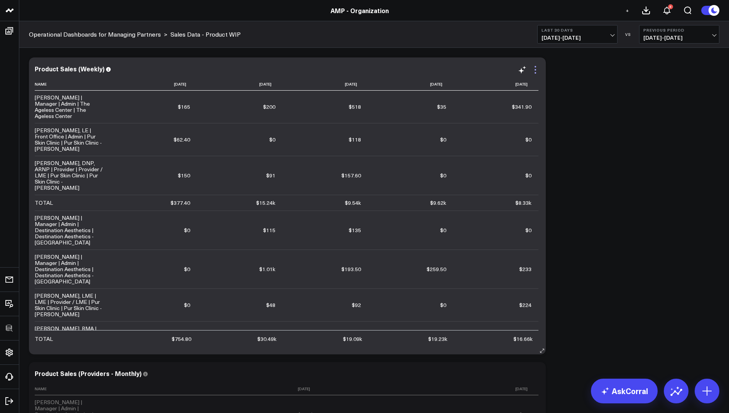
click at [536, 72] on icon at bounding box center [535, 69] width 9 height 9
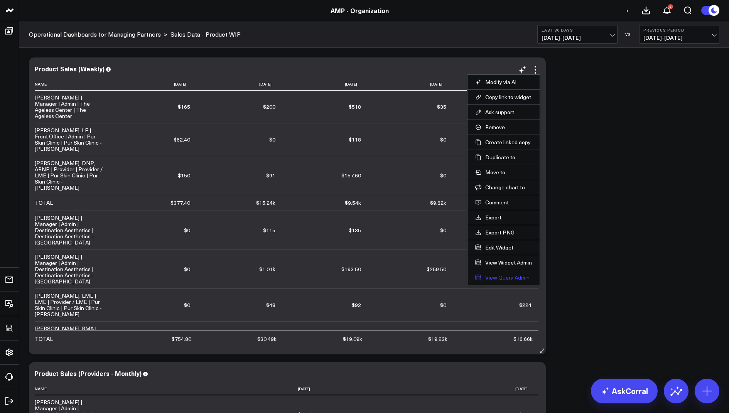
click at [498, 274] on link "View Query Admin" at bounding box center [503, 277] width 57 height 7
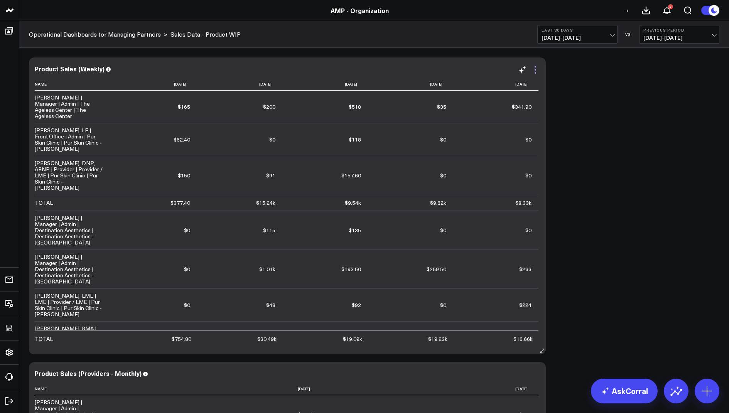
click at [536, 71] on icon at bounding box center [535, 69] width 9 height 9
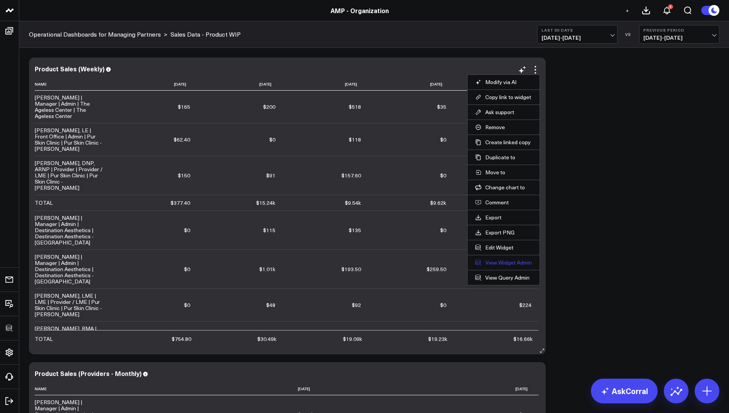
click at [495, 259] on link "View Widget Admin" at bounding box center [503, 262] width 57 height 7
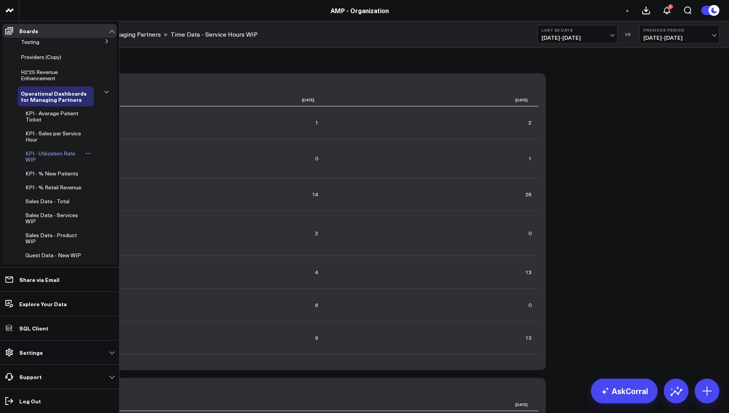
scroll to position [208, 0]
click at [49, 114] on span "KPI - Average Patient Ticket" at bounding box center [51, 119] width 53 height 14
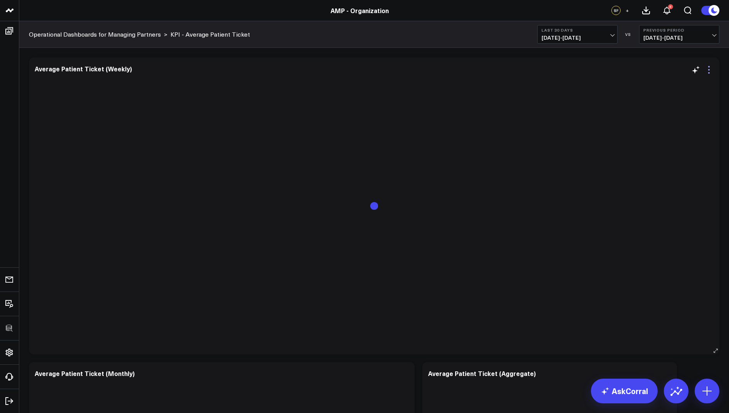
click at [711, 72] on icon at bounding box center [709, 69] width 9 height 9
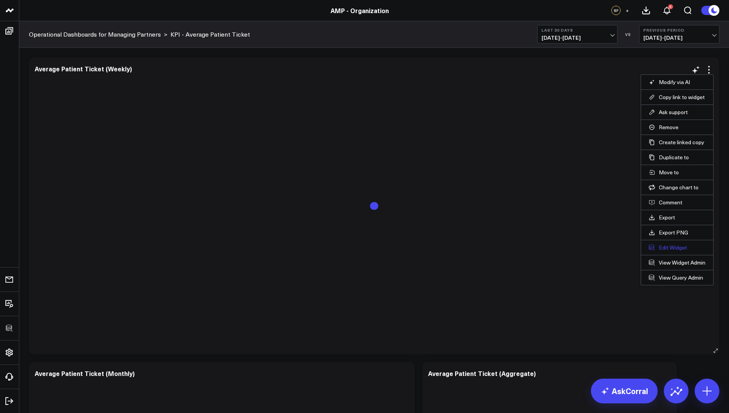
click at [669, 244] on button "Edit Widget" at bounding box center [677, 247] width 57 height 7
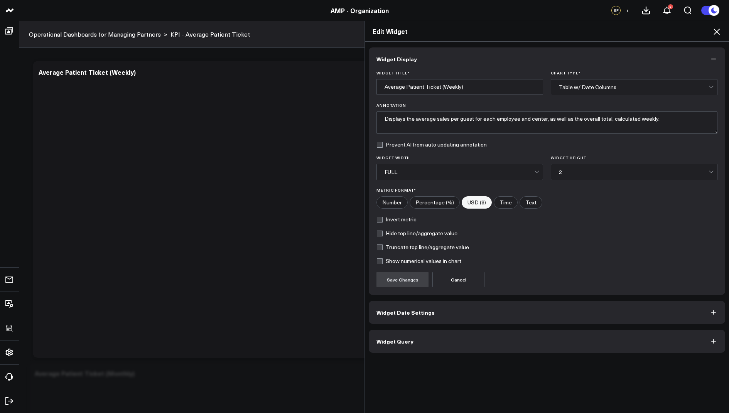
click at [404, 341] on span "Widget Query" at bounding box center [395, 341] width 37 height 6
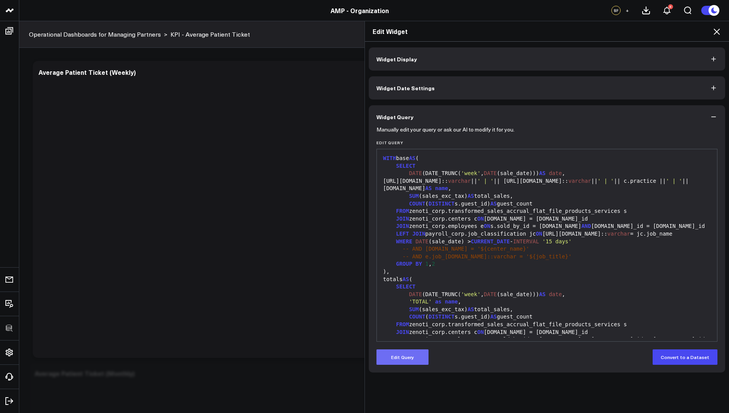
click at [409, 356] on button "Edit Query" at bounding box center [403, 357] width 52 height 15
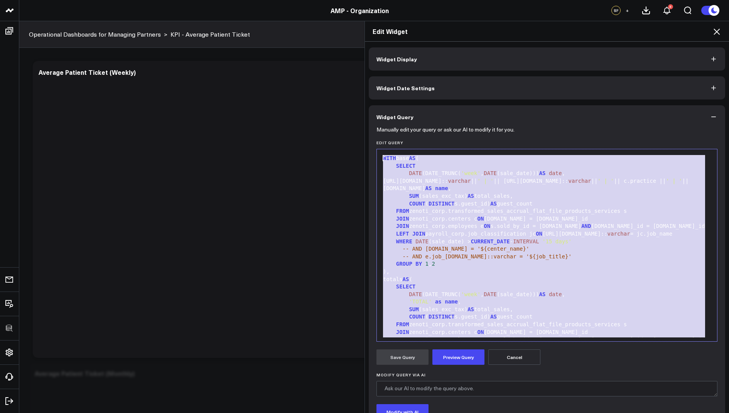
drag, startPoint x: 590, startPoint y: 331, endPoint x: 602, endPoint y: 132, distance: 199.4
click at [602, 132] on form "Manually edit your query or ask our AI to modify it for you. Edit Query 99 1 2 …" at bounding box center [547, 294] width 341 height 332
copy div "WITH base AS ( SELECT DATE (DATE_TRUNC( 'week' , DATE (sale_date))) AS date , e…"
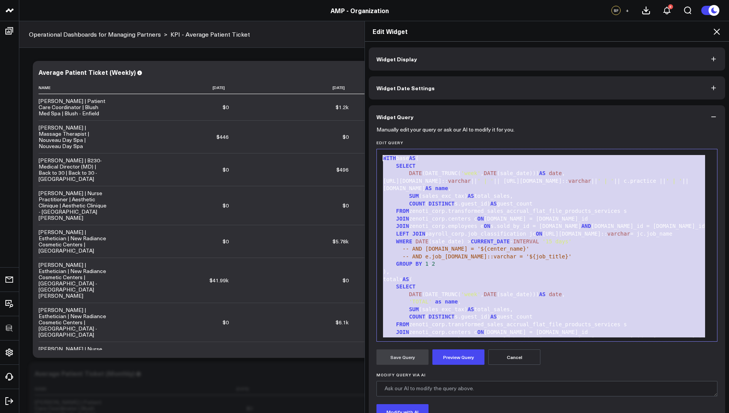
copy div "WITH base AS ( SELECT DATE (DATE_TRUNC( 'week' , DATE (sale_date))) AS date , e…"
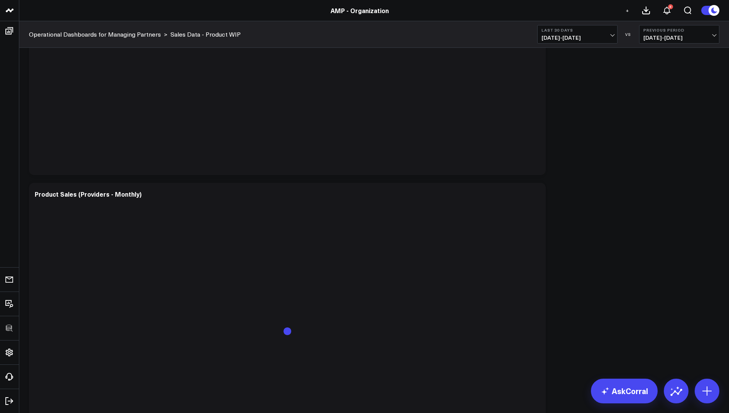
scroll to position [213, 0]
click at [537, 164] on icon at bounding box center [535, 161] width 9 height 9
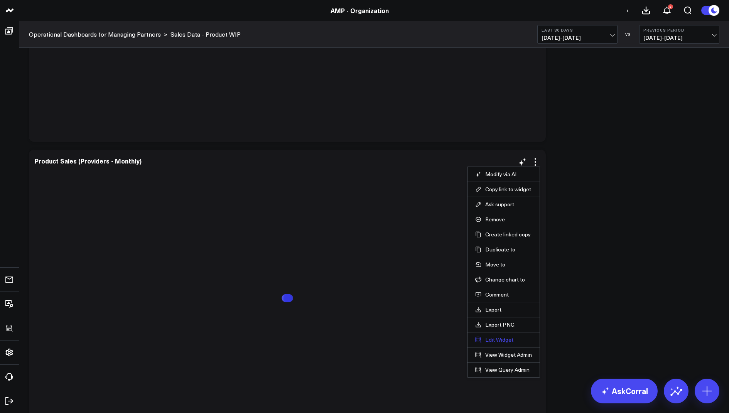
click at [493, 337] on button "Edit Widget" at bounding box center [503, 339] width 57 height 7
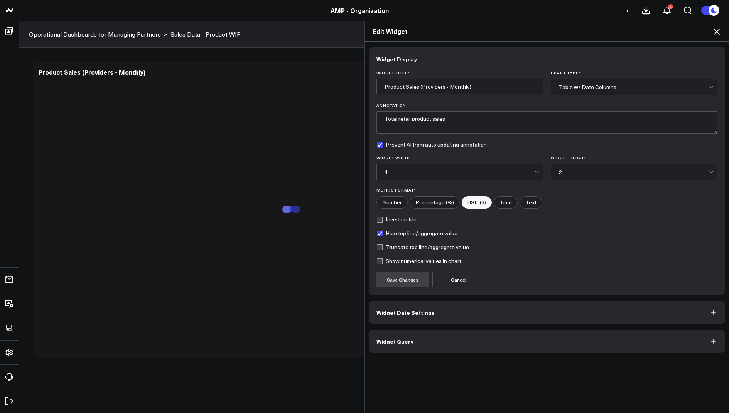
click at [397, 338] on span "Widget Query" at bounding box center [395, 341] width 37 height 6
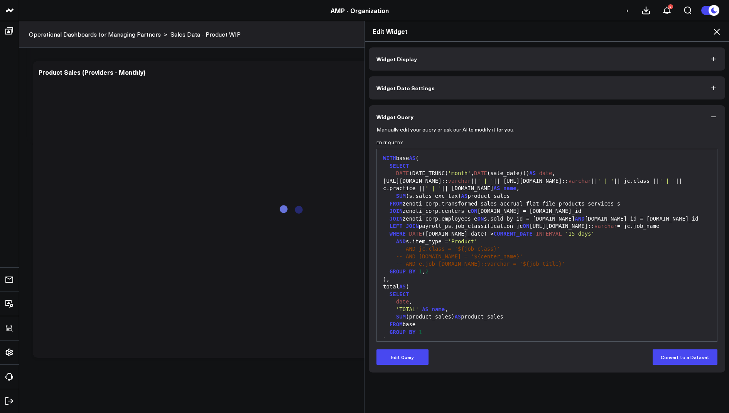
click at [397, 365] on div "Manually edit your query or ask our AI to modify it for you. Edit Query 99 1 2 …" at bounding box center [547, 250] width 357 height 244
click at [396, 363] on button "Edit Query" at bounding box center [403, 357] width 52 height 15
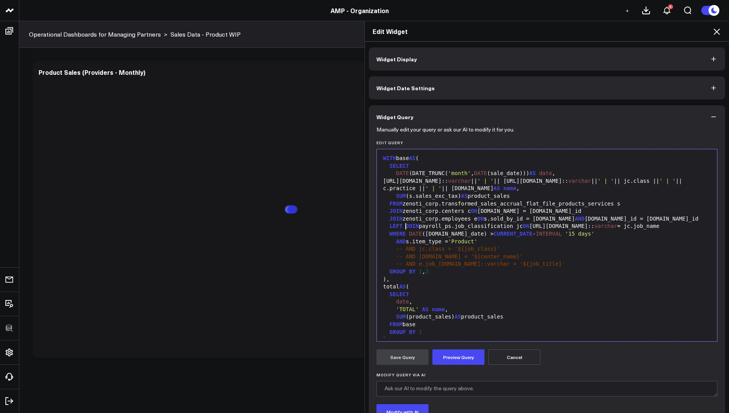
click at [406, 228] on span "JOIN" at bounding box center [412, 226] width 13 height 6
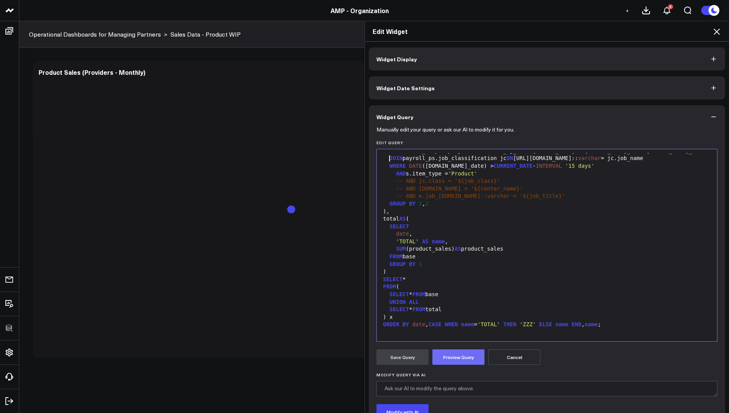
click at [456, 359] on button "Preview Query" at bounding box center [459, 357] width 52 height 15
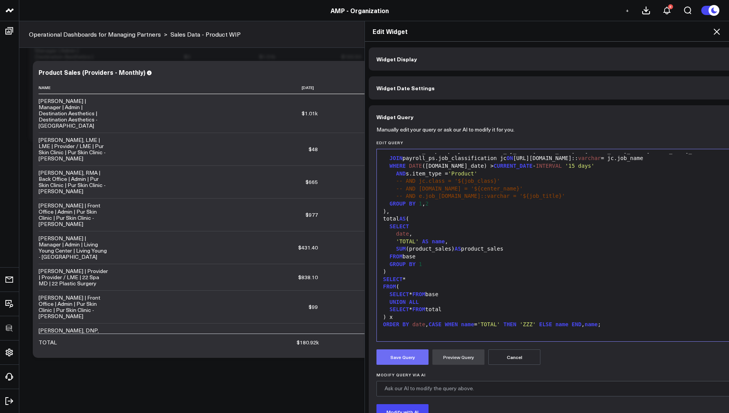
click at [413, 357] on button "Save Query" at bounding box center [403, 357] width 52 height 15
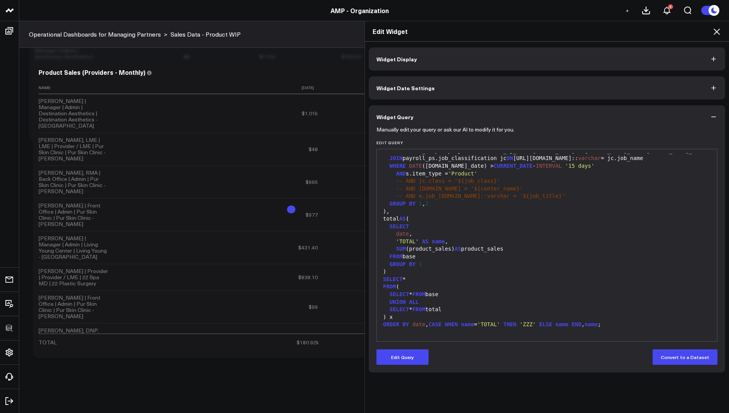
click at [718, 33] on icon at bounding box center [717, 32] width 6 height 6
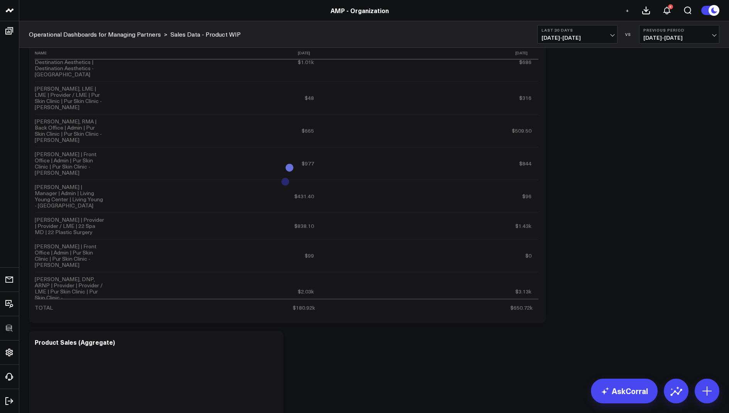
scroll to position [294, 0]
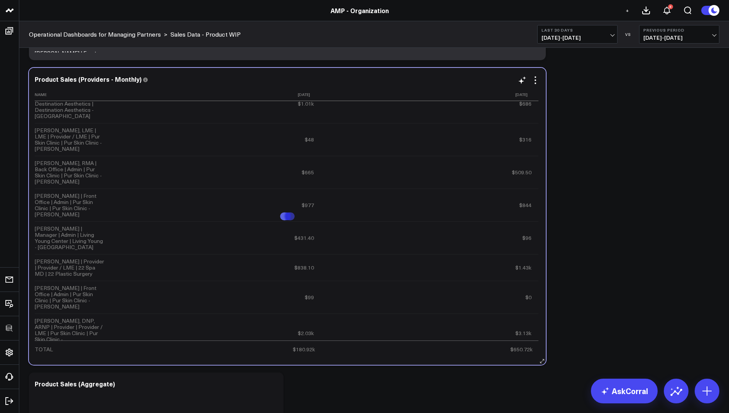
click at [537, 84] on div "Product Sales (Providers - Monthly) Name 2025-07-01 2025-08-01 Andrea Ramos | M…" at bounding box center [287, 217] width 505 height 282
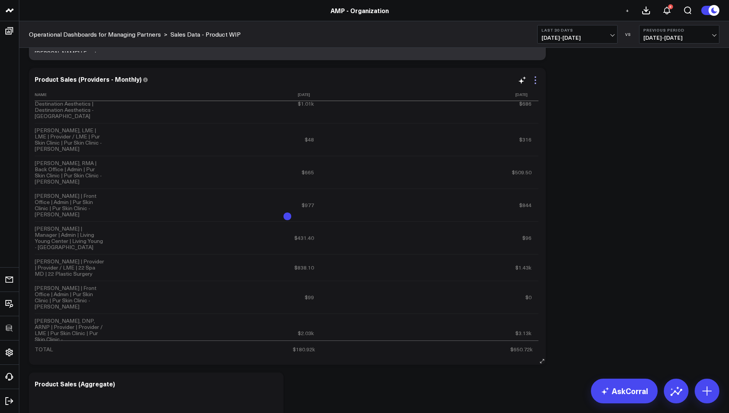
click at [537, 79] on icon at bounding box center [535, 80] width 9 height 9
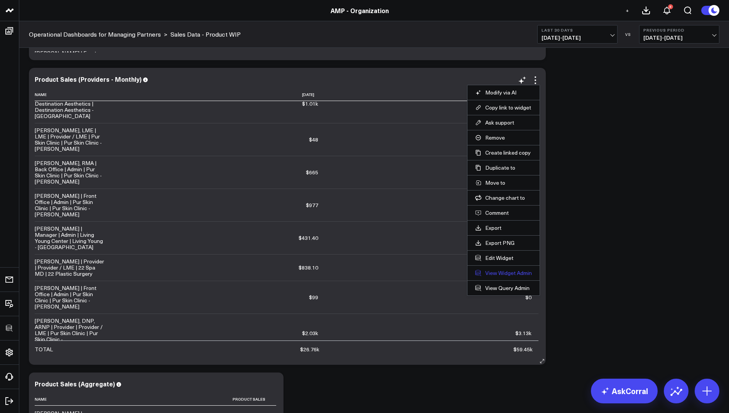
click at [503, 272] on link "View Widget Admin" at bounding box center [503, 273] width 57 height 7
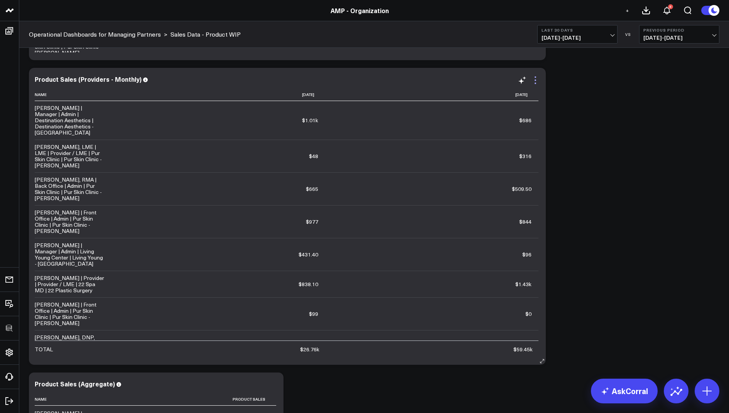
click at [539, 79] on icon at bounding box center [535, 80] width 9 height 9
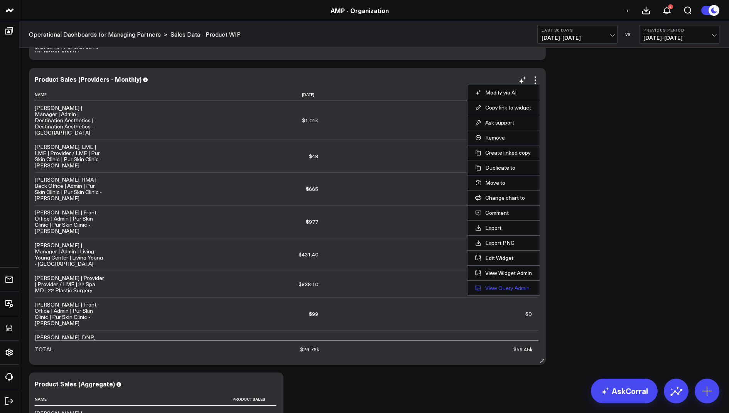
click at [499, 285] on link "View Query Admin" at bounding box center [503, 288] width 57 height 7
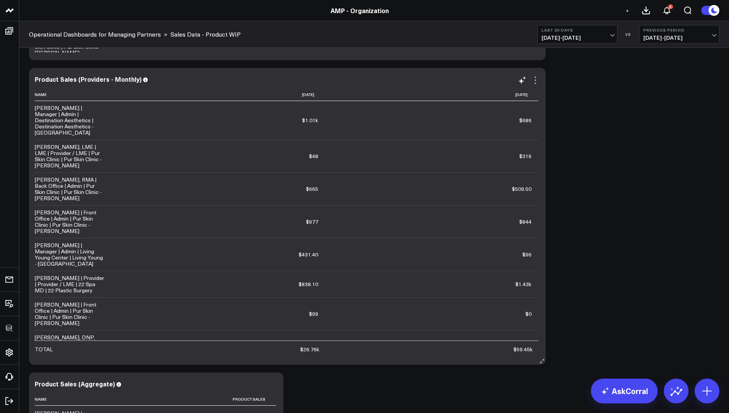
click at [536, 81] on icon at bounding box center [535, 80] width 9 height 9
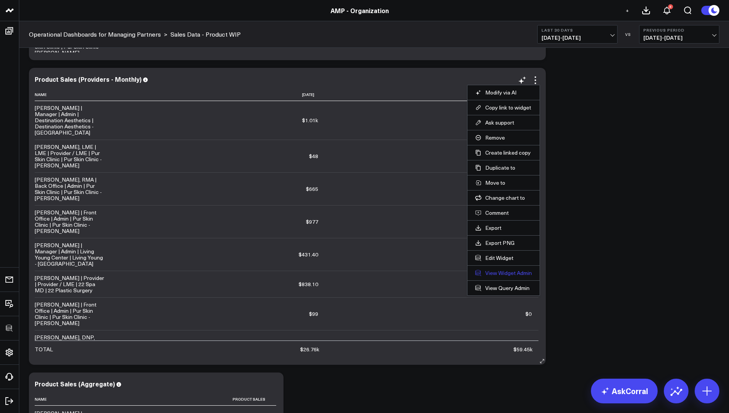
click at [499, 270] on link "View Widget Admin" at bounding box center [503, 273] width 57 height 7
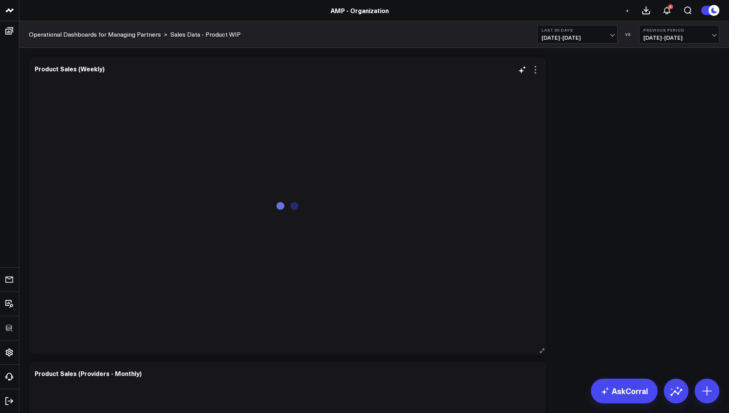
click at [534, 72] on icon at bounding box center [535, 69] width 9 height 9
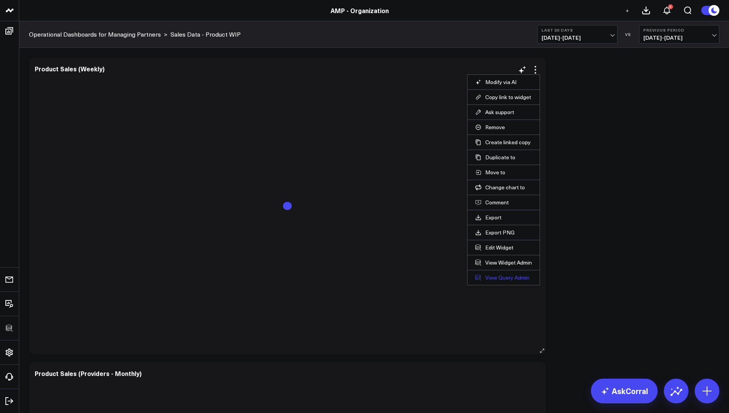
click at [494, 274] on link "View Query Admin" at bounding box center [503, 277] width 57 height 7
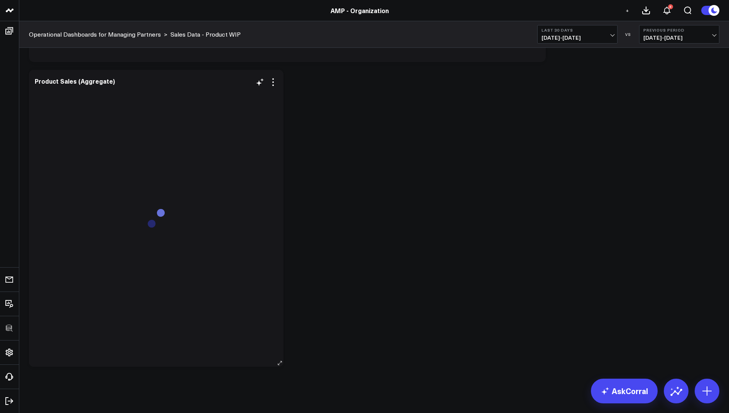
scroll to position [565, 0]
click at [273, 116] on icon at bounding box center [273, 114] width 9 height 9
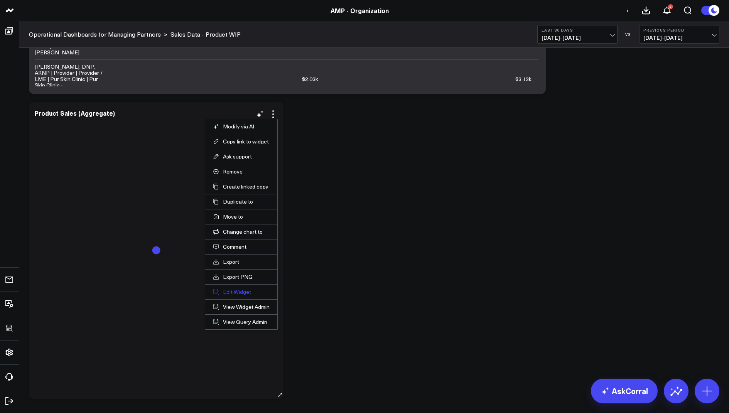
click at [231, 292] on button "Edit Widget" at bounding box center [241, 292] width 57 height 7
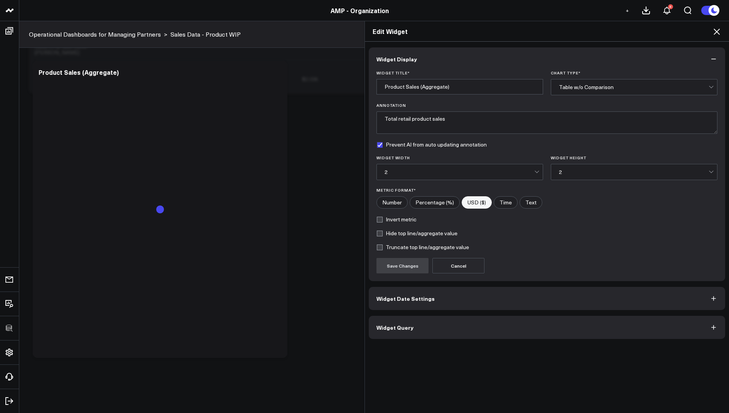
click at [408, 328] on span "Widget Query" at bounding box center [395, 327] width 37 height 6
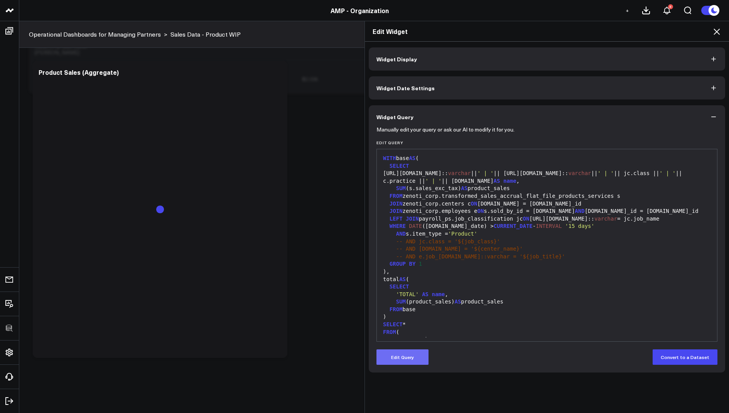
click at [399, 357] on button "Edit Query" at bounding box center [403, 357] width 52 height 15
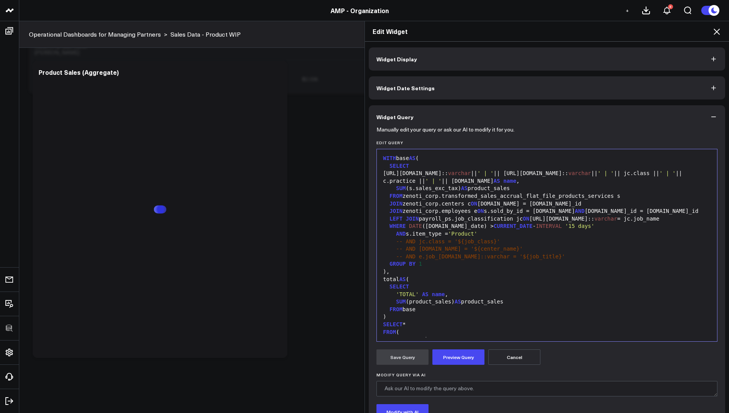
click at [406, 217] on span "JOIN" at bounding box center [412, 219] width 13 height 6
click at [448, 355] on button "Preview Query" at bounding box center [459, 357] width 52 height 15
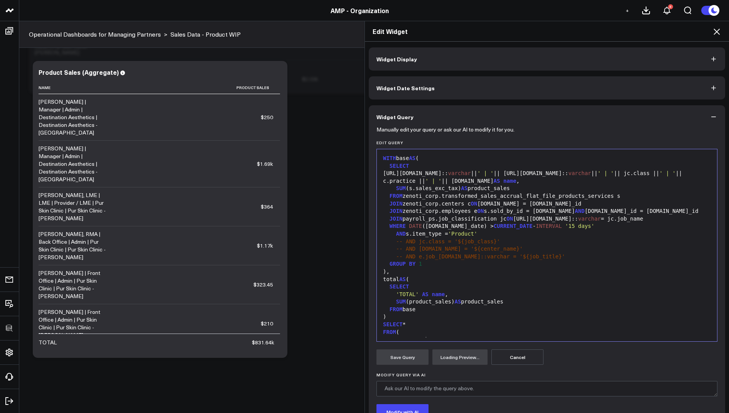
scroll to position [59, 0]
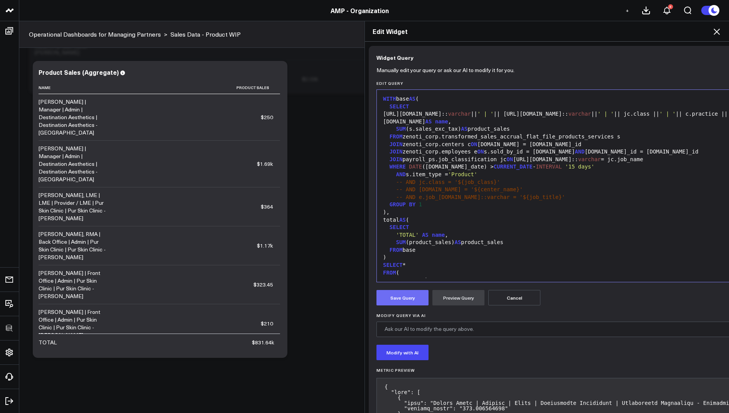
click at [398, 297] on button "Save Query" at bounding box center [403, 297] width 52 height 15
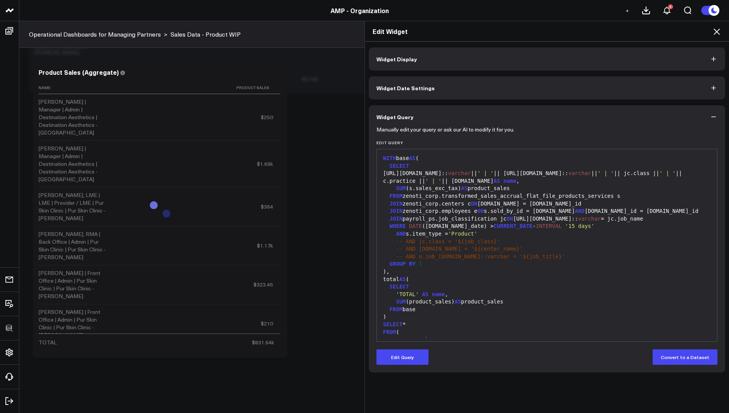
click at [715, 34] on icon at bounding box center [717, 32] width 6 height 6
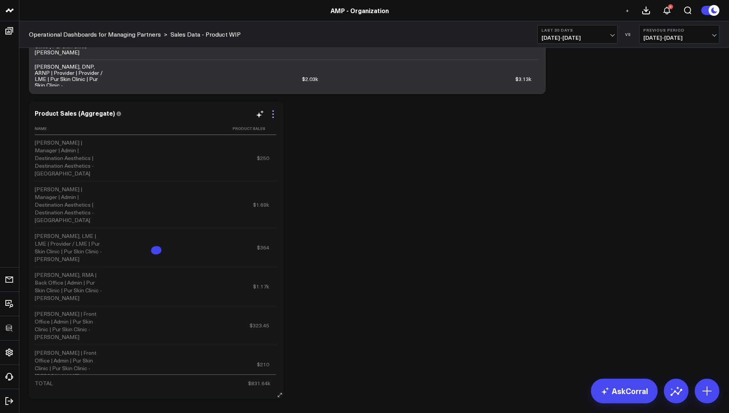
click at [273, 115] on icon at bounding box center [273, 114] width 9 height 9
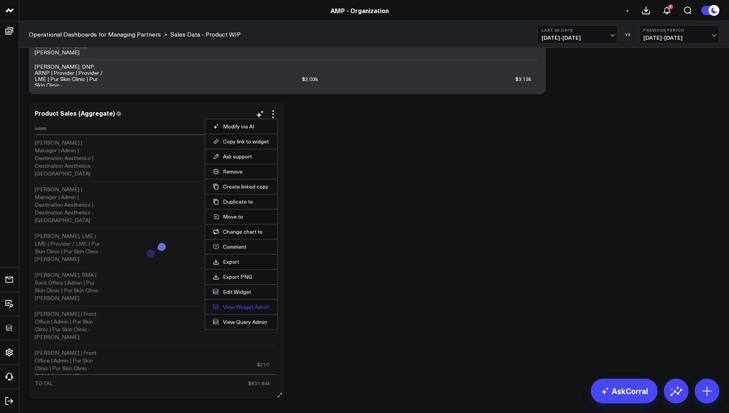
click at [230, 304] on link "View Widget Admin" at bounding box center [241, 307] width 57 height 7
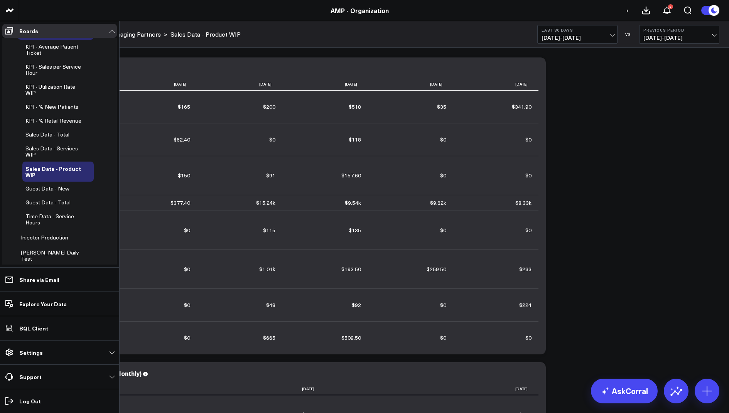
scroll to position [287, 0]
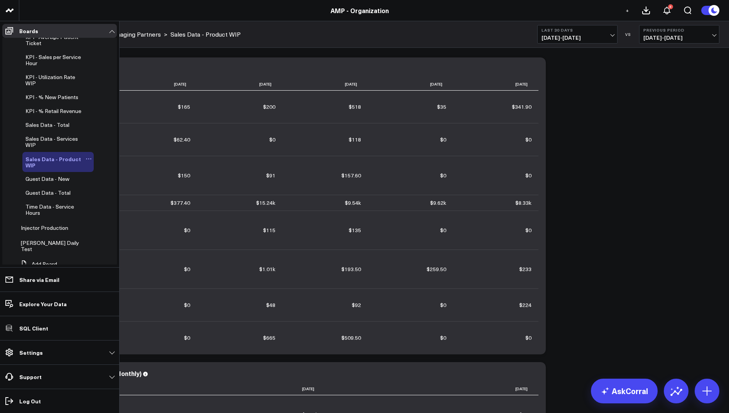
click at [86, 162] on icon at bounding box center [89, 159] width 6 height 6
click at [112, 177] on button "Edit Name" at bounding box center [121, 175] width 63 height 15
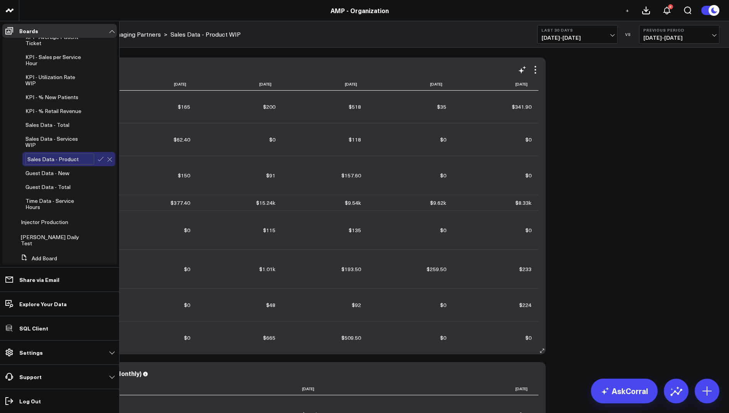
type input "Sales Data - Product"
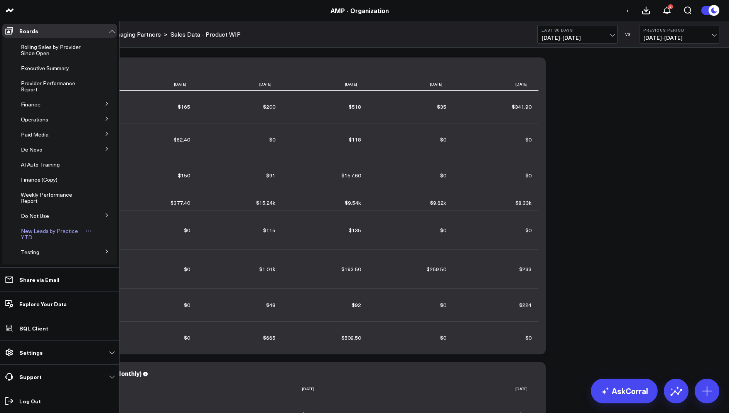
scroll to position [299, 0]
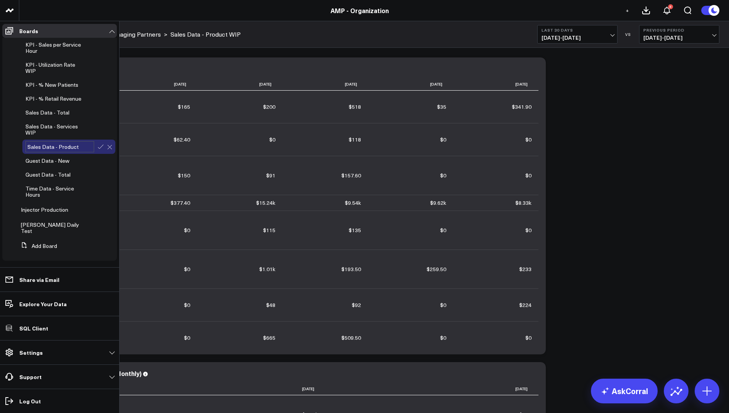
click at [97, 149] on div "Sales Data - Product" at bounding box center [68, 147] width 93 height 14
click at [97, 150] on icon at bounding box center [100, 147] width 7 height 7
click at [47, 131] on span "Sales Data - Services WIP" at bounding box center [51, 130] width 52 height 14
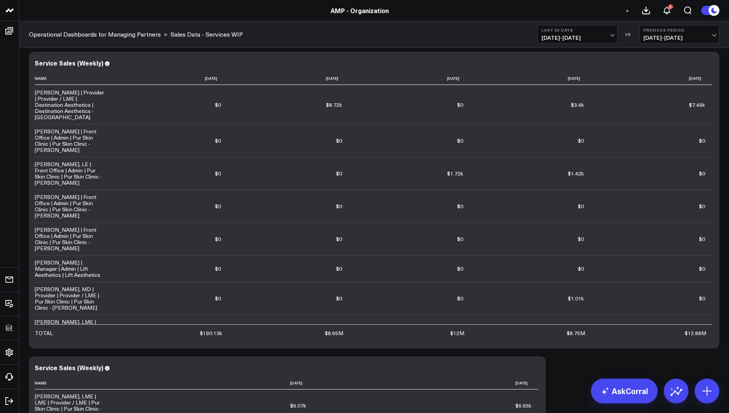
scroll to position [2032, 0]
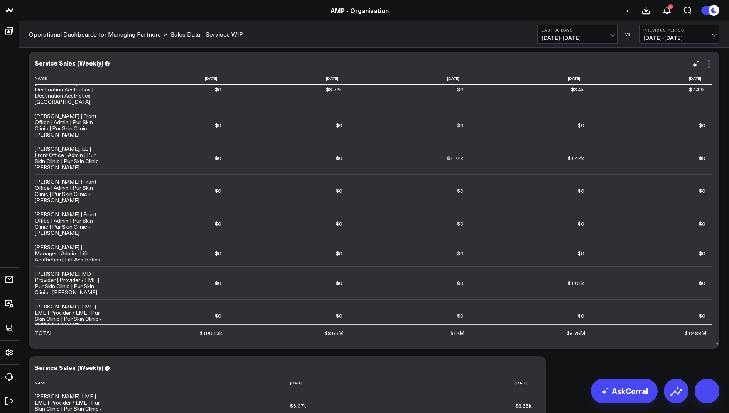
click at [710, 63] on icon at bounding box center [709, 63] width 9 height 9
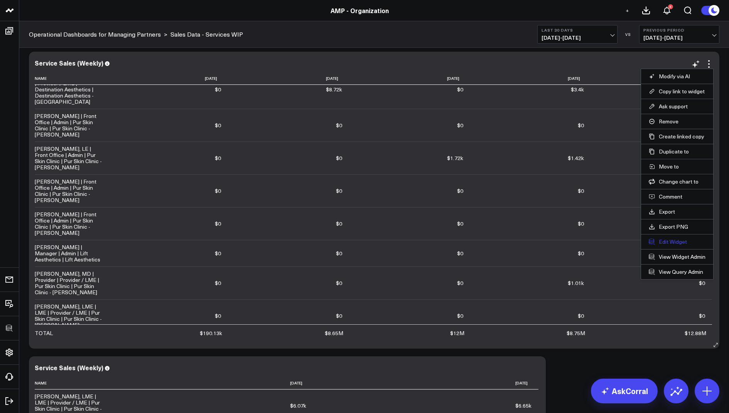
click at [673, 238] on button "Edit Widget" at bounding box center [677, 241] width 57 height 7
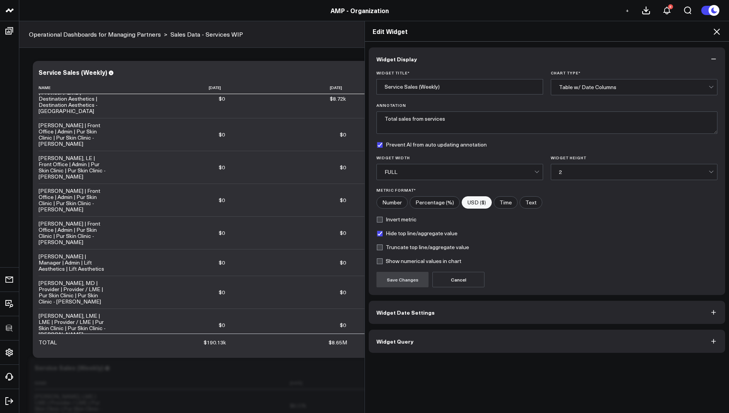
click at [410, 335] on button "Widget Query" at bounding box center [547, 341] width 357 height 23
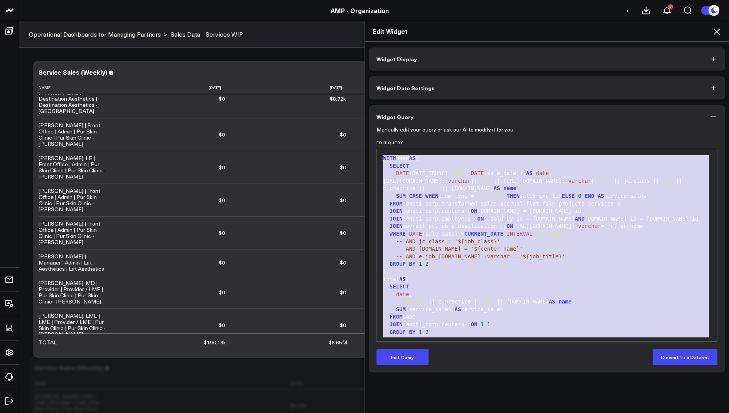
drag, startPoint x: 645, startPoint y: 324, endPoint x: 662, endPoint y: 60, distance: 264.1
click at [662, 60] on div "Widget Display Widget Date Settings Widget Query Manually edit your query or as…" at bounding box center [547, 209] width 357 height 325
copy div "WITH base AS ( SELECT DATE (DATE_TRUNC( 'week' , DATE (sale_date))) AS date , e…"
click at [414, 356] on button "Edit Query" at bounding box center [403, 357] width 52 height 15
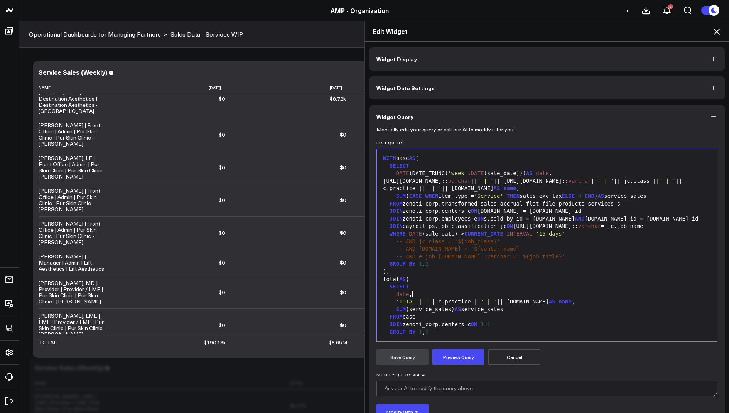
click at [482, 295] on div "date ," at bounding box center [547, 295] width 333 height 8
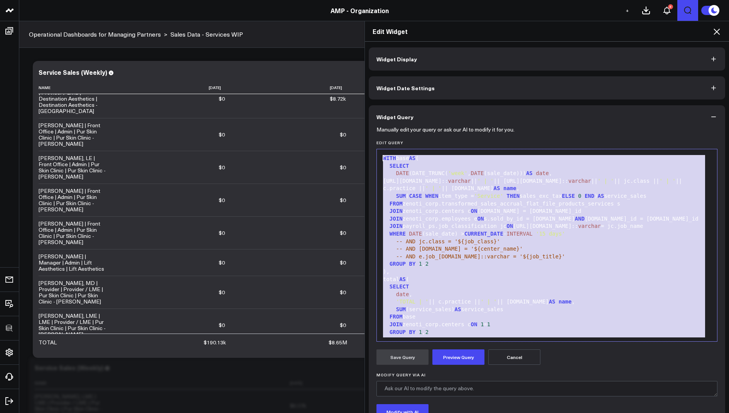
drag, startPoint x: 643, startPoint y: 325, endPoint x: 680, endPoint y: 19, distance: 308.2
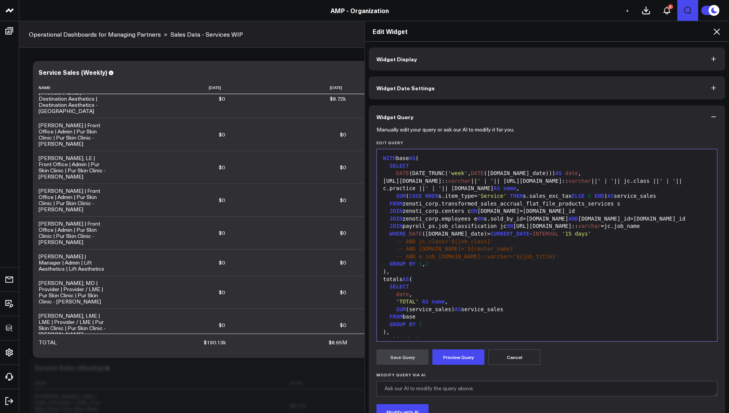
scroll to position [90, 0]
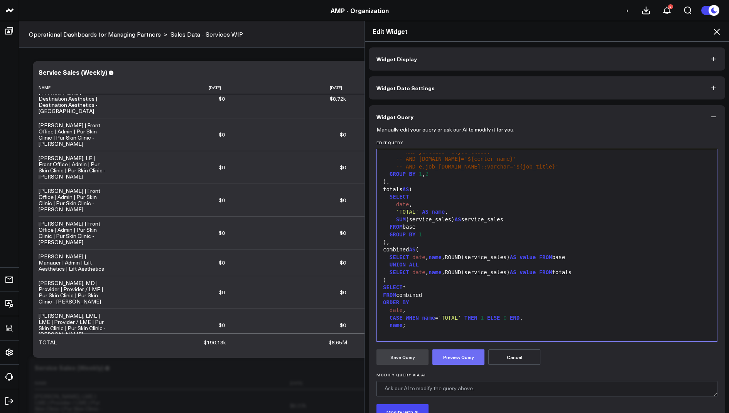
click at [458, 353] on button "Preview Query" at bounding box center [459, 357] width 52 height 15
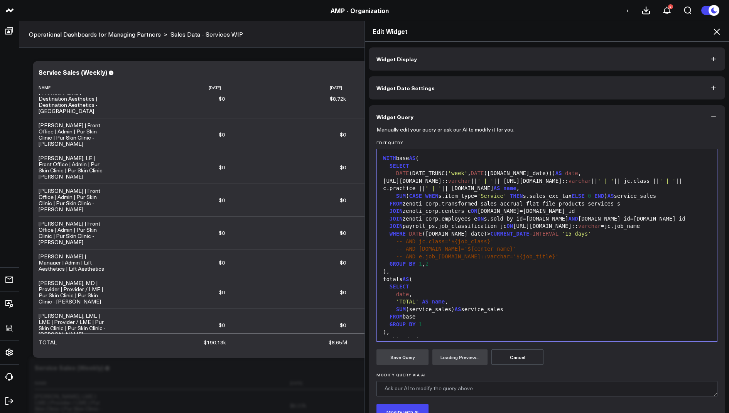
scroll to position [59, 0]
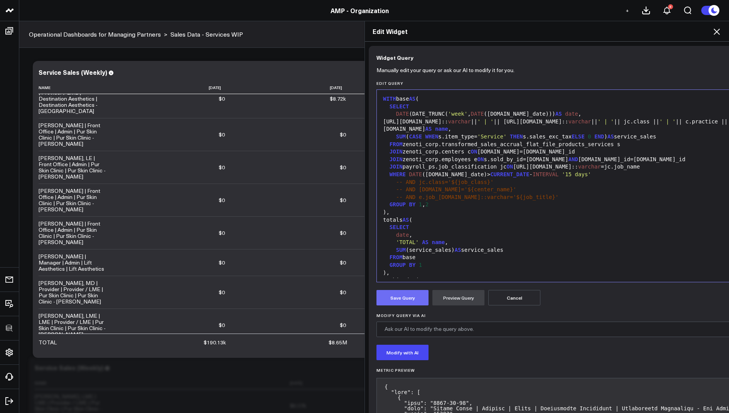
click at [398, 292] on button "Save Query" at bounding box center [403, 297] width 52 height 15
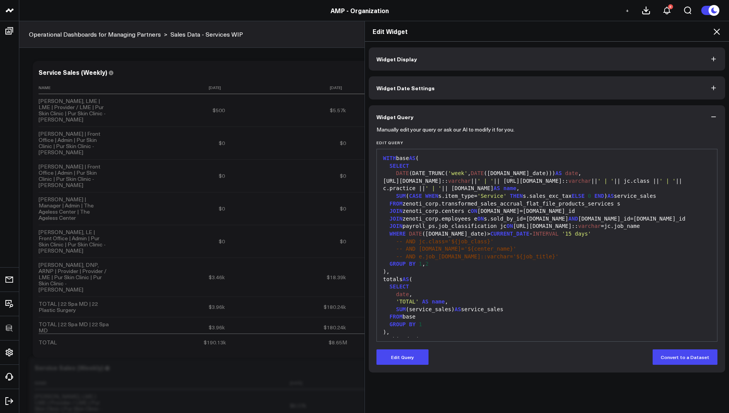
scroll to position [0, 0]
click at [716, 31] on icon at bounding box center [717, 32] width 6 height 6
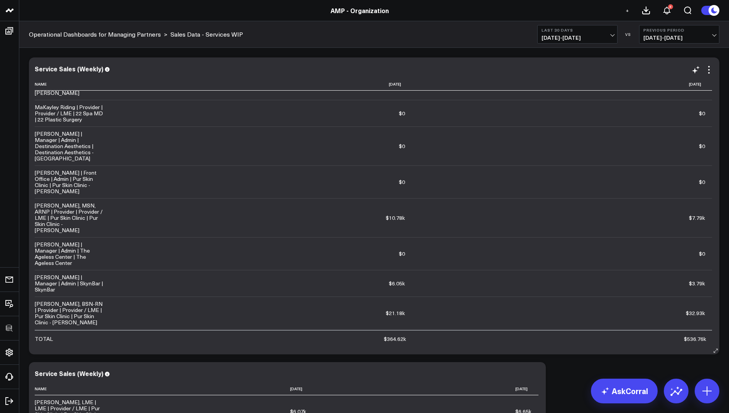
scroll to position [862, 0]
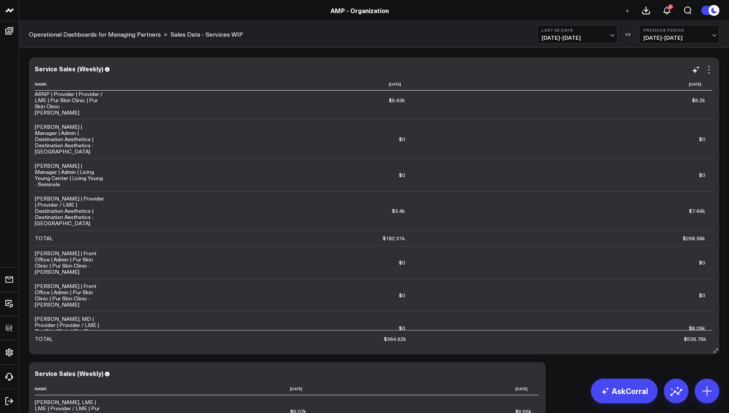
click at [708, 68] on icon at bounding box center [709, 69] width 9 height 9
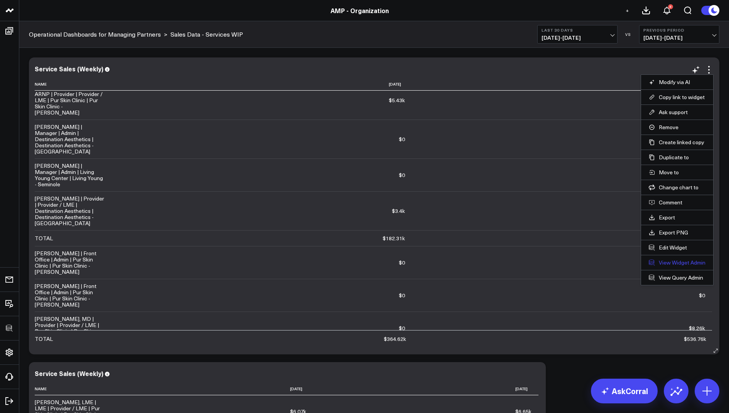
click at [666, 262] on link "View Widget Admin" at bounding box center [677, 262] width 57 height 7
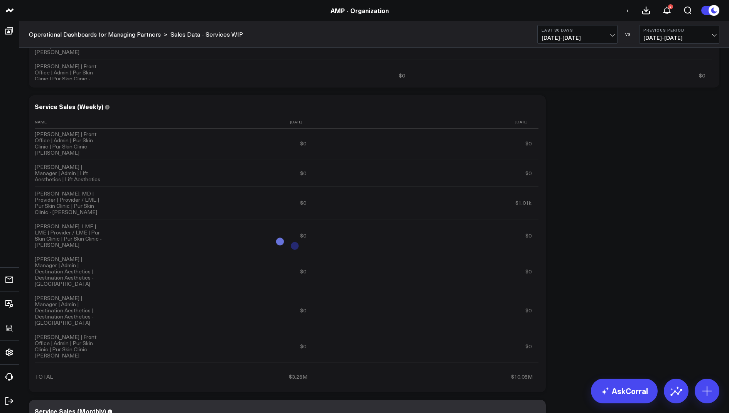
scroll to position [271, 0]
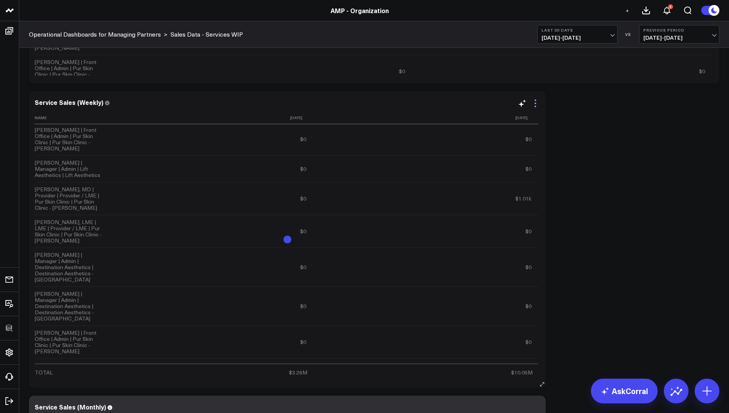
click at [536, 103] on icon at bounding box center [536, 104] width 2 height 2
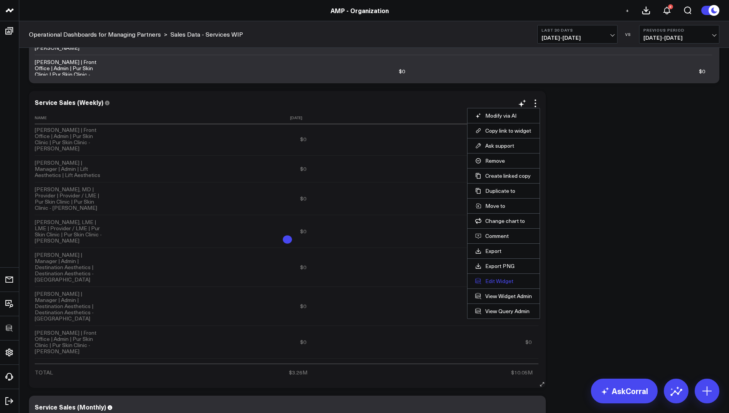
click at [491, 278] on button "Edit Widget" at bounding box center [503, 281] width 57 height 7
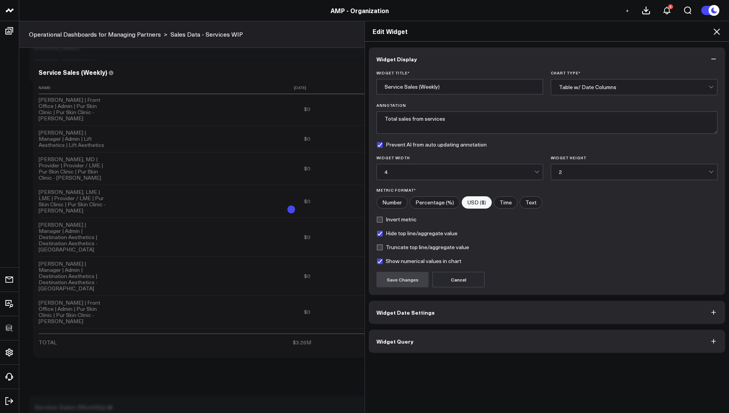
click at [377, 345] on button "Widget Query" at bounding box center [547, 341] width 357 height 23
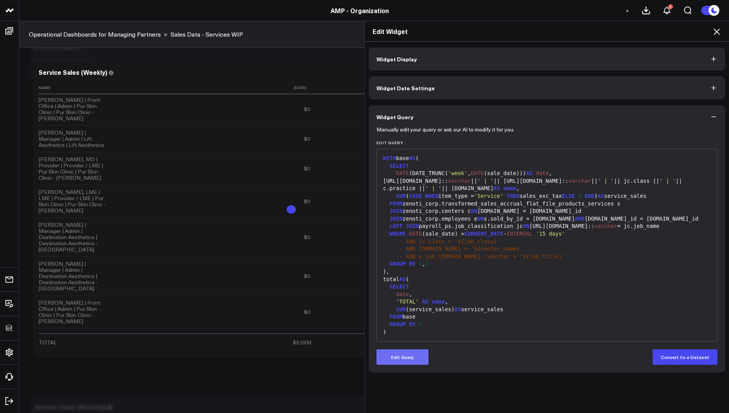
click at [395, 362] on button "Edit Query" at bounding box center [403, 357] width 52 height 15
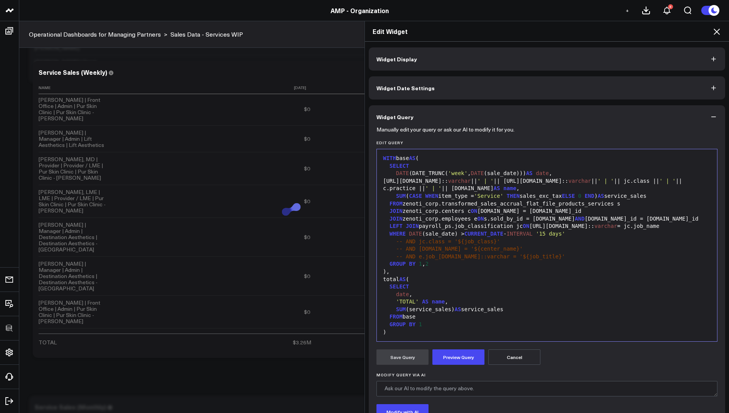
click at [406, 227] on span "JOIN" at bounding box center [412, 226] width 13 height 6
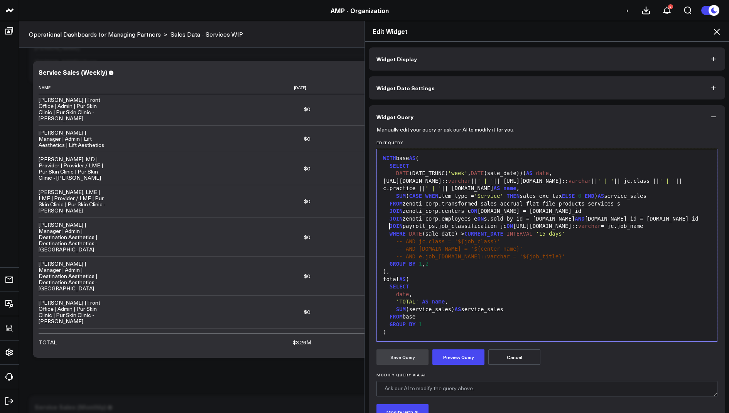
scroll to position [60, 0]
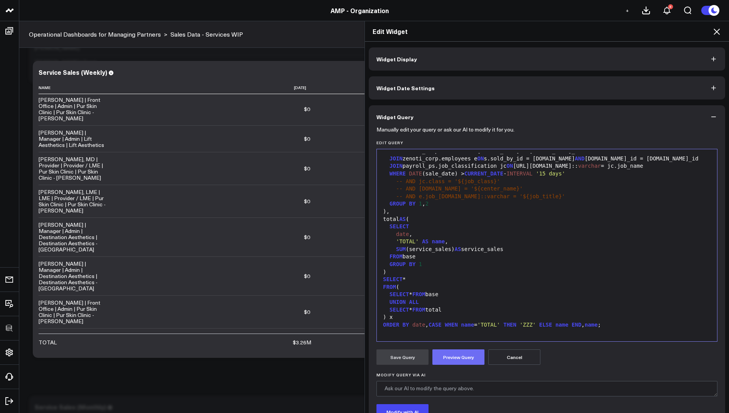
click at [450, 357] on button "Preview Query" at bounding box center [459, 357] width 52 height 15
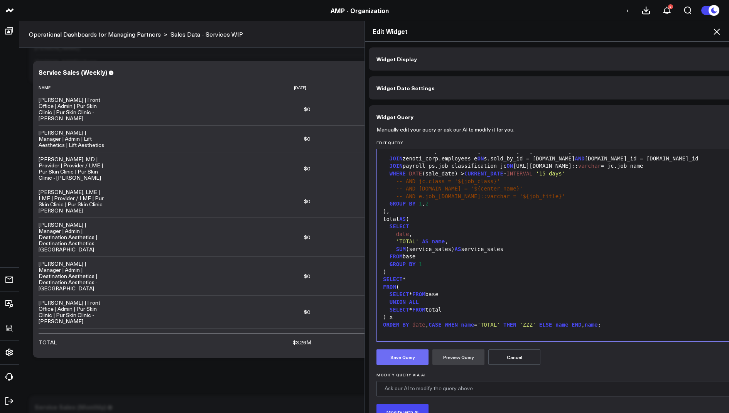
click at [405, 353] on button "Save Query" at bounding box center [403, 357] width 52 height 15
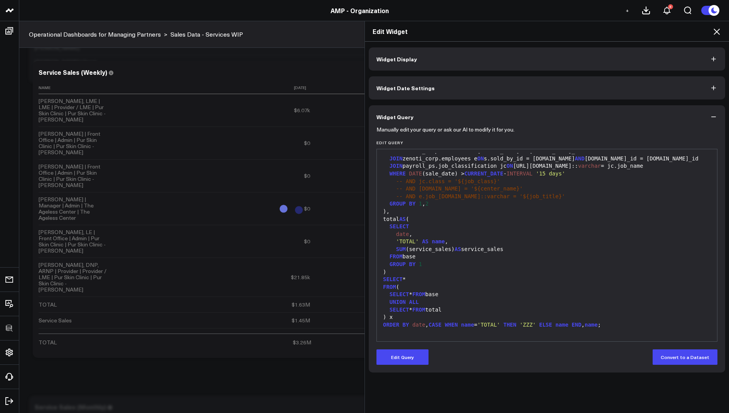
click at [716, 31] on icon at bounding box center [717, 32] width 6 height 6
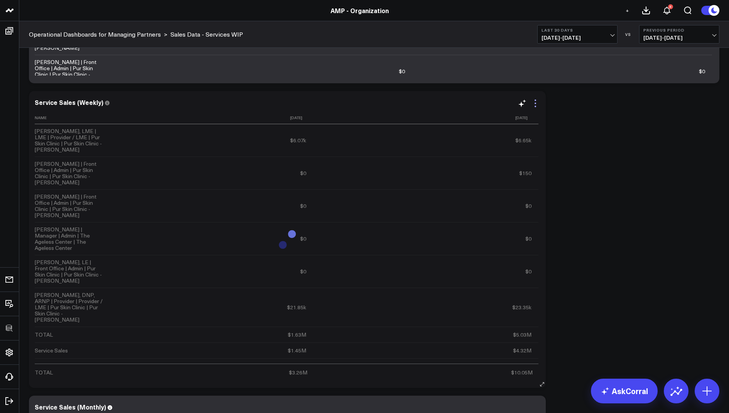
click at [535, 105] on icon at bounding box center [535, 103] width 9 height 9
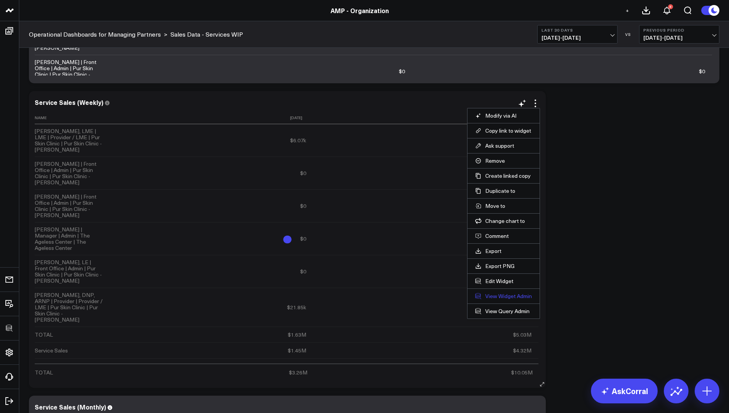
click at [492, 293] on link "View Widget Admin" at bounding box center [503, 296] width 57 height 7
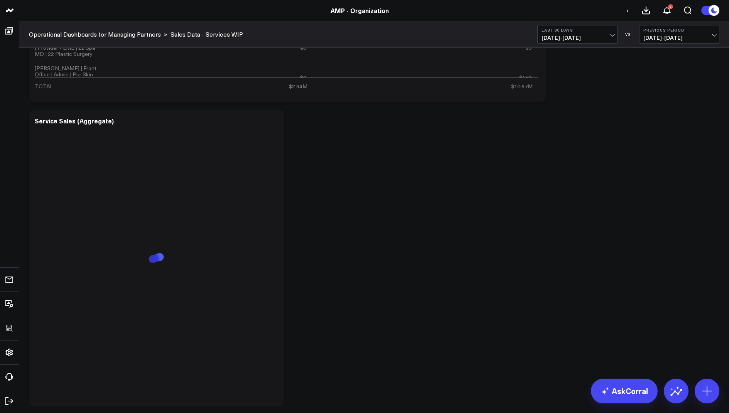
scroll to position [885, 0]
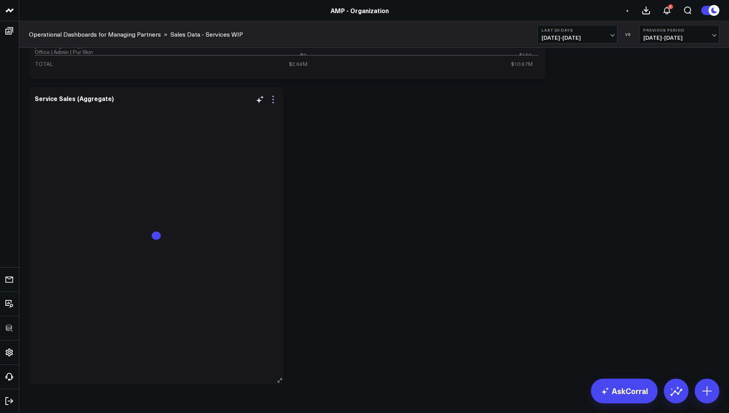
click at [272, 102] on icon at bounding box center [273, 103] width 2 height 2
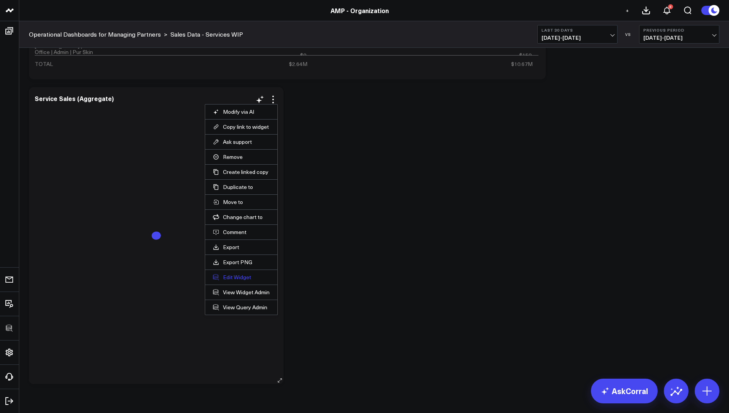
click at [230, 274] on button "Edit Widget" at bounding box center [241, 277] width 57 height 7
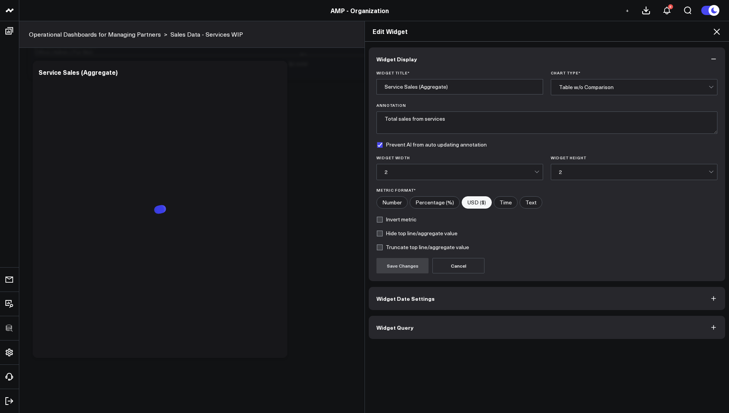
click at [398, 326] on span "Widget Query" at bounding box center [395, 327] width 37 height 6
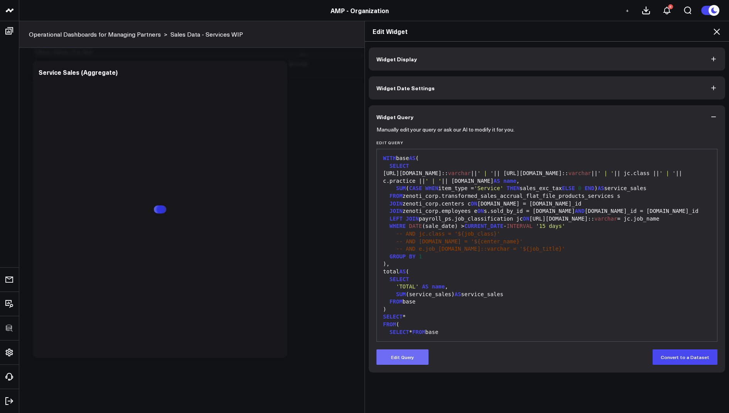
click at [395, 358] on button "Edit Query" at bounding box center [403, 357] width 52 height 15
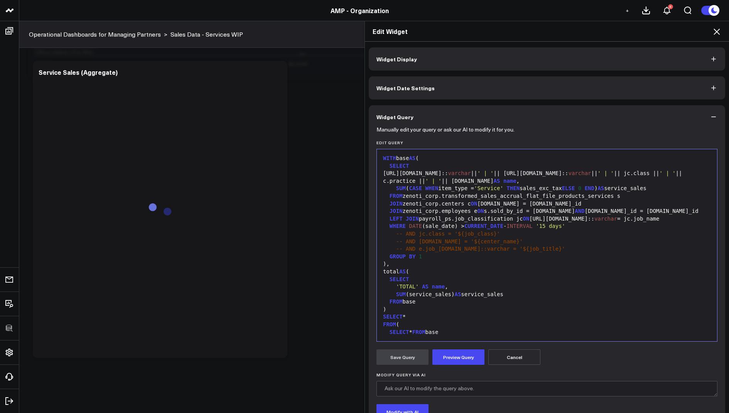
click at [406, 219] on span "JOIN" at bounding box center [412, 219] width 13 height 6
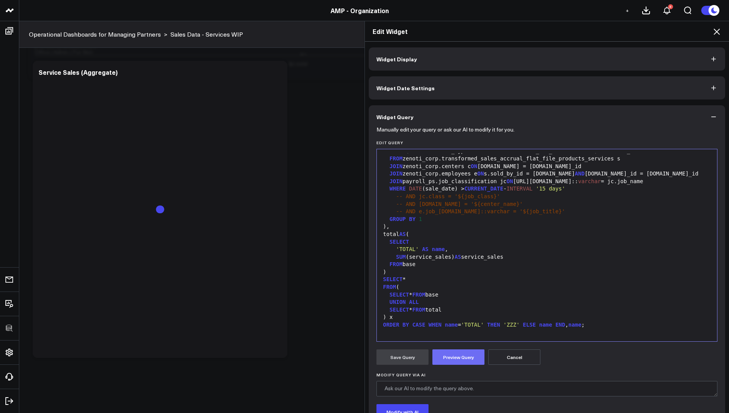
click at [453, 360] on button "Preview Query" at bounding box center [459, 357] width 52 height 15
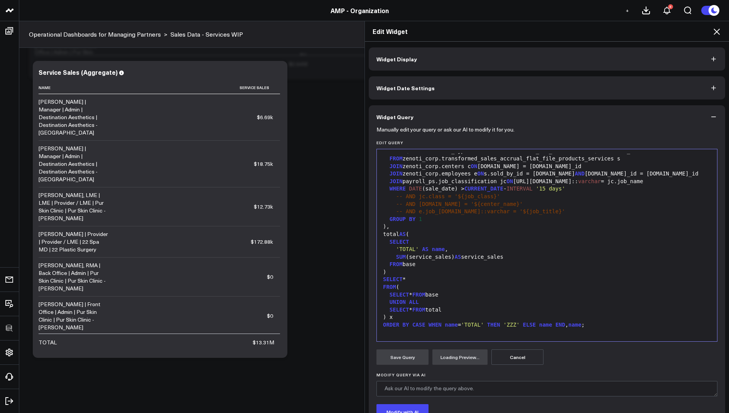
scroll to position [59, 0]
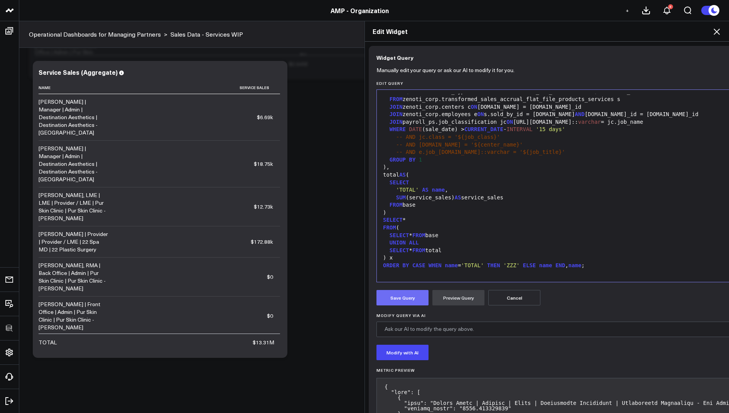
click at [395, 298] on button "Save Query" at bounding box center [403, 297] width 52 height 15
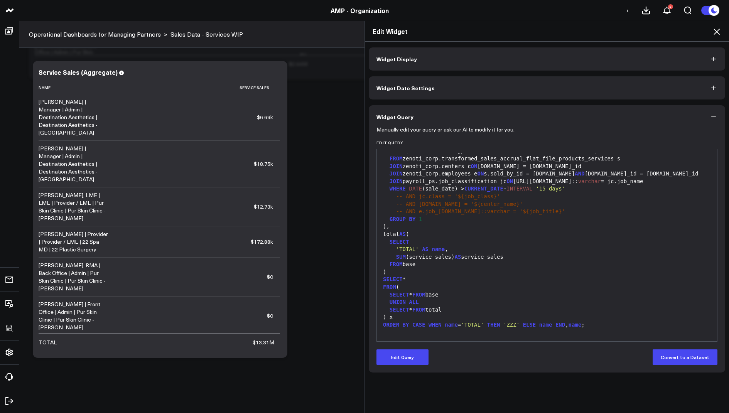
scroll to position [0, 0]
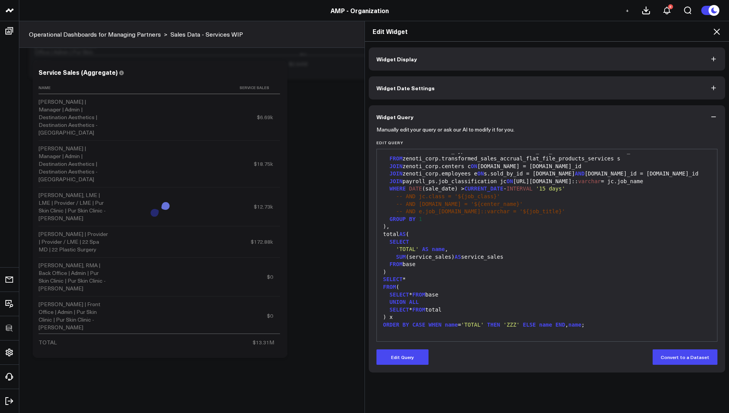
click at [716, 32] on icon at bounding box center [717, 32] width 6 height 6
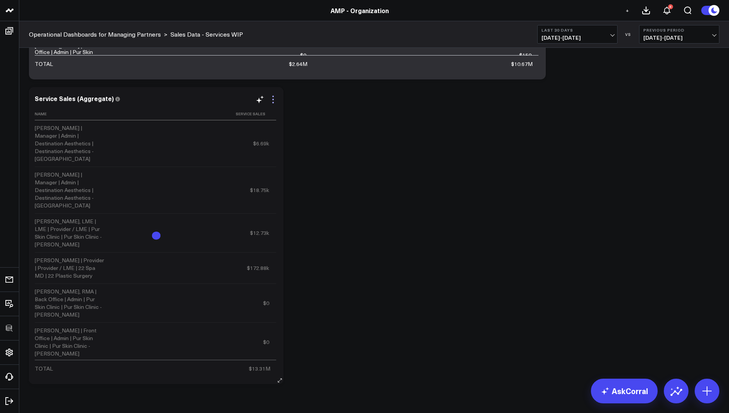
click at [272, 100] on icon at bounding box center [273, 99] width 9 height 9
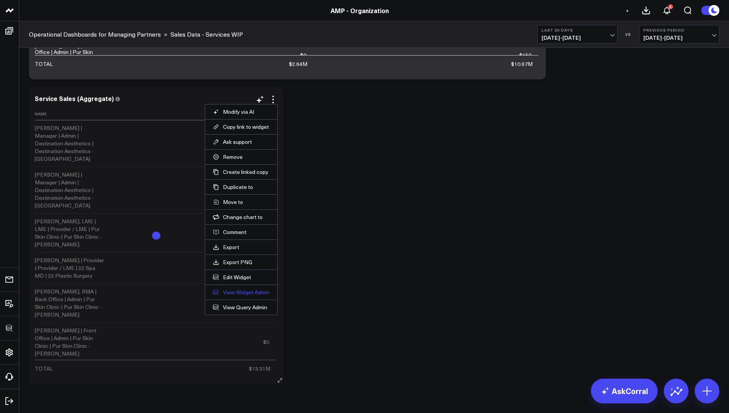
click at [231, 289] on link "View Widget Admin" at bounding box center [241, 292] width 57 height 7
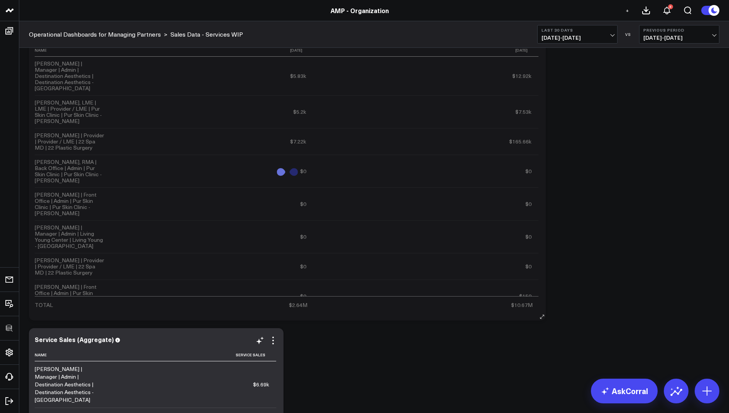
scroll to position [710, 0]
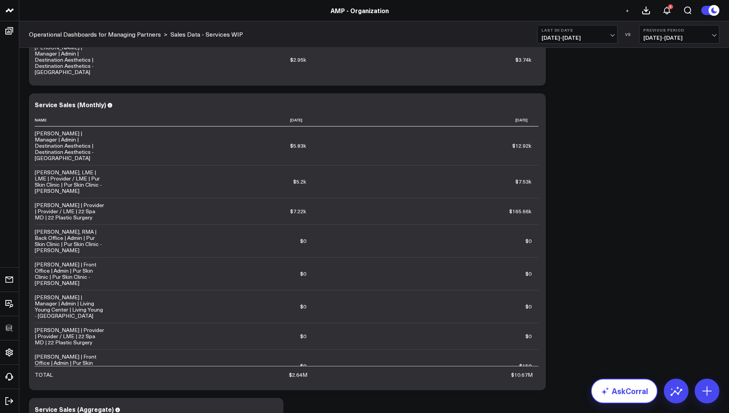
scroll to position [546, 0]
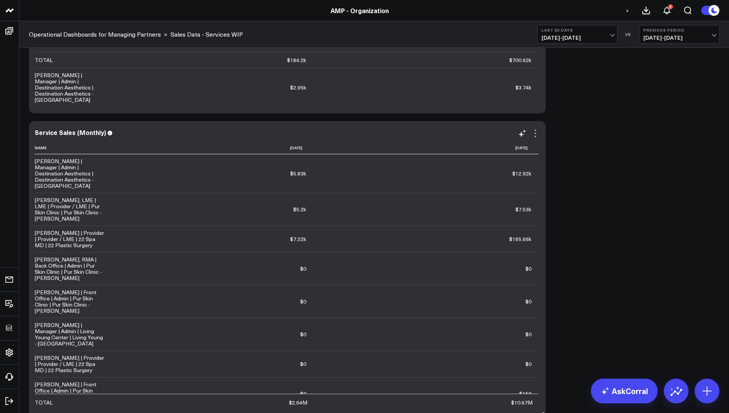
click at [533, 136] on icon at bounding box center [535, 133] width 9 height 9
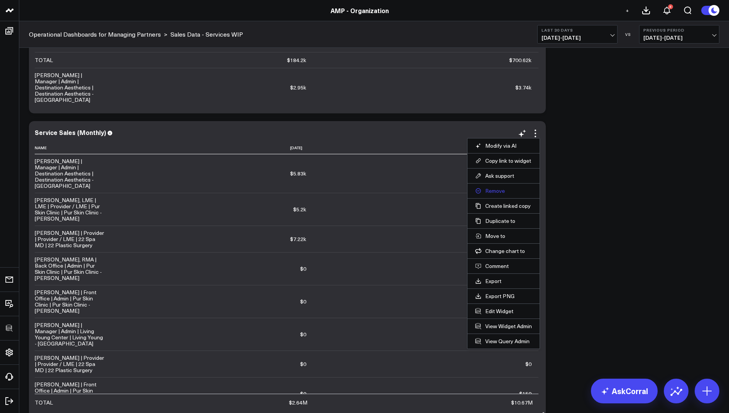
click at [495, 189] on button "Remove" at bounding box center [503, 191] width 57 height 7
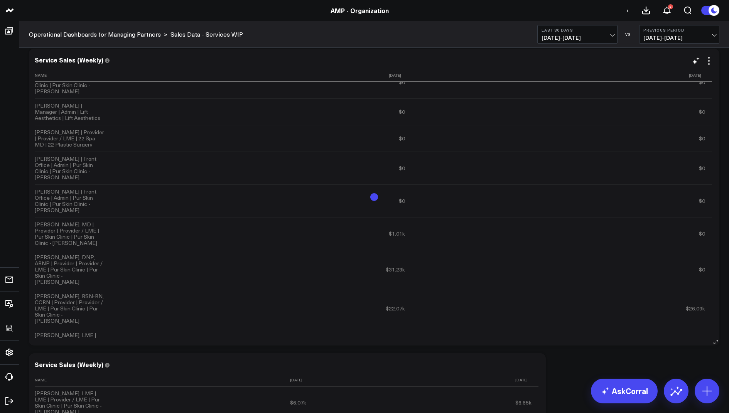
scroll to position [0, 0]
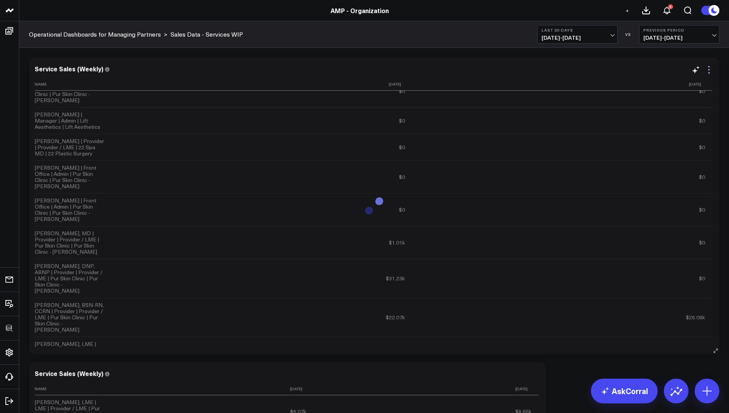
click at [706, 69] on icon at bounding box center [709, 69] width 9 height 9
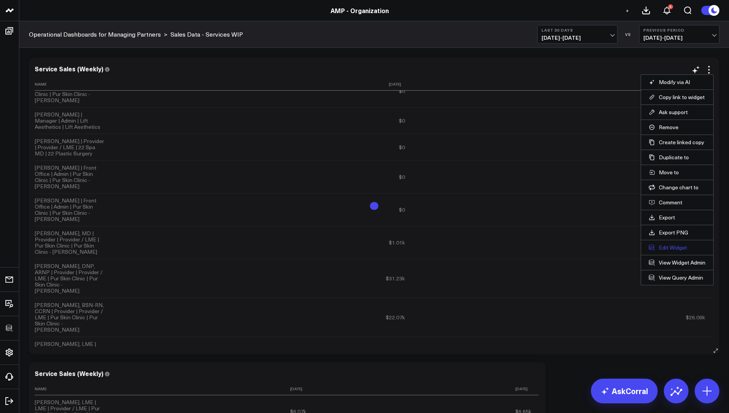
click at [666, 247] on button "Edit Widget" at bounding box center [677, 247] width 57 height 7
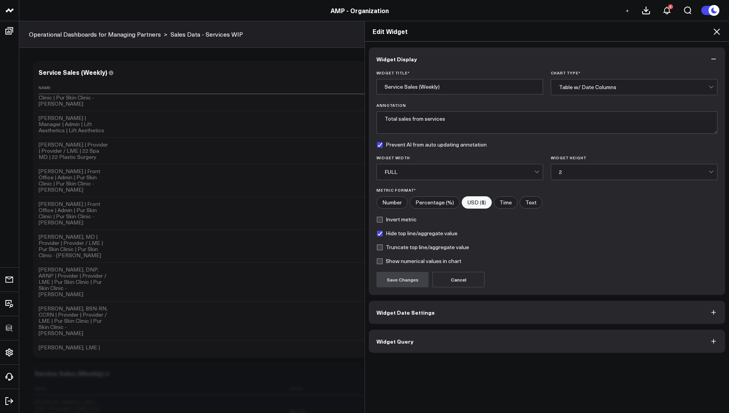
click at [407, 338] on span "Widget Query" at bounding box center [395, 341] width 37 height 6
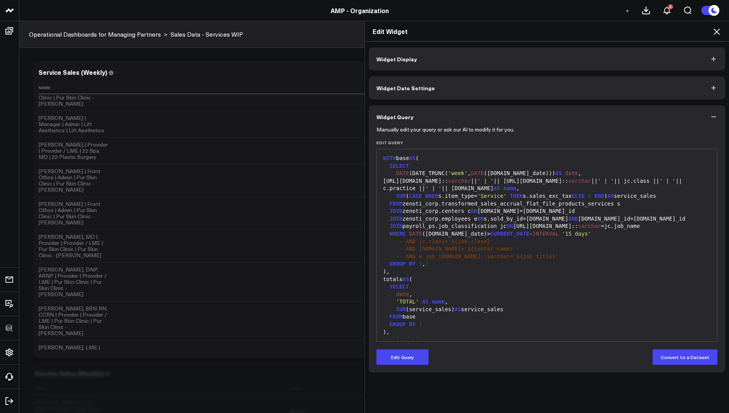
click at [713, 31] on icon at bounding box center [716, 31] width 9 height 9
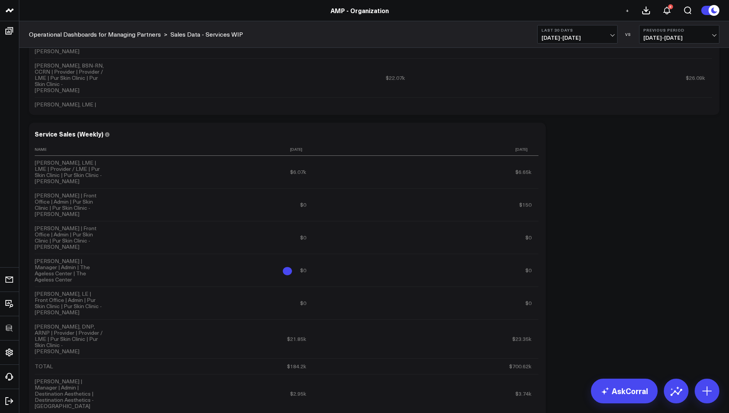
scroll to position [243, 0]
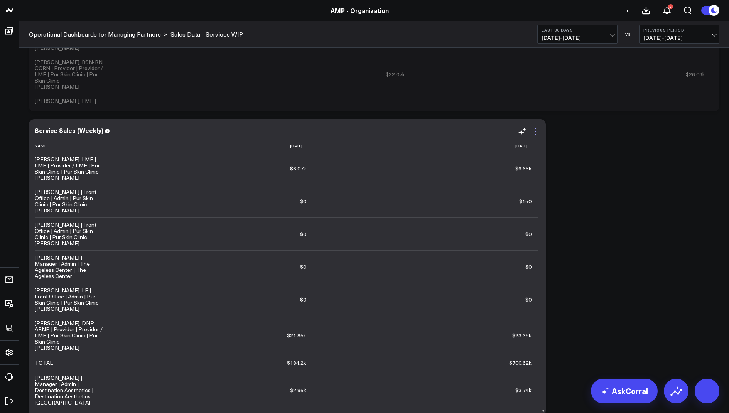
click at [535, 129] on icon at bounding box center [535, 131] width 9 height 9
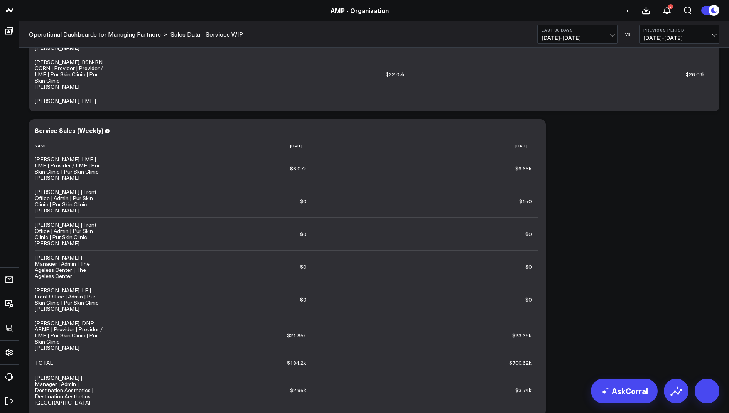
click at [615, 247] on div "Modify via AI Copy link to widget Ask support Remove Create linked copy Rolling…" at bounding box center [374, 268] width 698 height 914
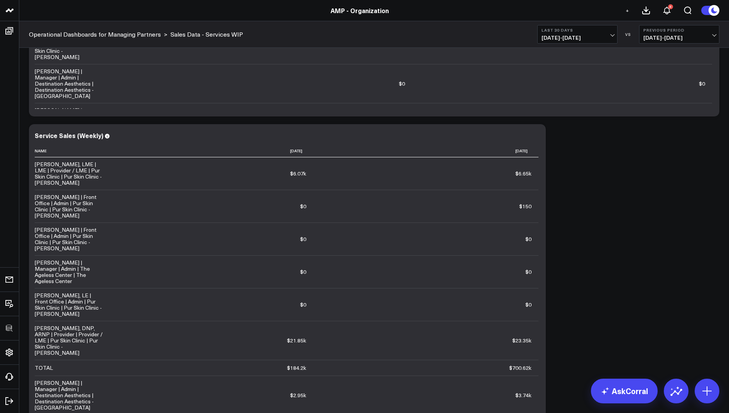
scroll to position [232, 0]
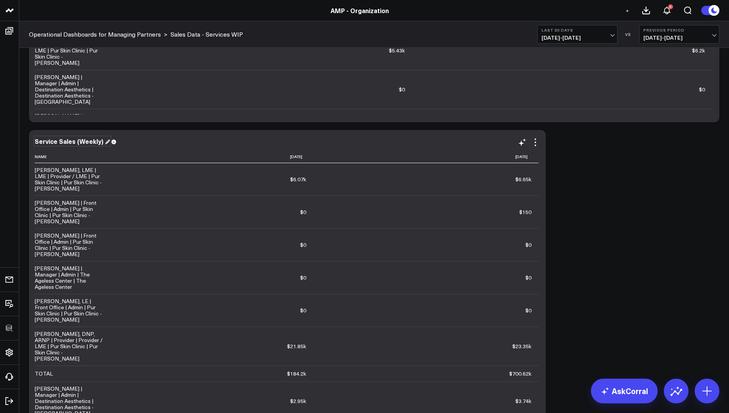
click at [90, 144] on div "Service Sales (Weekly)" at bounding box center [72, 141] width 75 height 8
click at [96, 139] on div "Service Sales (Weekly)" at bounding box center [72, 141] width 75 height 8
click at [97, 140] on div "Service Sales (Weekly)" at bounding box center [72, 141] width 75 height 8
click at [535, 144] on icon at bounding box center [535, 142] width 9 height 9
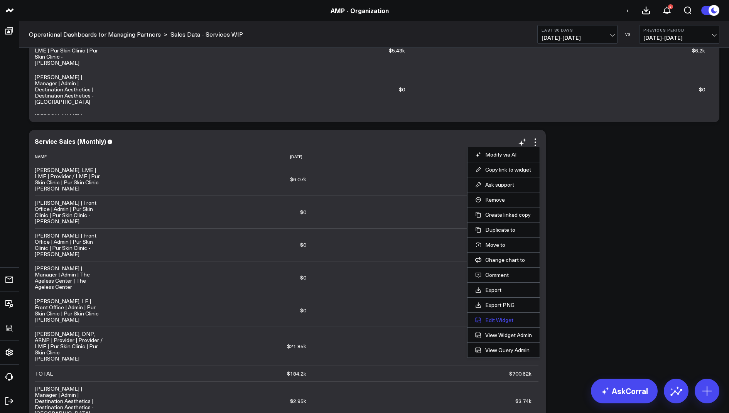
click at [487, 317] on button "Edit Widget" at bounding box center [503, 320] width 57 height 7
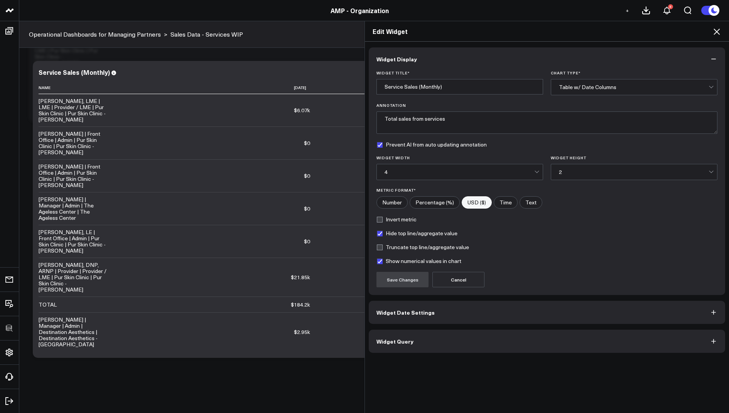
click at [402, 339] on span "Widget Query" at bounding box center [395, 341] width 37 height 6
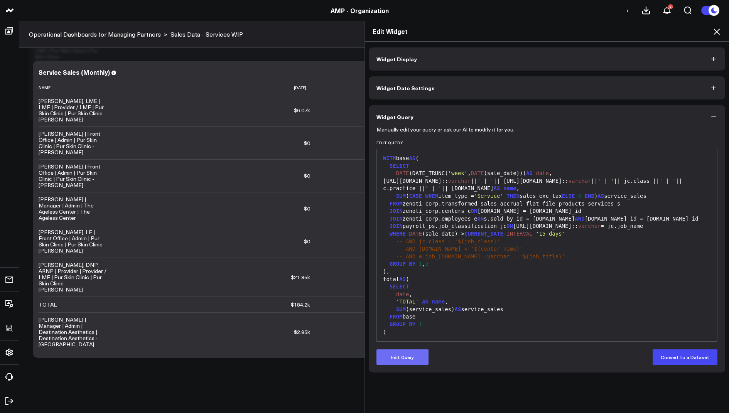
click at [394, 355] on button "Edit Query" at bounding box center [403, 357] width 52 height 15
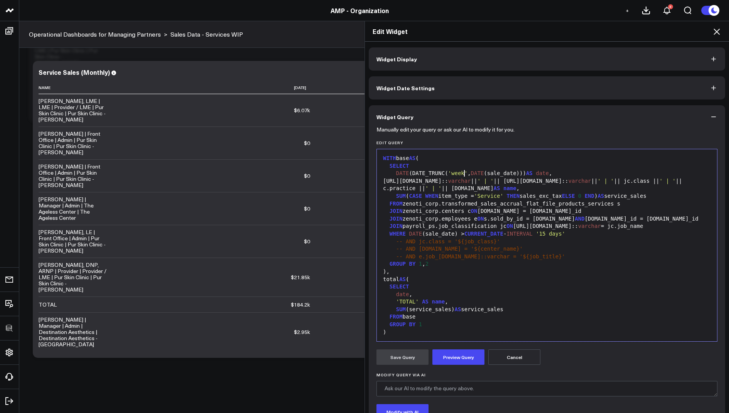
click at [463, 172] on span "'week'" at bounding box center [458, 173] width 20 height 6
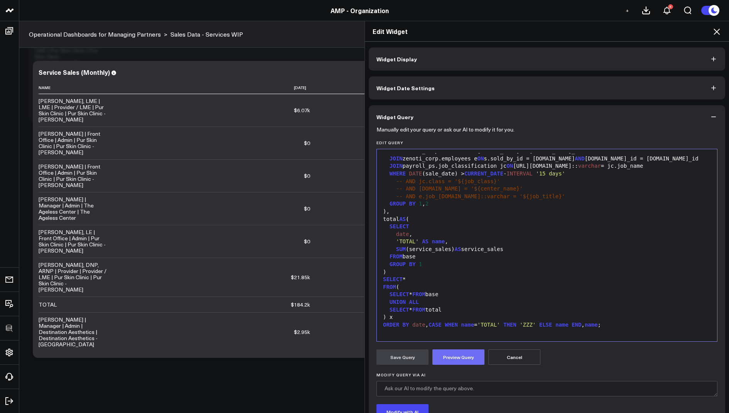
click at [463, 359] on button "Preview Query" at bounding box center [459, 357] width 52 height 15
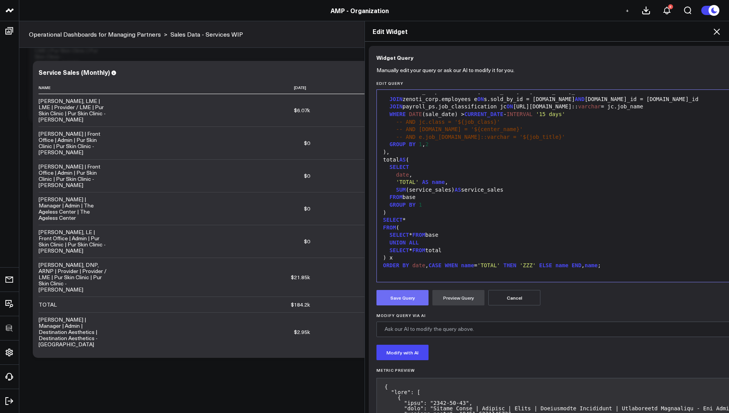
click at [408, 300] on button "Save Query" at bounding box center [403, 297] width 52 height 15
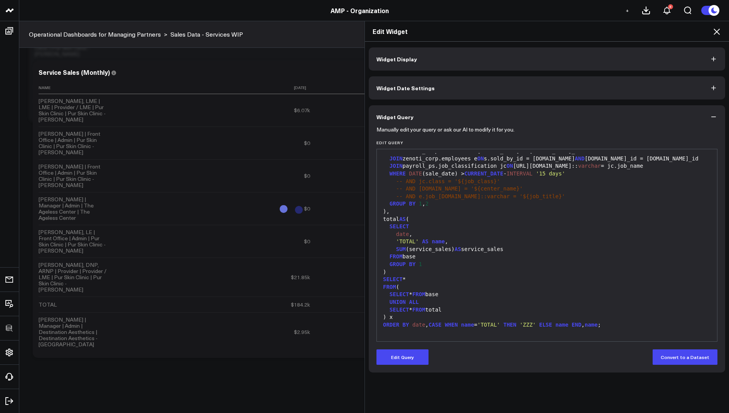
click at [715, 33] on icon at bounding box center [716, 31] width 9 height 9
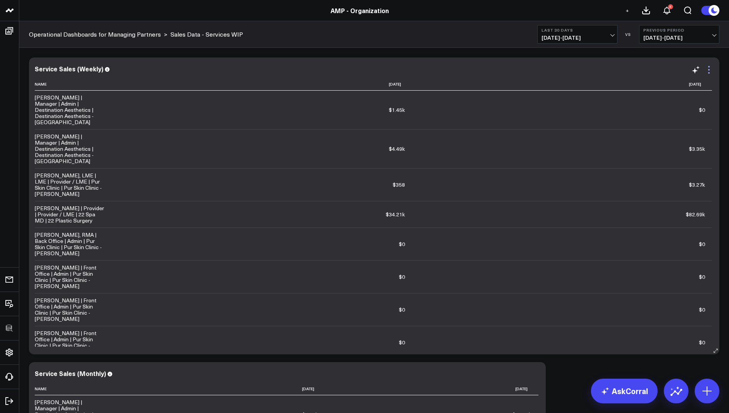
click at [708, 67] on icon at bounding box center [709, 69] width 9 height 9
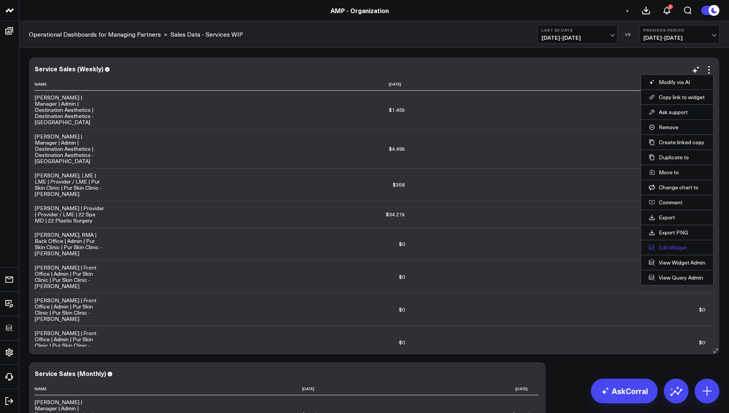
click at [661, 247] on button "Edit Widget" at bounding box center [677, 247] width 57 height 7
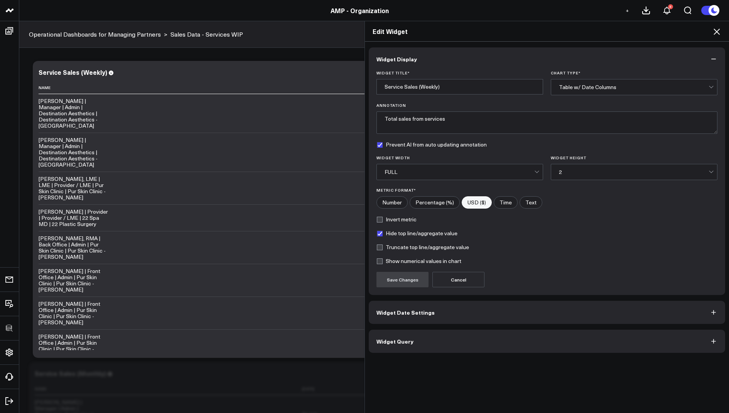
click at [416, 338] on button "Widget Query" at bounding box center [547, 341] width 357 height 23
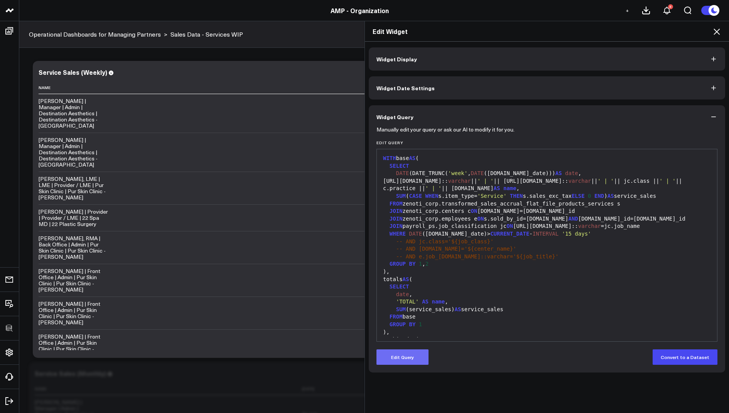
click at [406, 359] on button "Edit Query" at bounding box center [403, 357] width 52 height 15
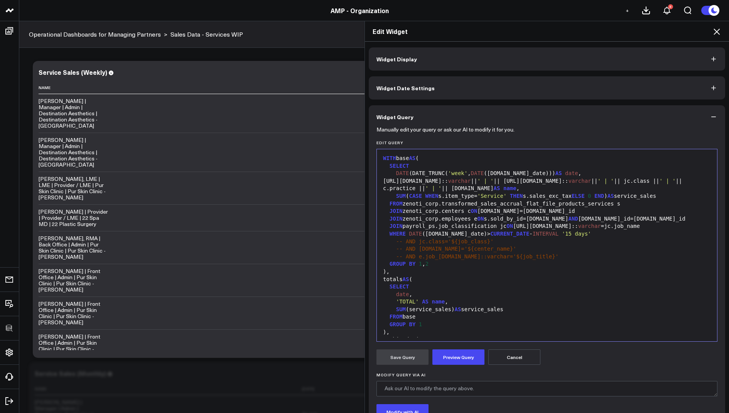
click at [714, 27] on icon at bounding box center [716, 31] width 9 height 9
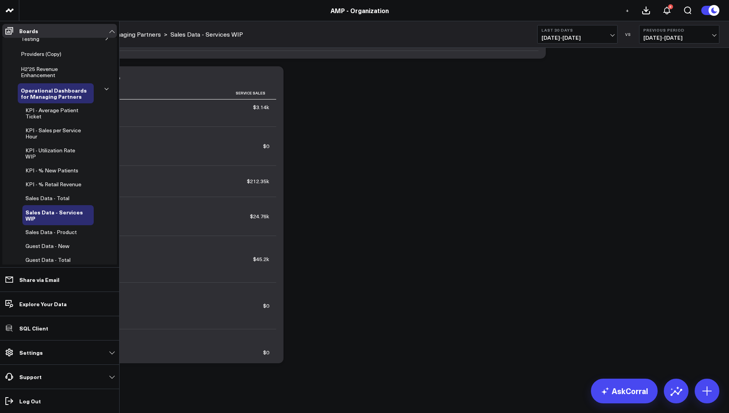
scroll to position [299, 0]
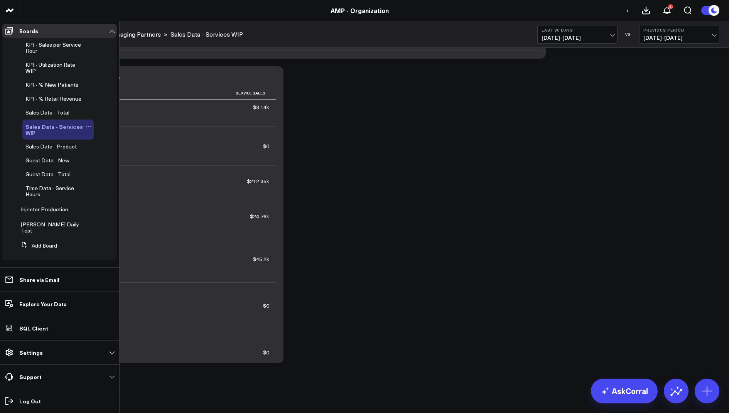
click at [84, 130] on button at bounding box center [89, 126] width 10 height 6
click at [100, 142] on icon at bounding box center [101, 143] width 7 height 7
type input "Sales Data - Services"
click at [97, 137] on icon at bounding box center [100, 133] width 7 height 7
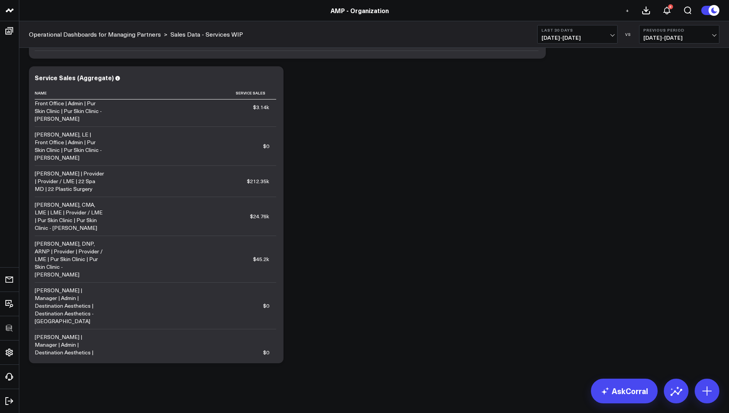
scroll to position [0, 0]
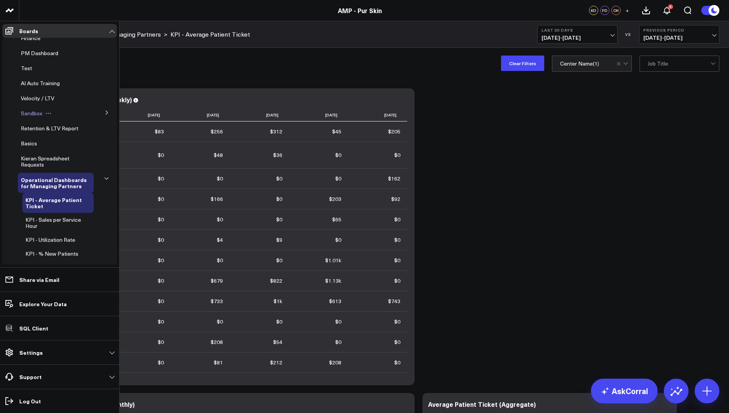
scroll to position [316, 0]
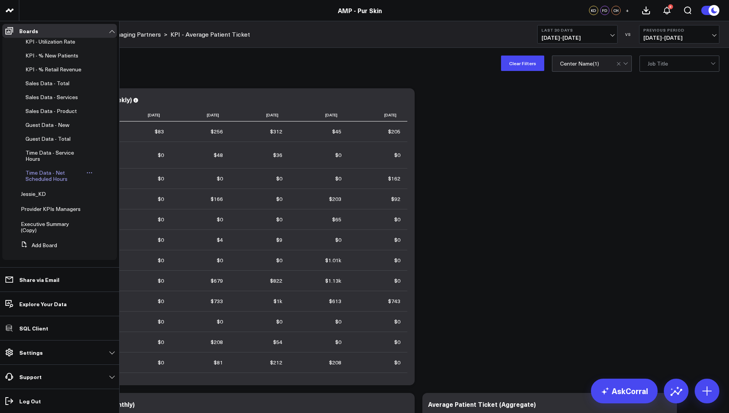
click at [55, 176] on span "Time Data - Net Scheduled Hours" at bounding box center [46, 176] width 42 height 14
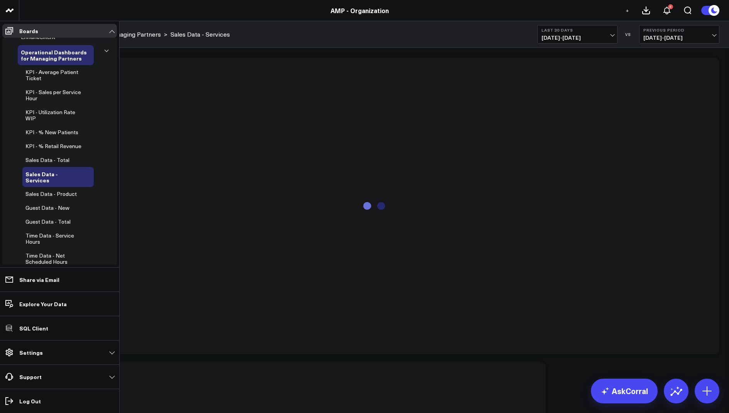
scroll to position [313, 0]
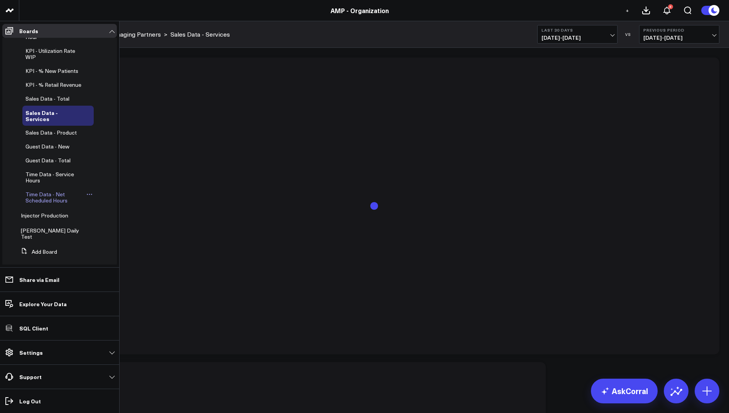
click at [51, 202] on span "Time Data - Net Scheduled Hours" at bounding box center [46, 198] width 42 height 14
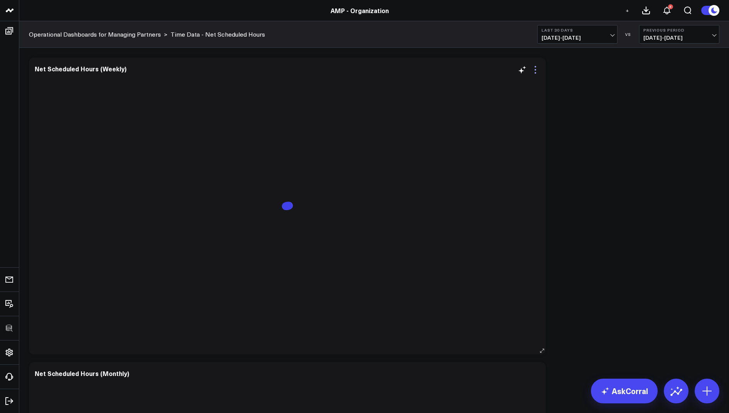
click at [536, 71] on icon at bounding box center [535, 69] width 9 height 9
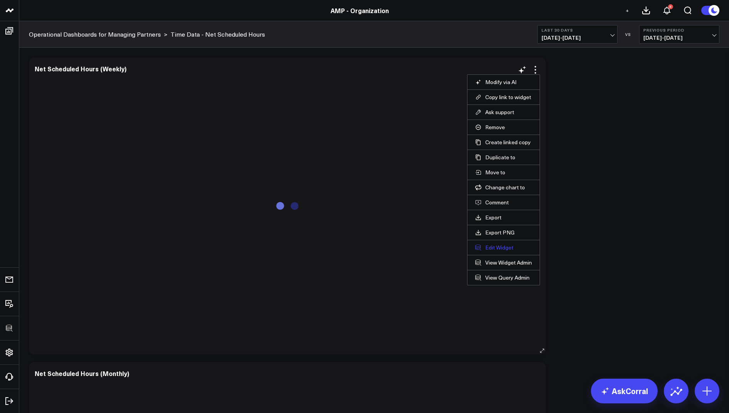
click at [496, 245] on button "Edit Widget" at bounding box center [503, 247] width 57 height 7
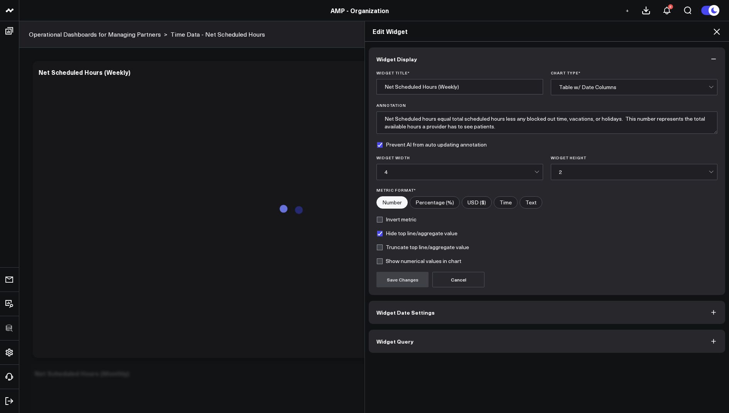
click at [393, 335] on button "Widget Query" at bounding box center [547, 341] width 357 height 23
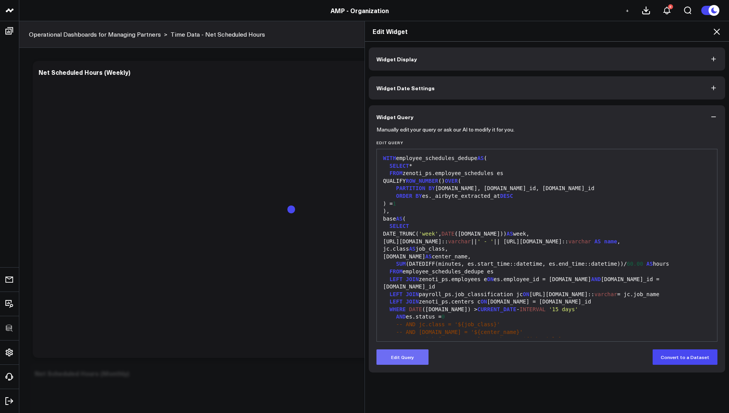
click at [399, 361] on button "Edit Query" at bounding box center [403, 357] width 52 height 15
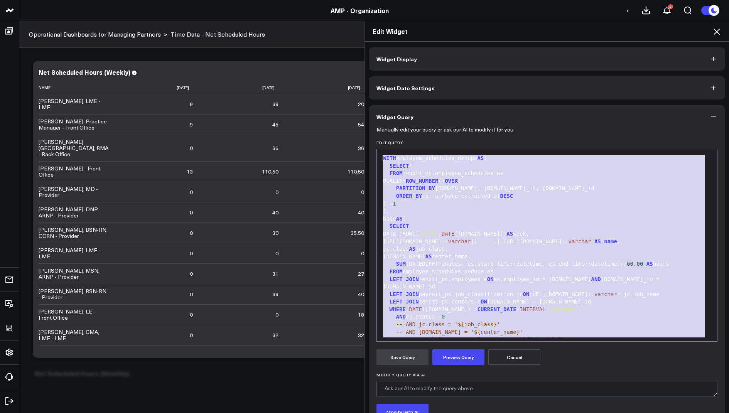
drag, startPoint x: 611, startPoint y: 335, endPoint x: 632, endPoint y: 77, distance: 258.6
click at [632, 77] on div "Widget Display Widget Date Settings Widget Query Manually edit your query or as…" at bounding box center [547, 257] width 357 height 421
copy div "WITH employee_schedules_dedupe AS ( SELECT * FROM zenoti_ps.employee_schedules …"
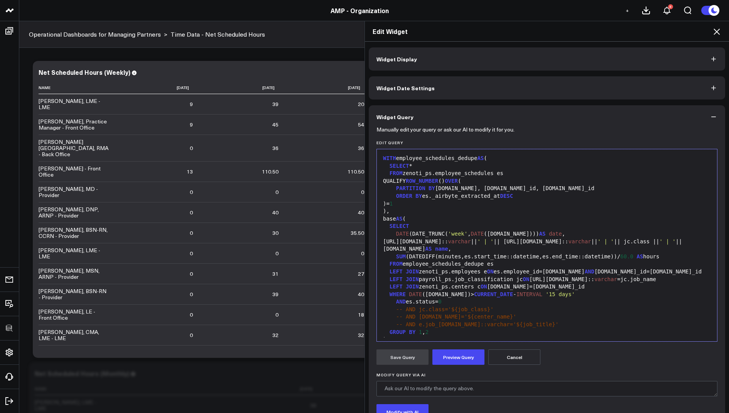
click at [452, 272] on div "LEFT JOIN zenoti_ps.employees e ON es.employee_id=[DOMAIN_NAME] AND [DOMAIN_NAM…" at bounding box center [547, 272] width 333 height 8
click at [455, 279] on div "LEFT JOIN payroll_ps.job_classification jc ON [URL][DOMAIN_NAME]:: varchar =jc.…" at bounding box center [547, 280] width 333 height 8
click at [451, 287] on div "LEFT JOIN zenoti_ps.centers c ON [DOMAIN_NAME]=[DOMAIN_NAME]_id" at bounding box center [547, 287] width 333 height 8
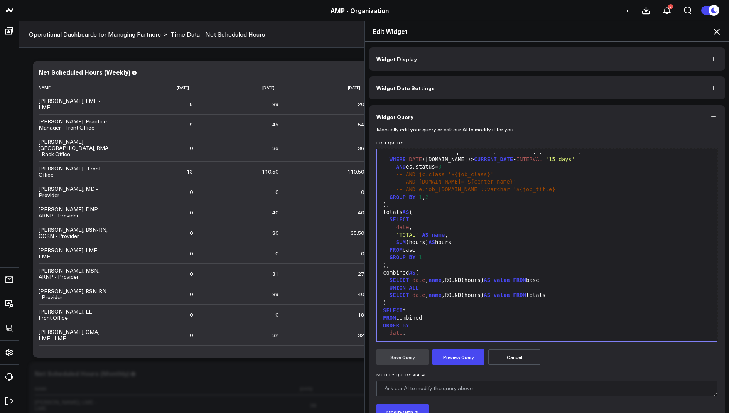
scroll to position [159, 0]
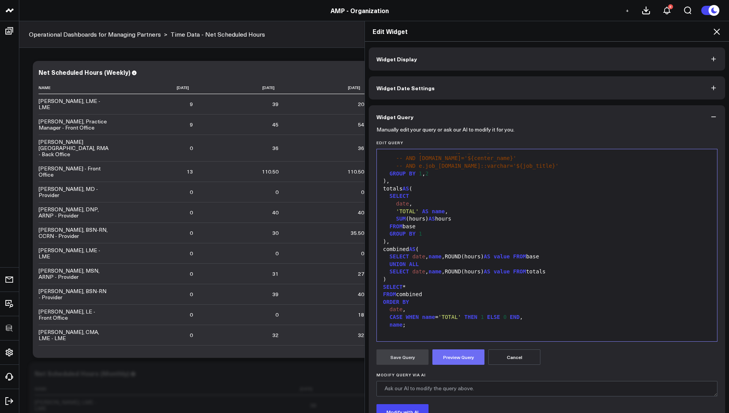
click at [455, 351] on button "Preview Query" at bounding box center [459, 357] width 52 height 15
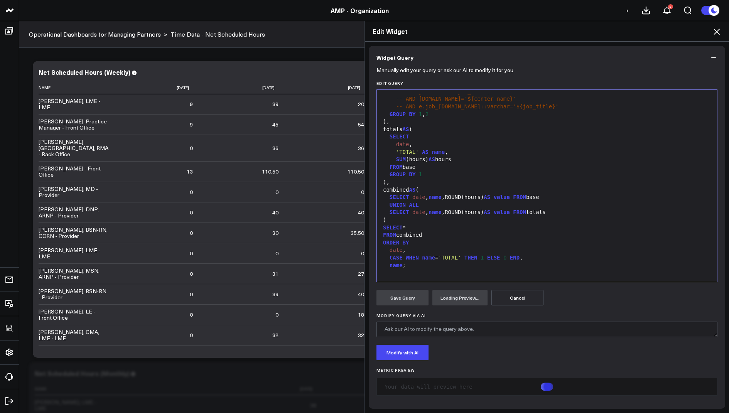
scroll to position [0, 0]
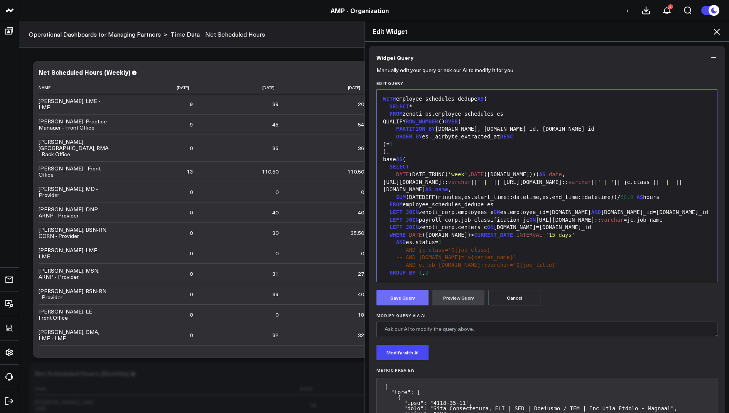
click at [402, 300] on button "Save Query" at bounding box center [403, 297] width 52 height 15
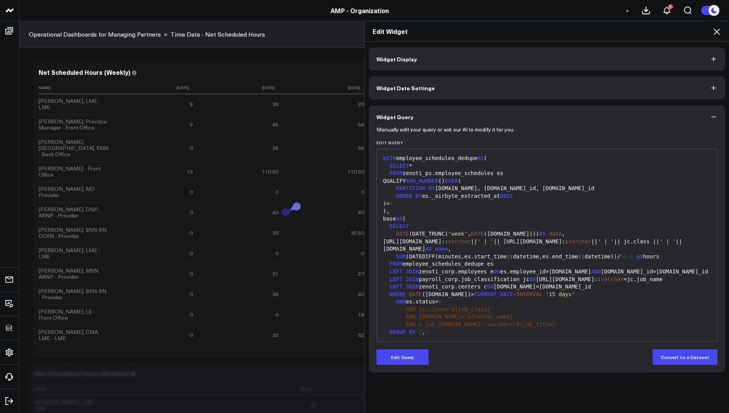
click at [716, 29] on icon at bounding box center [716, 31] width 9 height 9
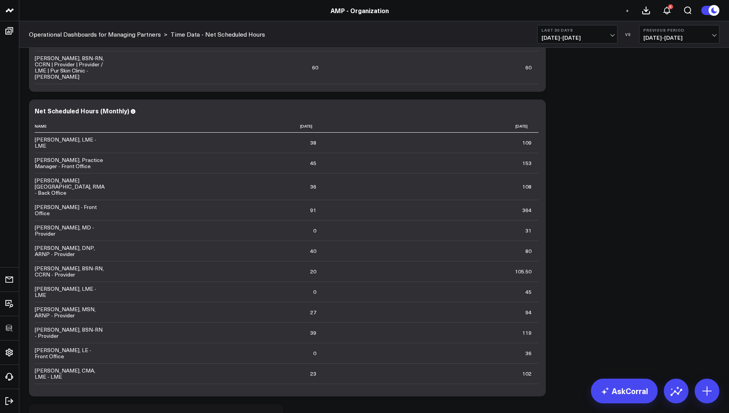
scroll to position [258, 0]
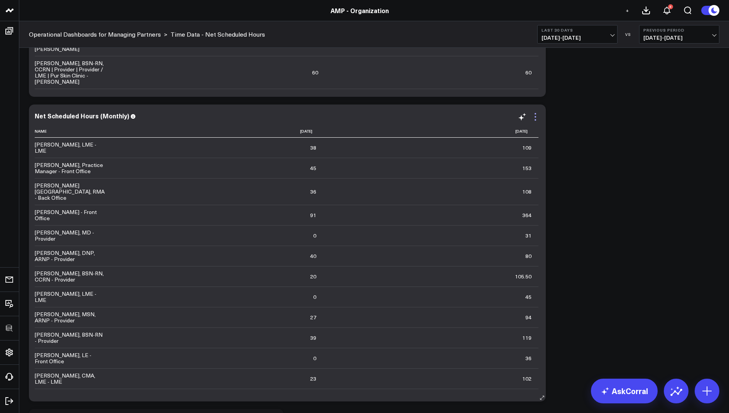
click at [536, 114] on icon at bounding box center [535, 116] width 9 height 9
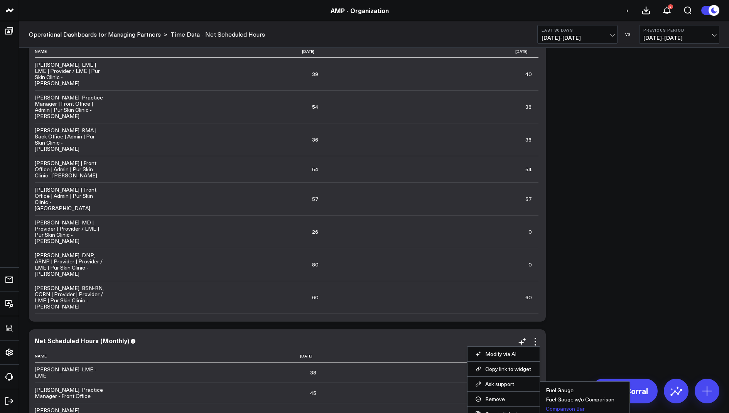
scroll to position [0, 0]
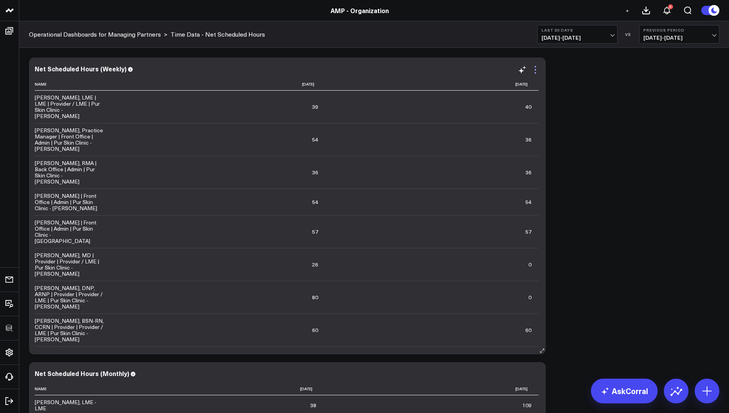
click at [534, 72] on icon at bounding box center [535, 69] width 9 height 9
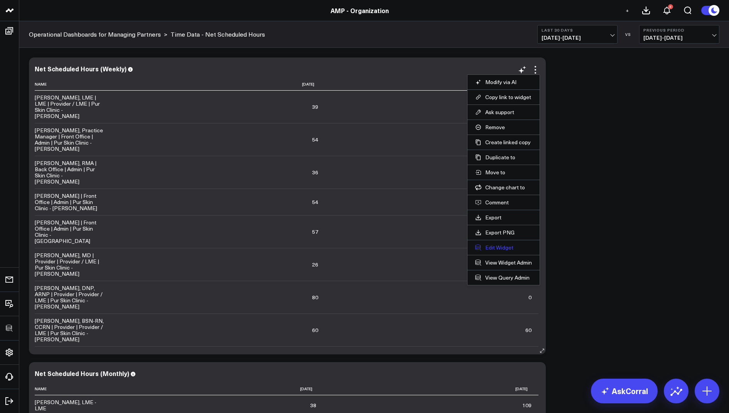
click at [495, 245] on button "Edit Widget" at bounding box center [503, 247] width 57 height 7
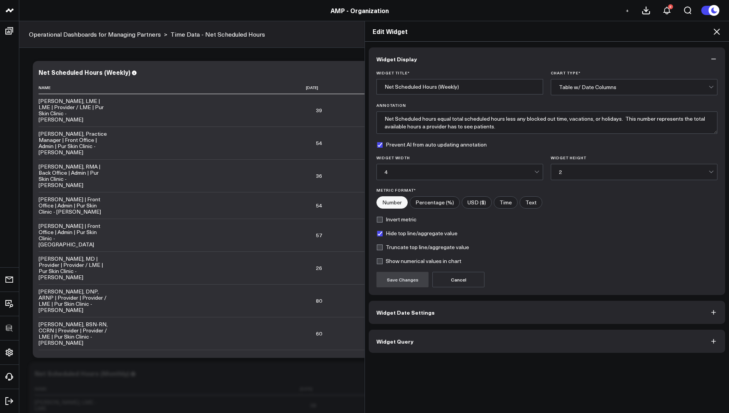
click at [391, 332] on button "Widget Query" at bounding box center [547, 341] width 357 height 23
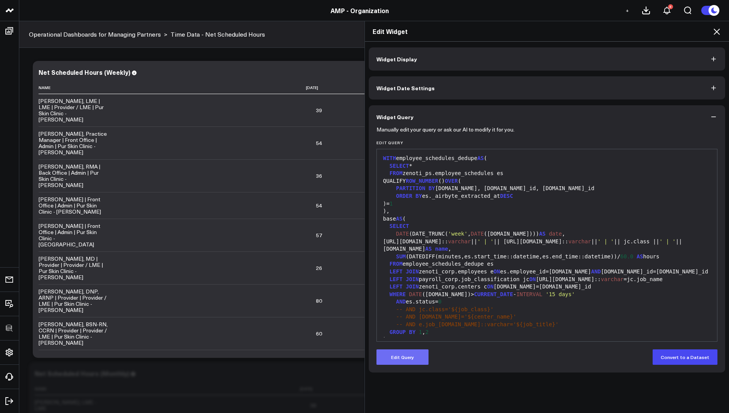
click at [398, 356] on button "Edit Query" at bounding box center [403, 357] width 52 height 15
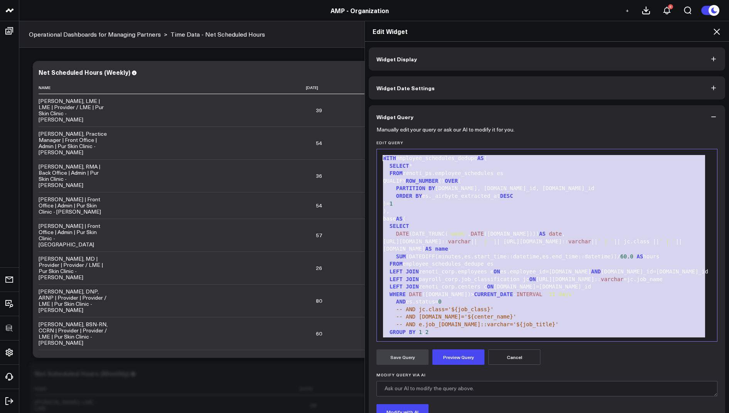
drag, startPoint x: 419, startPoint y: 326, endPoint x: 460, endPoint y: 87, distance: 242.4
click at [460, 87] on div "Widget Display Widget Date Settings Widget Query Manually edit your query or as…" at bounding box center [547, 257] width 357 height 421
copy div "WITH employee_schedules_dedupe AS ( SELECT * FROM zenoti_ps.employee_schedules …"
click at [716, 30] on icon at bounding box center [716, 31] width 9 height 9
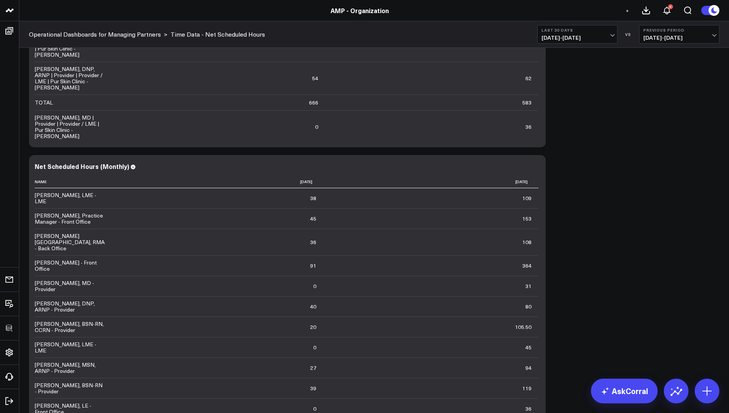
scroll to position [259, 0]
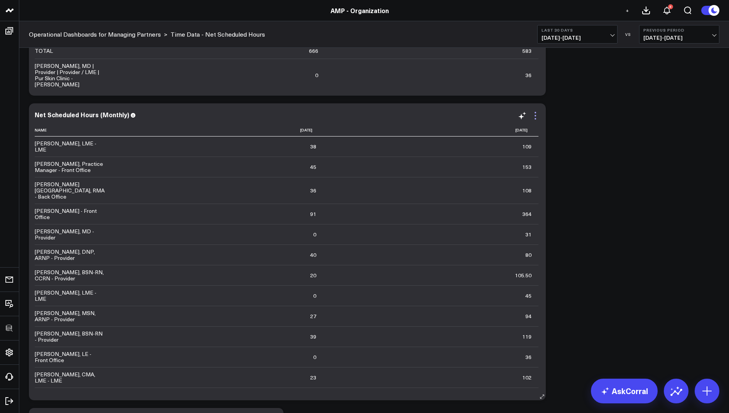
click at [535, 120] on icon at bounding box center [535, 115] width 9 height 9
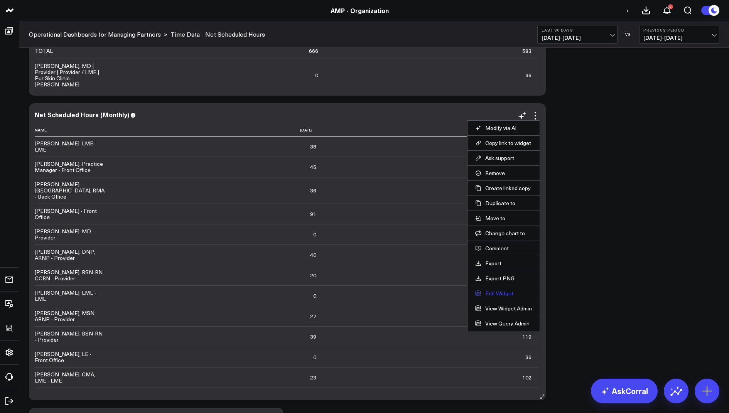
click at [488, 292] on button "Edit Widget" at bounding box center [503, 293] width 57 height 7
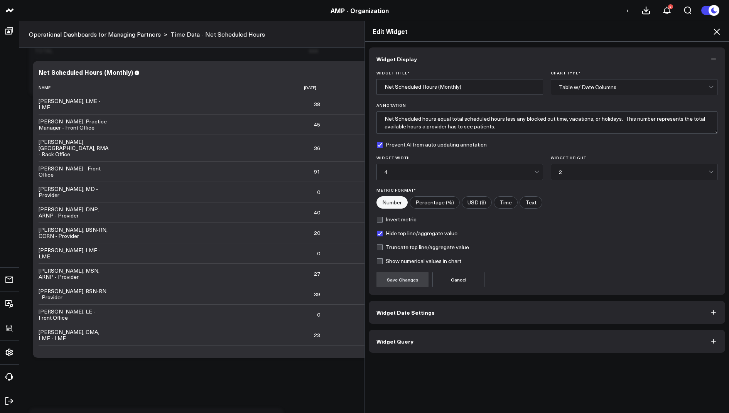
click at [417, 331] on button "Widget Query" at bounding box center [547, 341] width 357 height 23
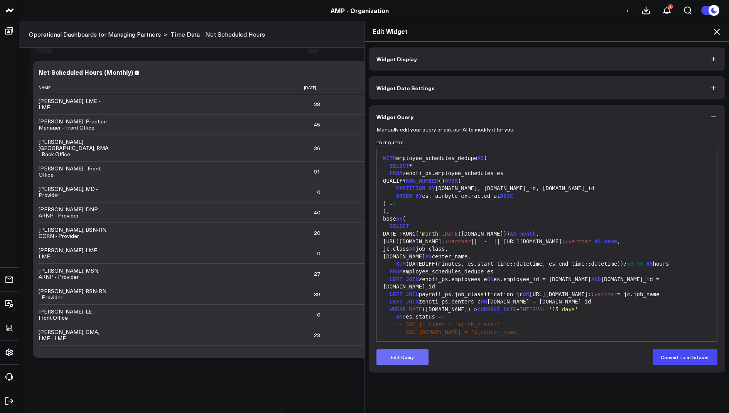
click at [401, 361] on button "Edit Query" at bounding box center [403, 357] width 52 height 15
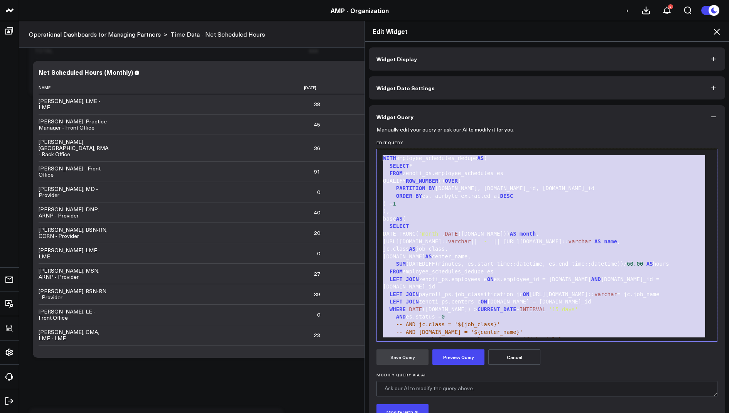
drag, startPoint x: 605, startPoint y: 330, endPoint x: 625, endPoint y: 85, distance: 245.4
click at [625, 85] on div "Widget Display Widget Date Settings Widget Query Manually edit your query or as…" at bounding box center [547, 257] width 357 height 421
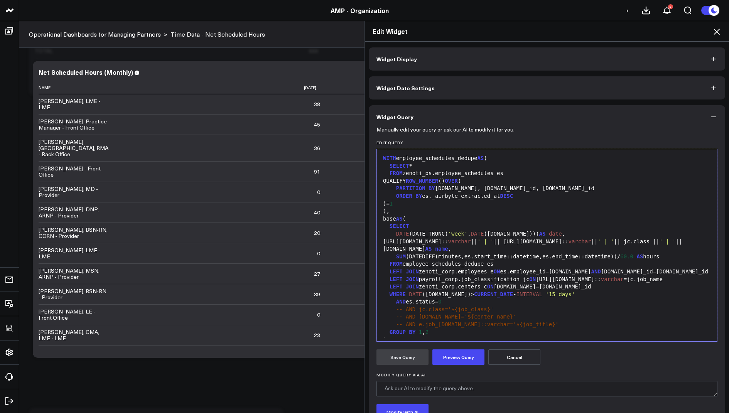
drag, startPoint x: 464, startPoint y: 235, endPoint x: 473, endPoint y: 242, distance: 11.5
click at [464, 235] on span "'week'" at bounding box center [458, 234] width 20 height 6
click at [451, 355] on button "Preview Query" at bounding box center [459, 357] width 52 height 15
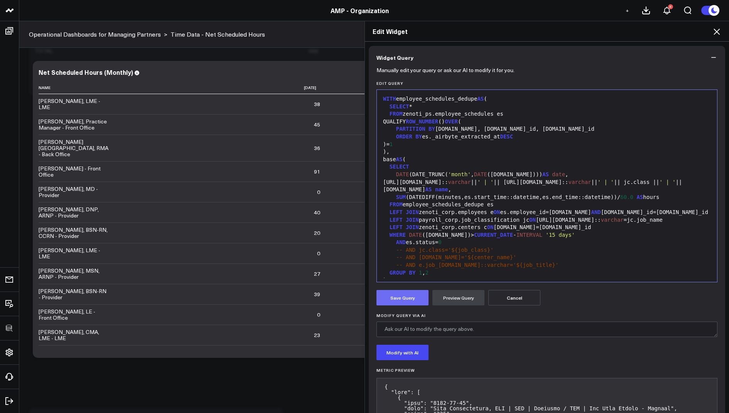
click at [393, 295] on button "Save Query" at bounding box center [403, 297] width 52 height 15
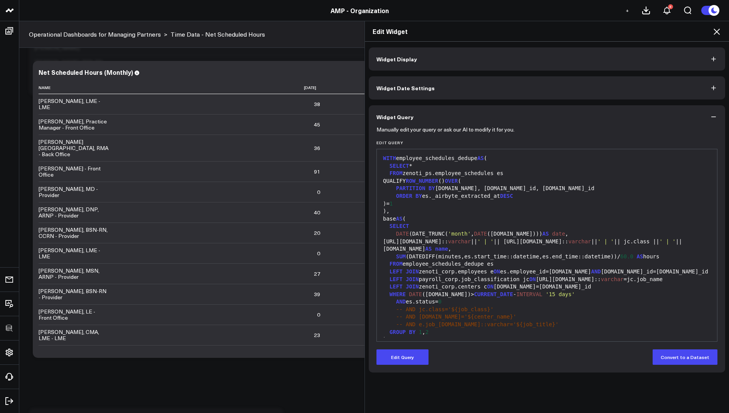
scroll to position [0, 0]
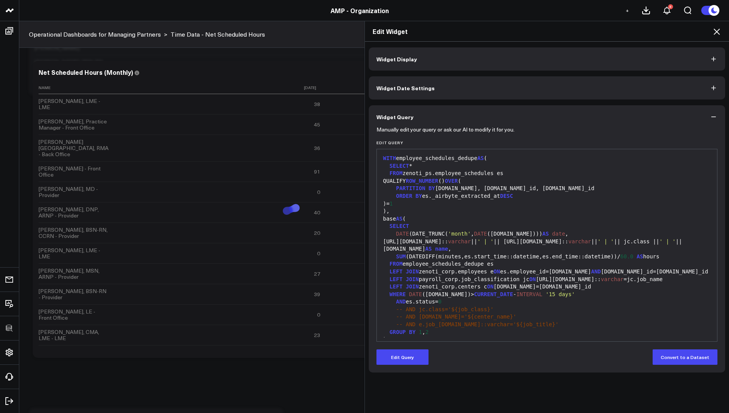
click at [713, 30] on icon at bounding box center [716, 31] width 9 height 9
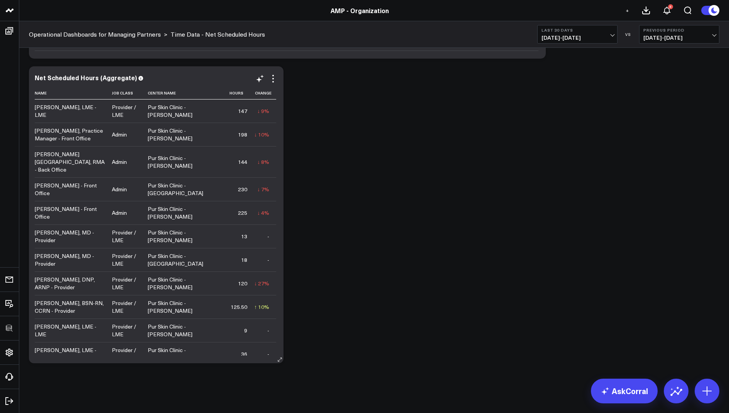
scroll to position [571, 0]
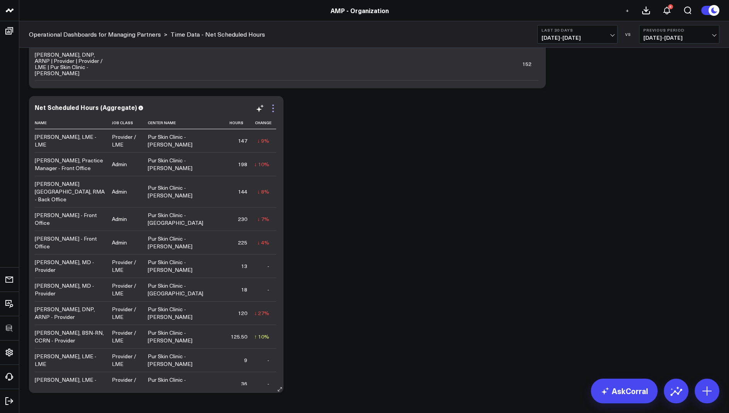
click at [273, 105] on icon at bounding box center [273, 106] width 2 height 2
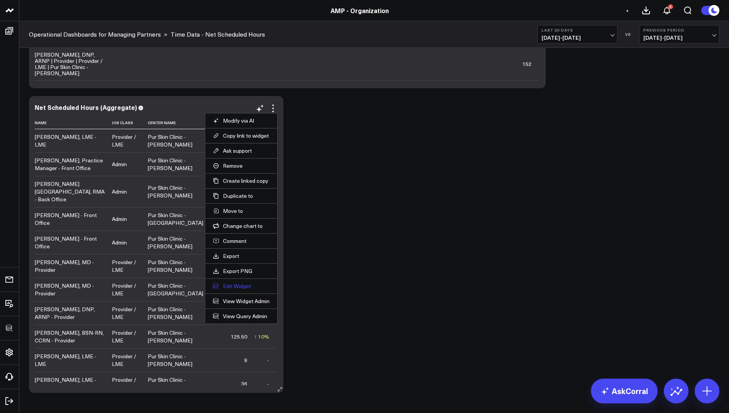
click at [222, 284] on button "Edit Widget" at bounding box center [241, 286] width 57 height 7
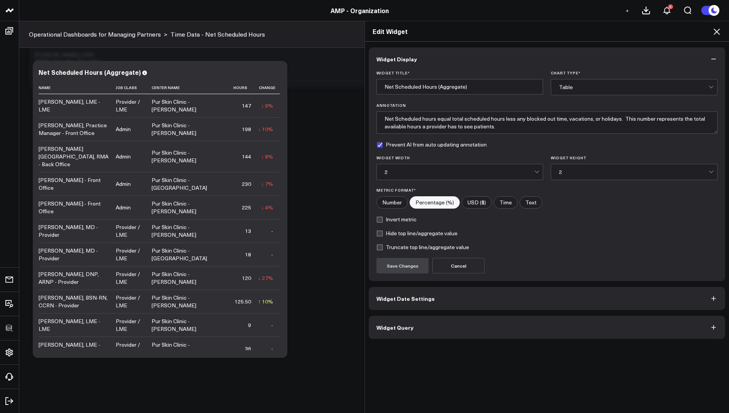
click at [385, 332] on button "Widget Query" at bounding box center [547, 327] width 357 height 23
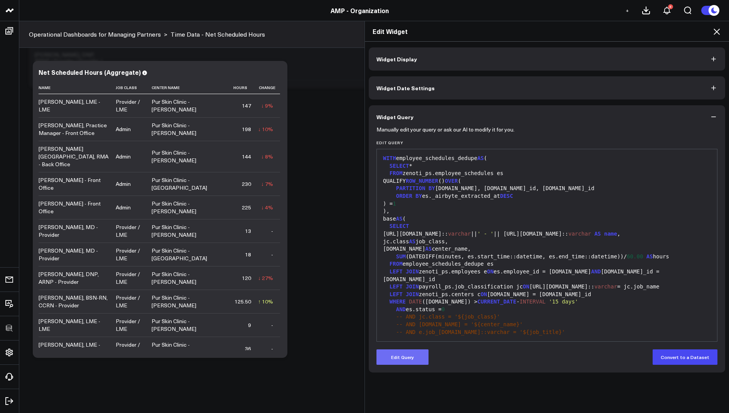
click at [396, 355] on button "Edit Query" at bounding box center [403, 357] width 52 height 15
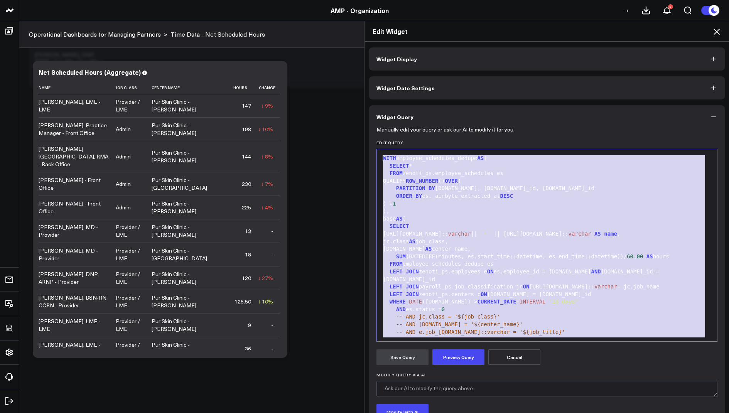
drag, startPoint x: 604, startPoint y: 331, endPoint x: 632, endPoint y: 96, distance: 236.7
click at [632, 96] on div "Widget Display Widget Date Settings Widget Query Manually edit your query or as…" at bounding box center [547, 257] width 357 height 421
copy div "WITH employee_schedules_dedupe AS ( SELECT * FROM zenoti_ps.employee_schedules …"
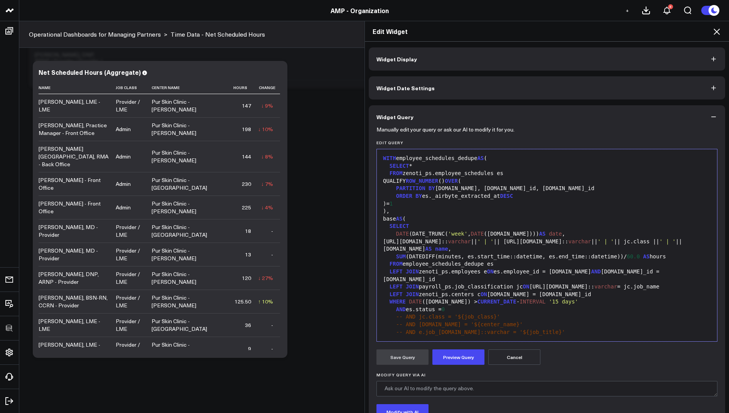
scroll to position [158, 0]
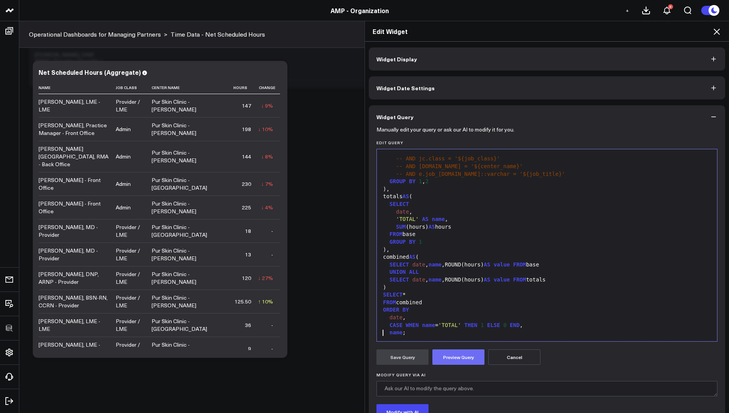
click at [461, 353] on button "Preview Query" at bounding box center [459, 357] width 52 height 15
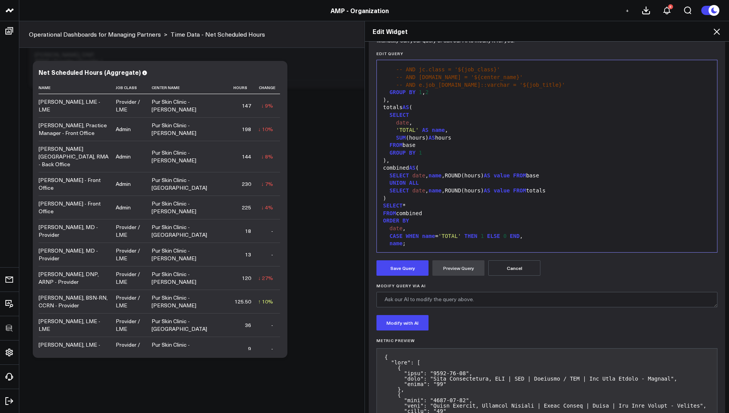
scroll to position [90, 0]
click at [406, 266] on button "Save Query" at bounding box center [403, 267] width 52 height 15
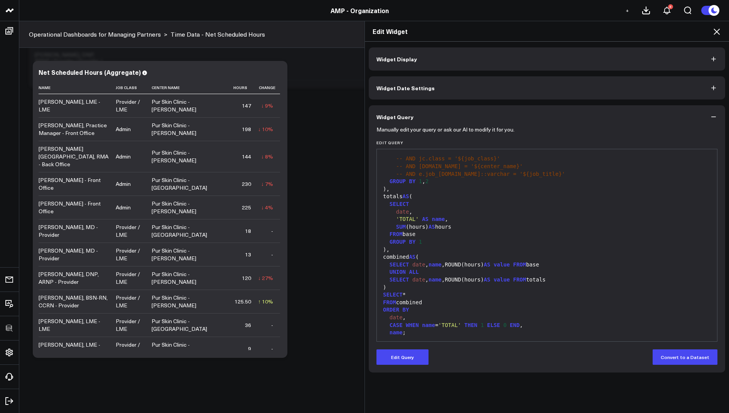
scroll to position [0, 0]
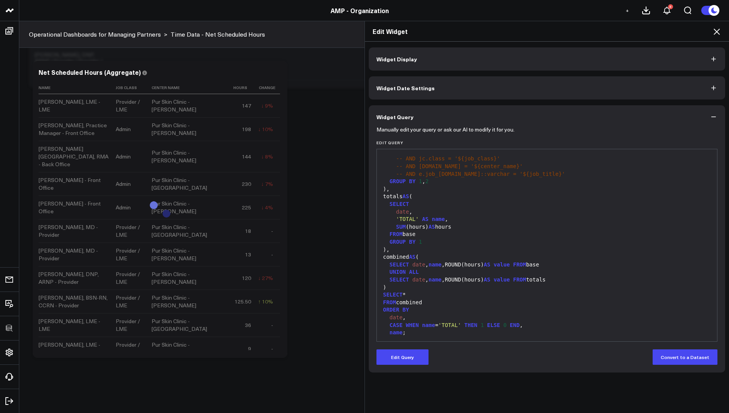
click at [718, 32] on icon at bounding box center [717, 32] width 6 height 6
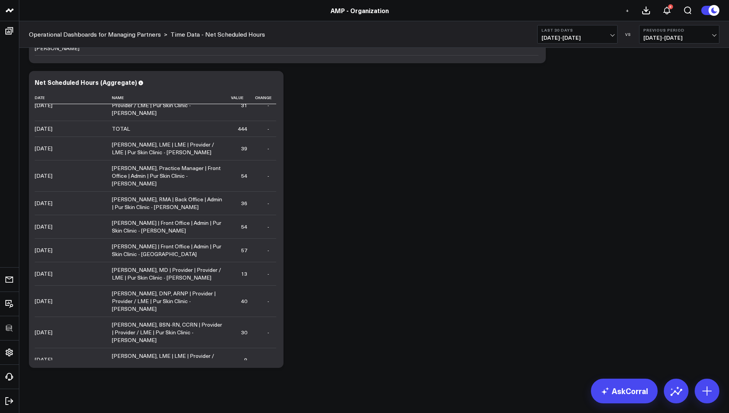
scroll to position [823, 0]
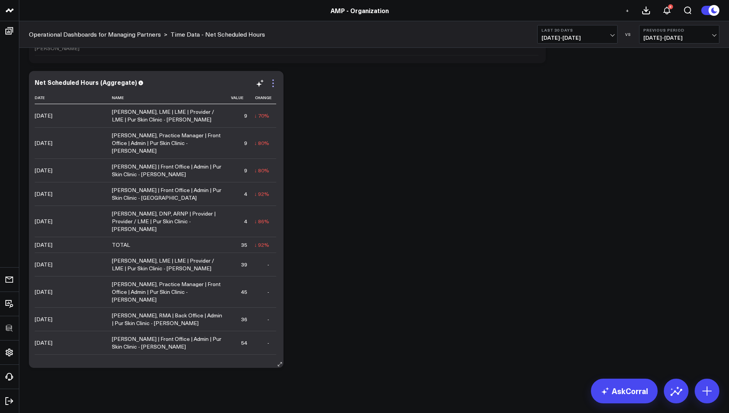
click at [273, 79] on icon at bounding box center [273, 80] width 2 height 2
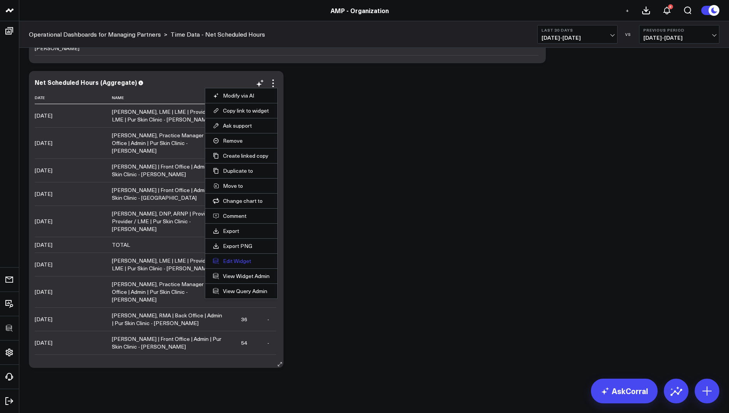
click at [231, 258] on button "Edit Widget" at bounding box center [241, 261] width 57 height 7
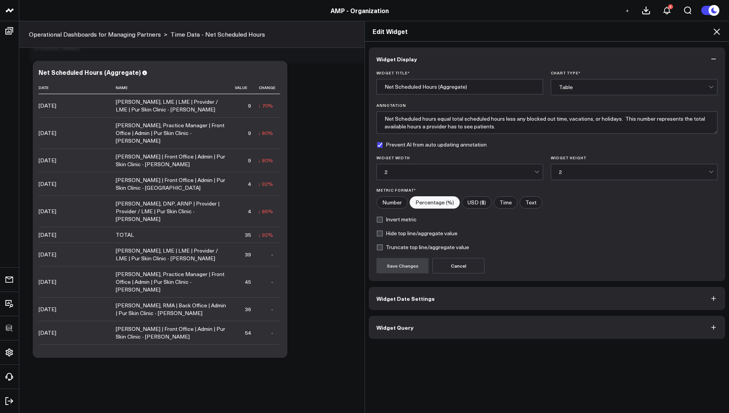
click at [377, 326] on span "Widget Query" at bounding box center [395, 327] width 37 height 6
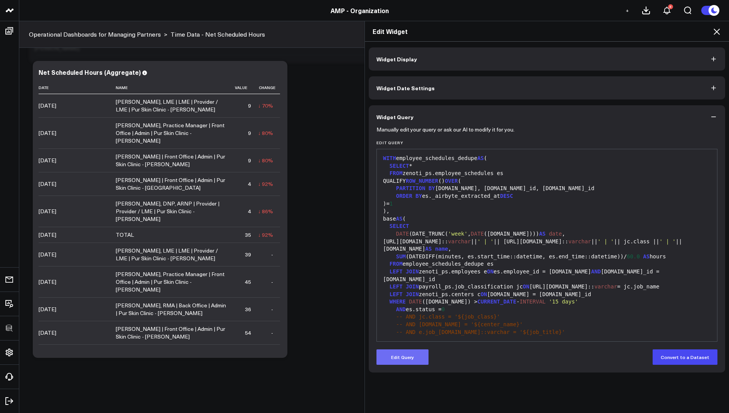
click at [401, 363] on button "Edit Query" at bounding box center [403, 357] width 52 height 15
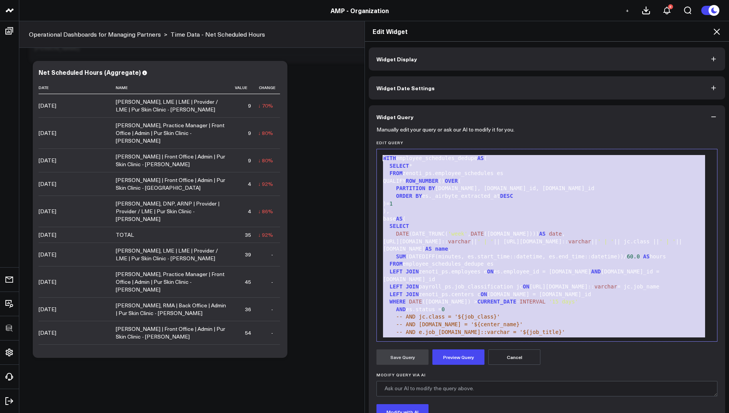
drag, startPoint x: 425, startPoint y: 326, endPoint x: 455, endPoint y: 113, distance: 214.3
click at [455, 113] on div "Widget Query Manually edit your query or ask our AI to modify it for you. Edit …" at bounding box center [547, 286] width 357 height 363
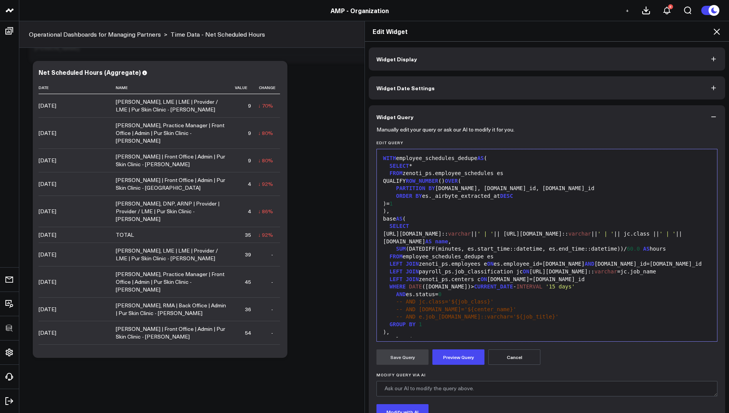
scroll to position [128, 0]
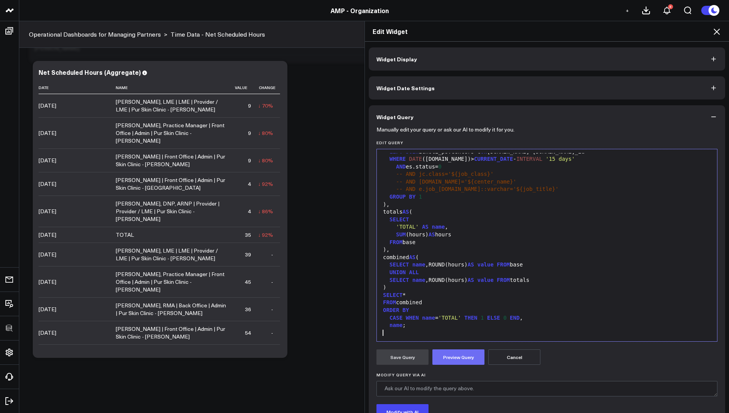
click at [453, 352] on button "Preview Query" at bounding box center [459, 357] width 52 height 15
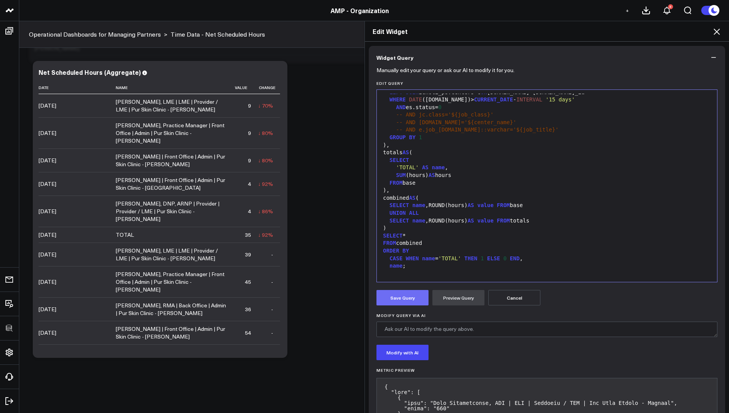
click at [388, 293] on button "Save Query" at bounding box center [403, 297] width 52 height 15
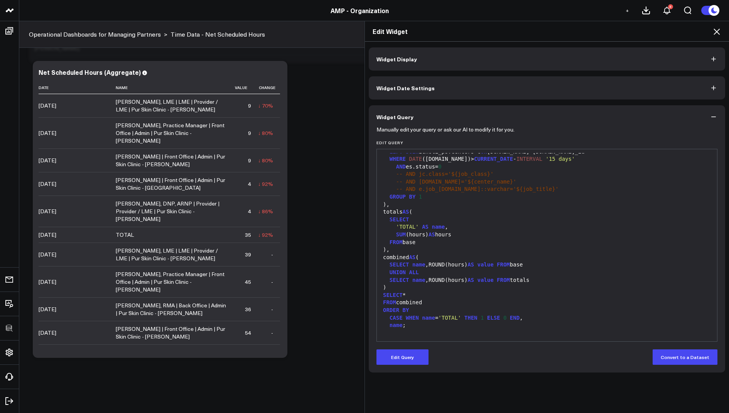
scroll to position [0, 0]
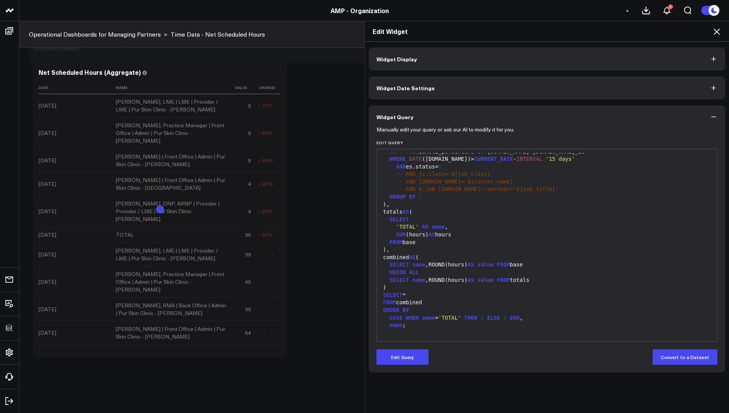
click at [727, 32] on div "Edit Widget" at bounding box center [547, 31] width 364 height 20
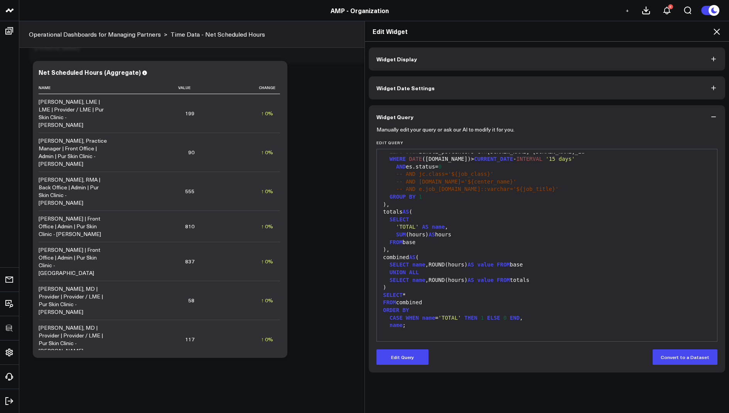
click at [726, 32] on div "Edit Widget" at bounding box center [547, 31] width 364 height 20
click at [720, 32] on icon at bounding box center [716, 31] width 9 height 9
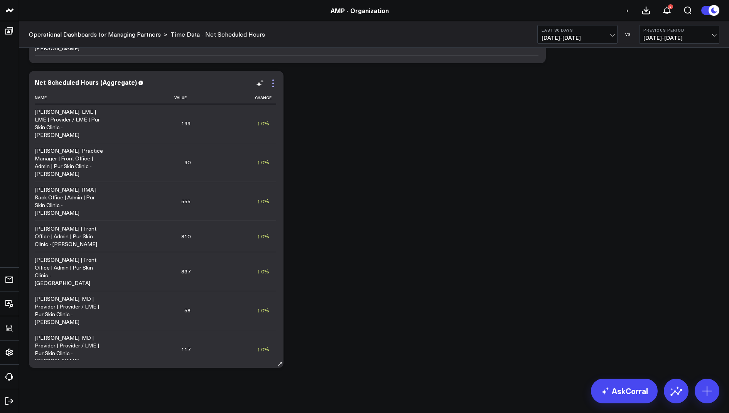
click at [271, 79] on icon at bounding box center [273, 83] width 9 height 9
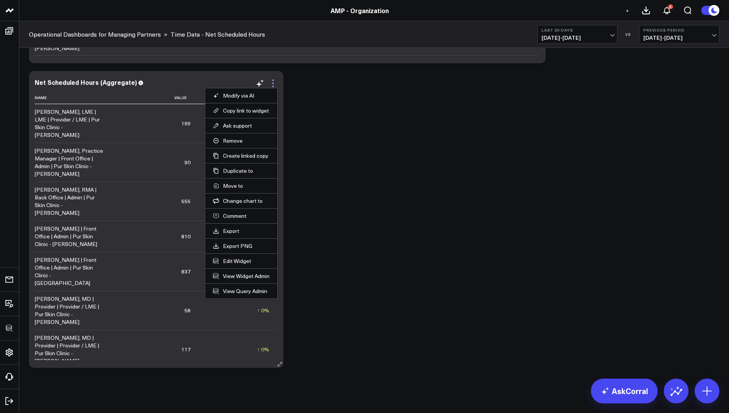
click at [277, 86] on icon at bounding box center [273, 83] width 9 height 9
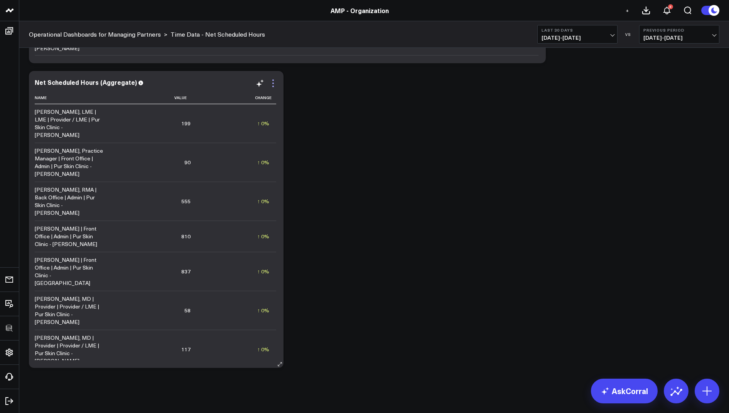
click at [274, 82] on icon at bounding box center [273, 83] width 9 height 9
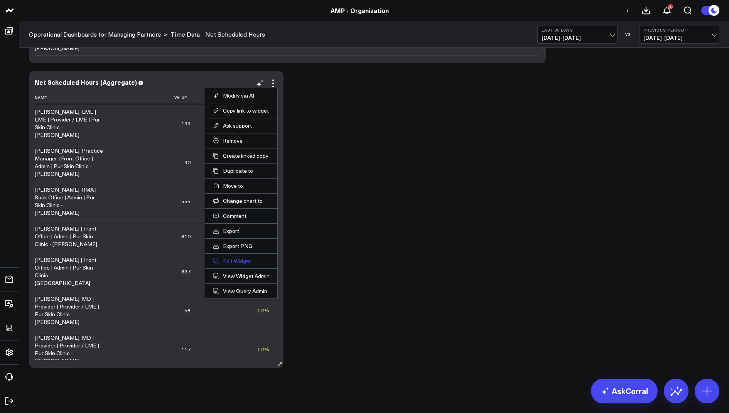
click at [235, 259] on button "Edit Widget" at bounding box center [241, 261] width 57 height 7
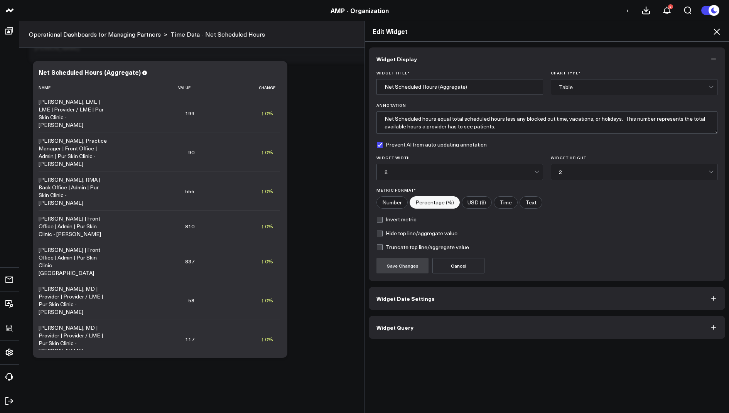
click at [383, 326] on span "Widget Query" at bounding box center [395, 327] width 37 height 6
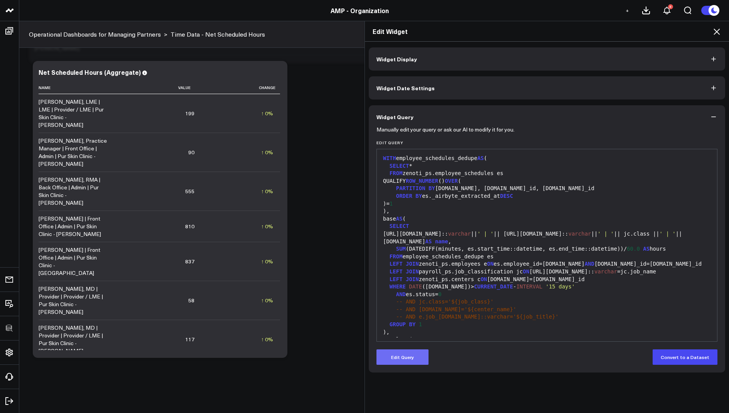
click at [394, 362] on button "Edit Query" at bounding box center [403, 357] width 52 height 15
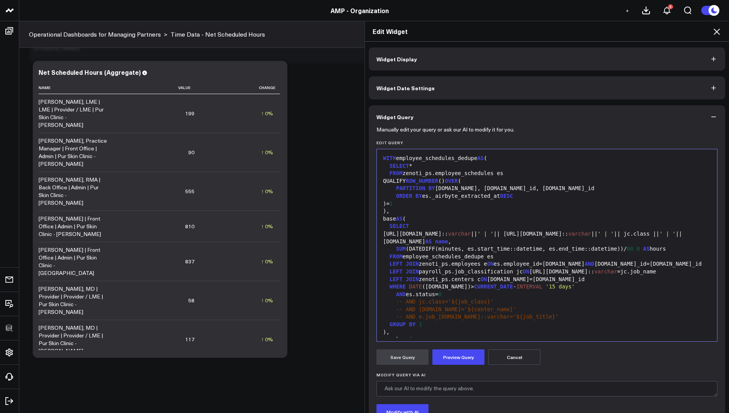
click at [452, 264] on div "LEFT JOIN zenoti_ps.employees e ON es.employee_id=[DOMAIN_NAME] AND [DOMAIN_NAM…" at bounding box center [547, 264] width 333 height 8
click at [454, 270] on div "LEFT JOIN payroll_ps.job_classification jc ON [URL][DOMAIN_NAME]:: varchar =jc.…" at bounding box center [547, 272] width 333 height 8
click at [451, 279] on div "LEFT JOIN zenoti_ps.centers c ON [DOMAIN_NAME]=[DOMAIN_NAME]_id" at bounding box center [547, 280] width 333 height 8
click at [466, 355] on button "Preview Query" at bounding box center [459, 357] width 52 height 15
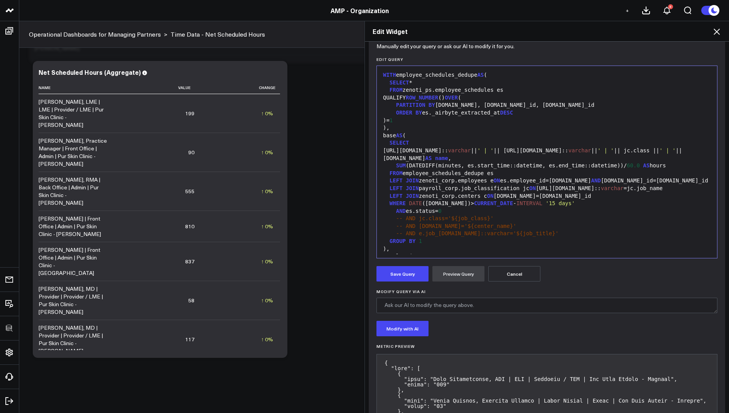
scroll to position [84, 0]
click at [400, 275] on button "Save Query" at bounding box center [403, 272] width 52 height 15
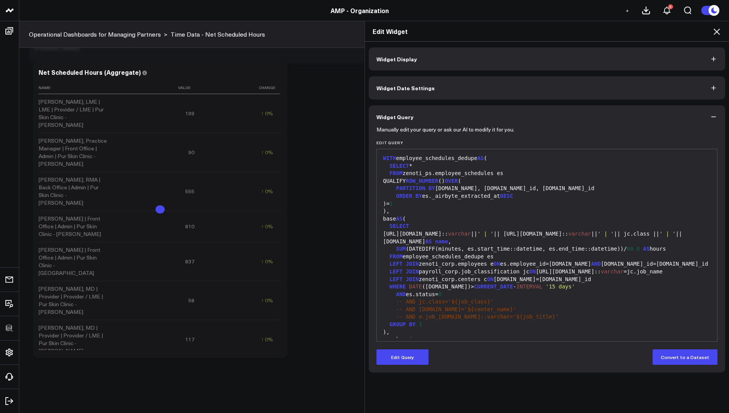
click at [717, 35] on icon at bounding box center [716, 31] width 9 height 9
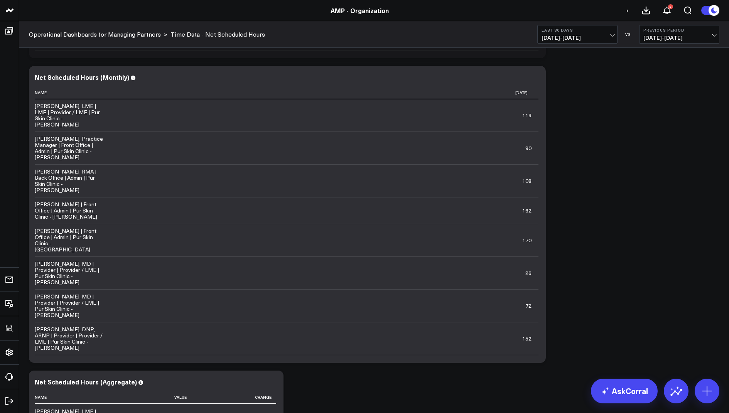
scroll to position [161, 0]
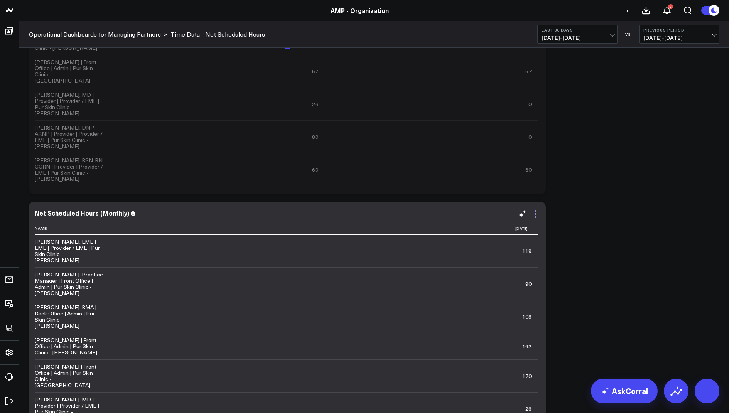
click at [537, 216] on icon at bounding box center [535, 214] width 9 height 9
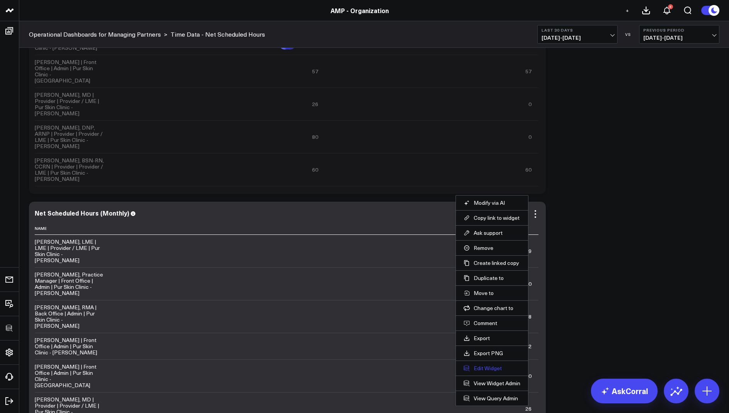
click at [484, 367] on button "Edit Widget" at bounding box center [492, 368] width 57 height 7
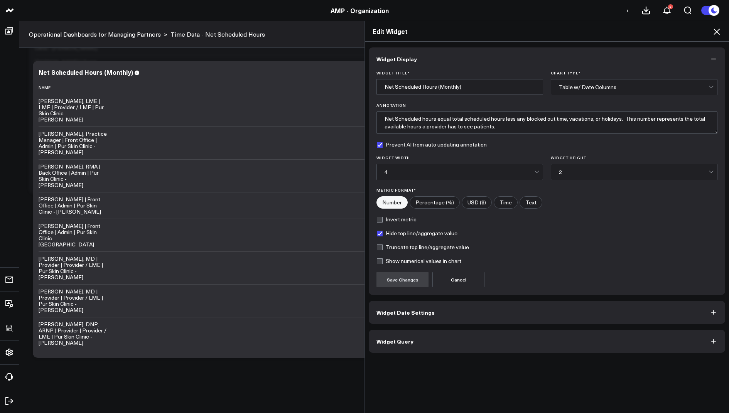
click at [392, 343] on span "Widget Query" at bounding box center [395, 341] width 37 height 6
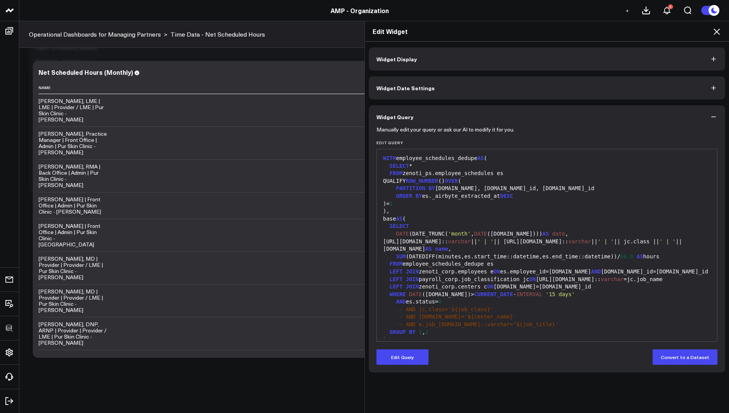
click at [719, 33] on icon at bounding box center [716, 31] width 9 height 9
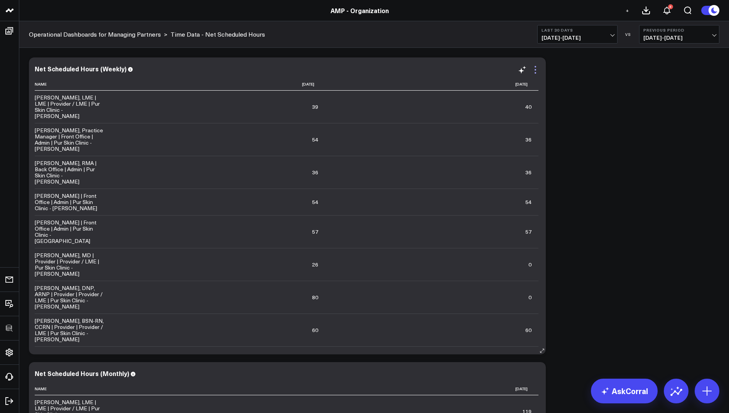
click at [536, 74] on icon at bounding box center [535, 69] width 9 height 9
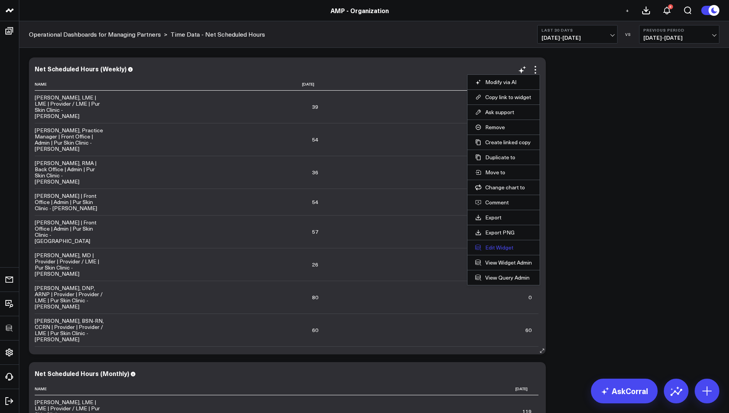
click at [493, 248] on button "Edit Widget" at bounding box center [503, 247] width 57 height 7
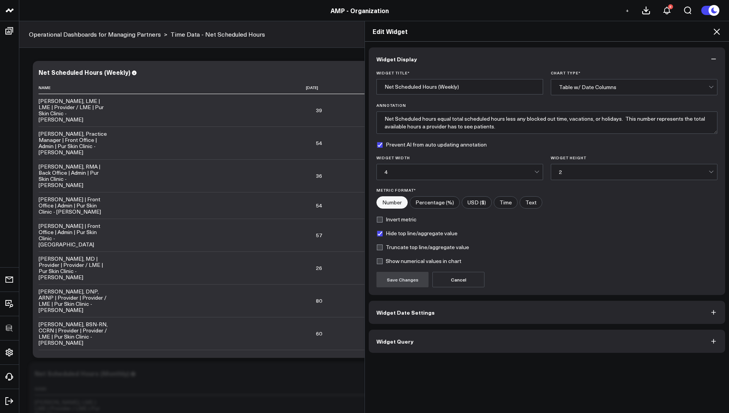
click at [397, 333] on button "Widget Query" at bounding box center [547, 341] width 357 height 23
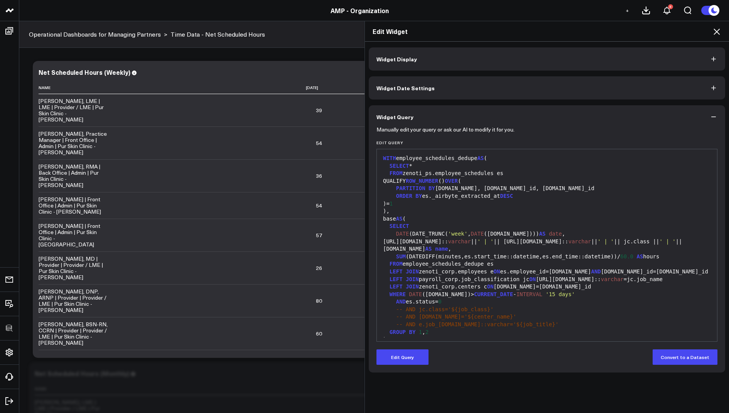
click at [713, 33] on icon at bounding box center [716, 31] width 9 height 9
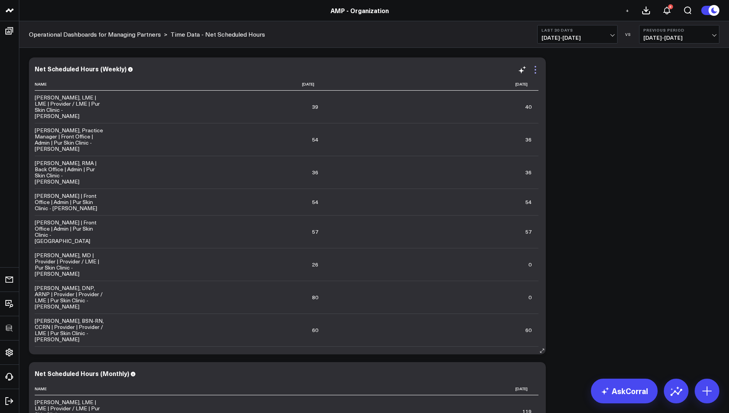
click at [538, 67] on icon at bounding box center [535, 69] width 9 height 9
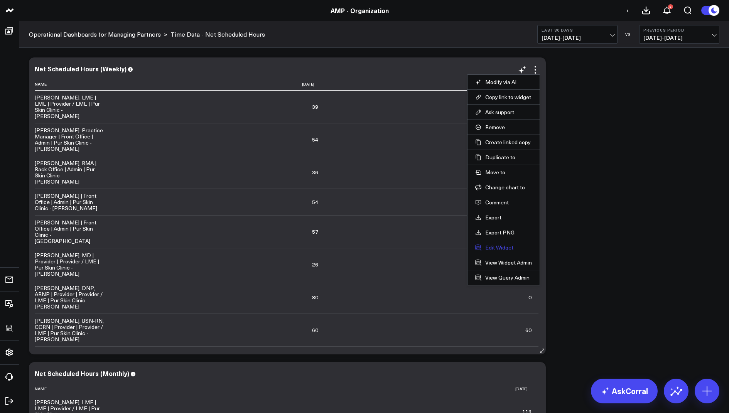
click at [492, 246] on button "Edit Widget" at bounding box center [503, 247] width 57 height 7
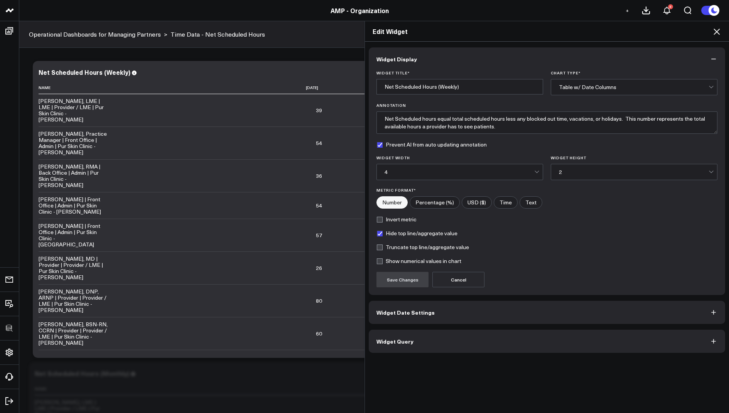
click at [429, 339] on button "Widget Query" at bounding box center [547, 341] width 357 height 23
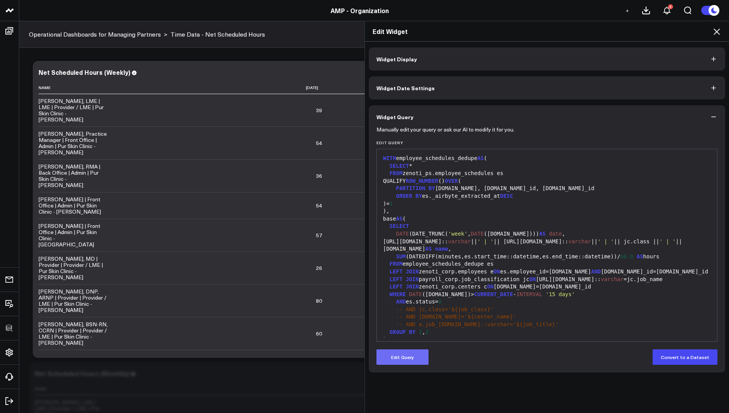
click at [397, 363] on button "Edit Query" at bounding box center [403, 357] width 52 height 15
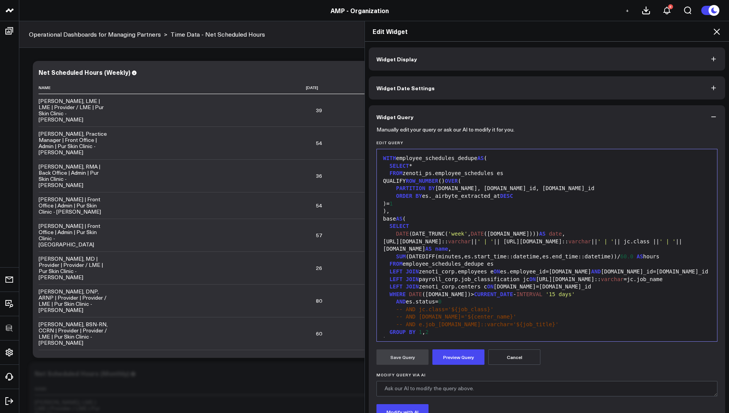
click at [436, 174] on div "FROM zenoti_ps.employee_schedules es" at bounding box center [547, 174] width 333 height 8
click at [457, 358] on button "Preview Query" at bounding box center [459, 357] width 52 height 15
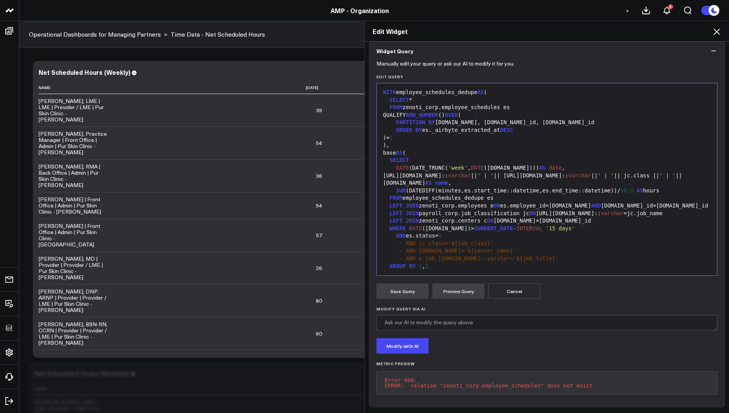
click at [719, 29] on icon at bounding box center [717, 32] width 6 height 6
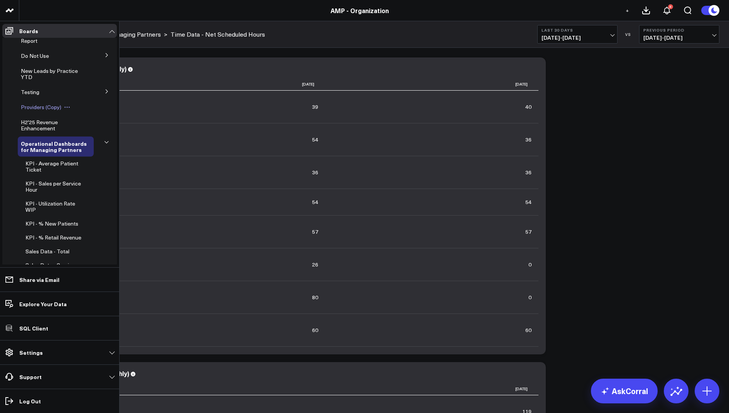
scroll to position [313, 0]
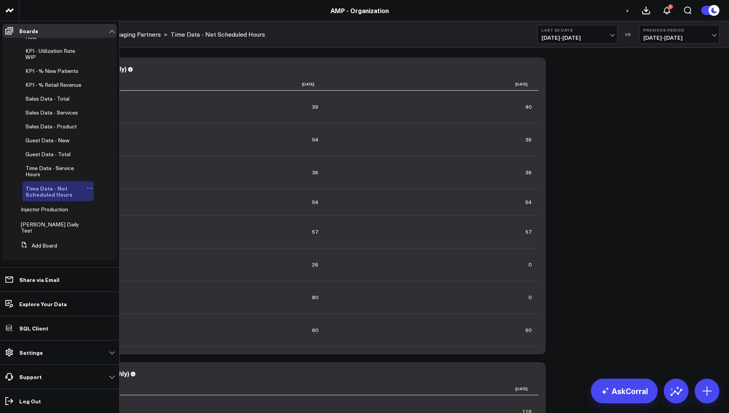
click at [87, 191] on icon at bounding box center [90, 188] width 6 height 6
click at [110, 207] on button "Edit Name" at bounding box center [124, 205] width 63 height 15
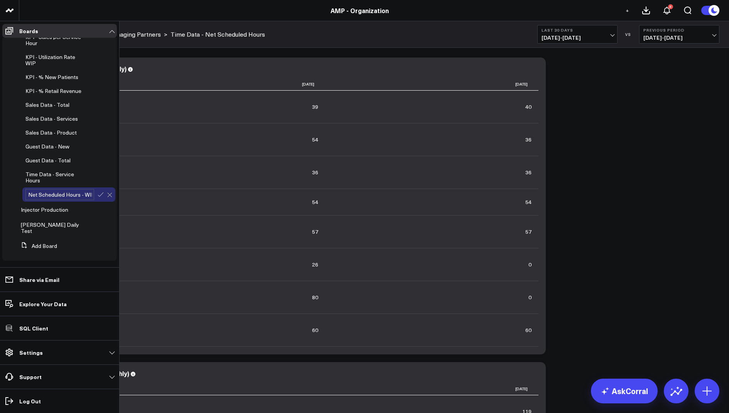
scroll to position [0, 33]
type input "Time Data - Net Scheduled Hours - WIP"
click at [97, 198] on icon at bounding box center [100, 194] width 7 height 7
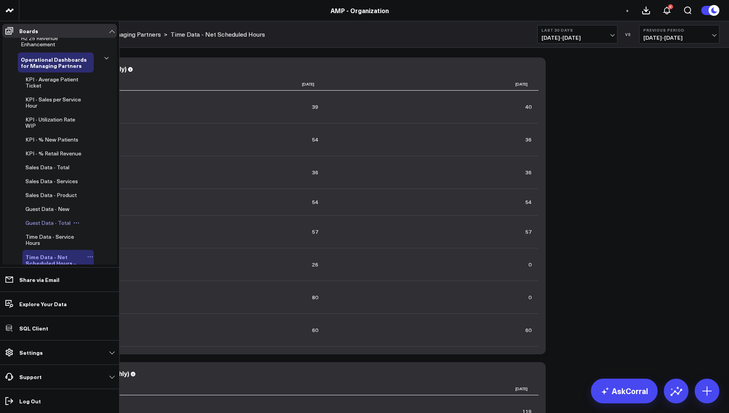
scroll to position [238, 0]
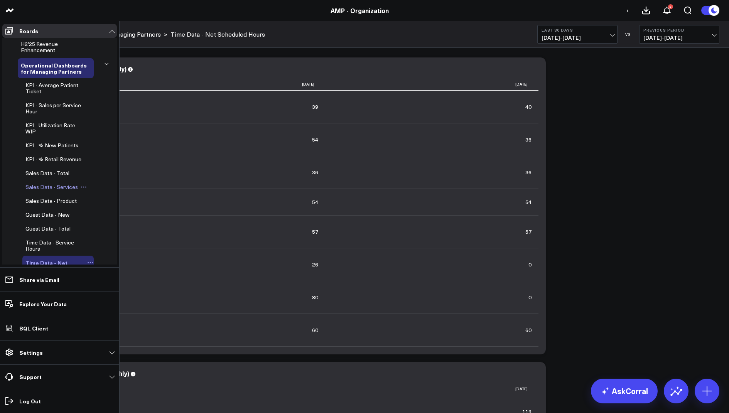
click at [58, 194] on div "Sales Data - Services" at bounding box center [57, 187] width 71 height 14
click at [59, 191] on span "Sales Data - Services" at bounding box center [51, 186] width 52 height 7
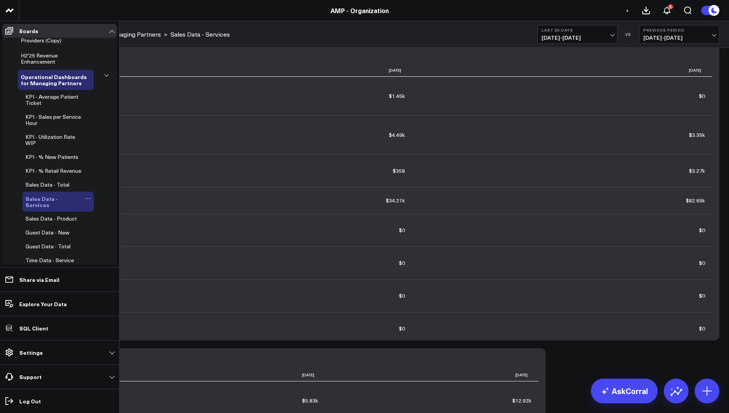
scroll to position [233, 0]
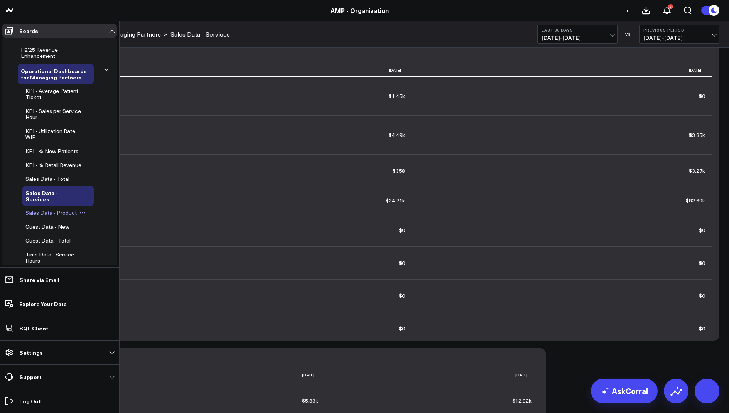
click at [54, 215] on span "Sales Data - Product" at bounding box center [50, 212] width 51 height 7
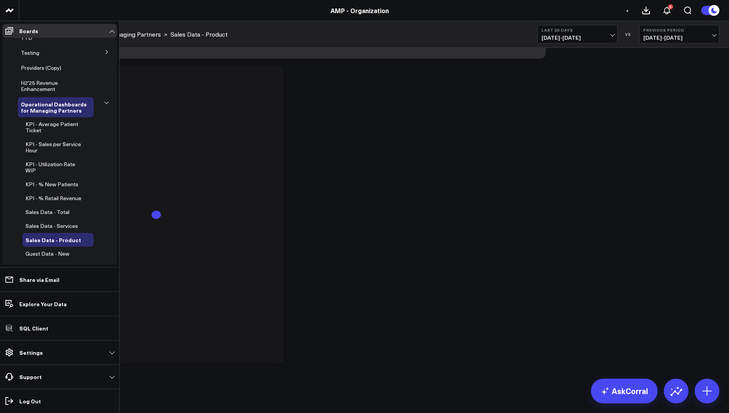
scroll to position [313, 0]
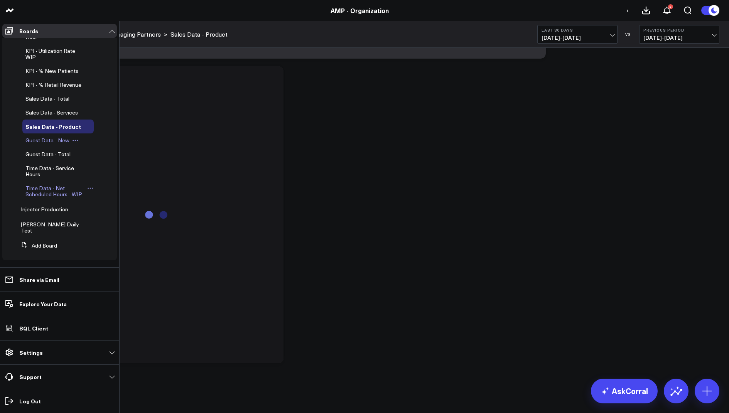
click at [40, 144] on span "Guest Data - New" at bounding box center [47, 140] width 44 height 7
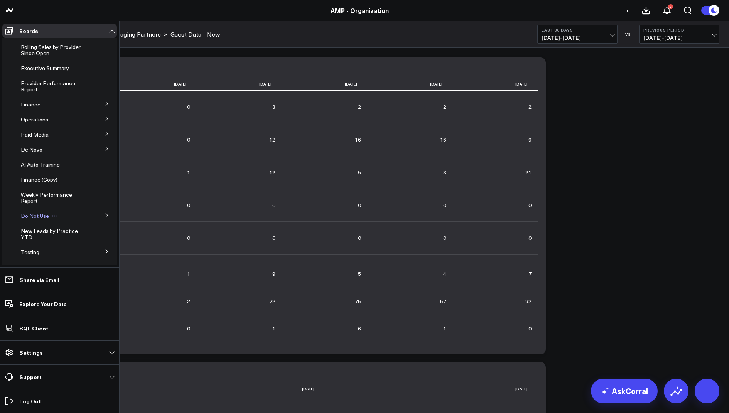
scroll to position [313, 0]
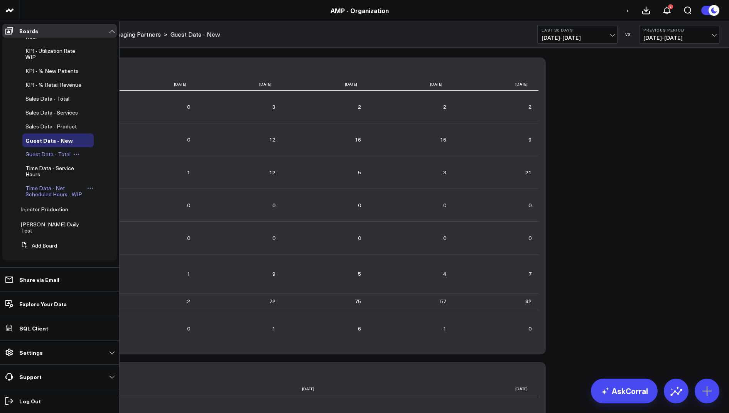
click at [52, 158] on span "Guest Data - Total" at bounding box center [47, 153] width 45 height 7
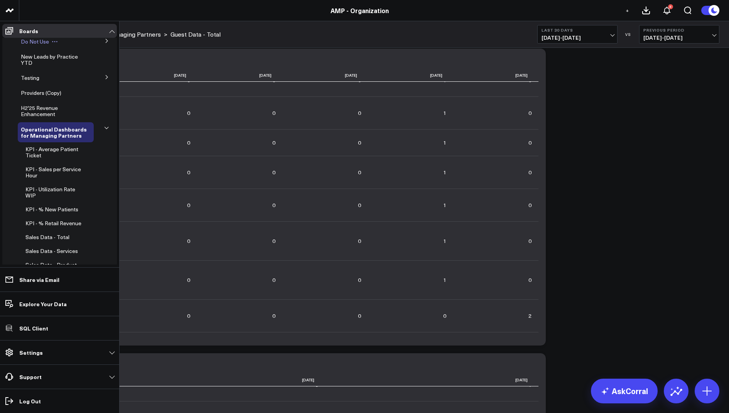
scroll to position [257, 0]
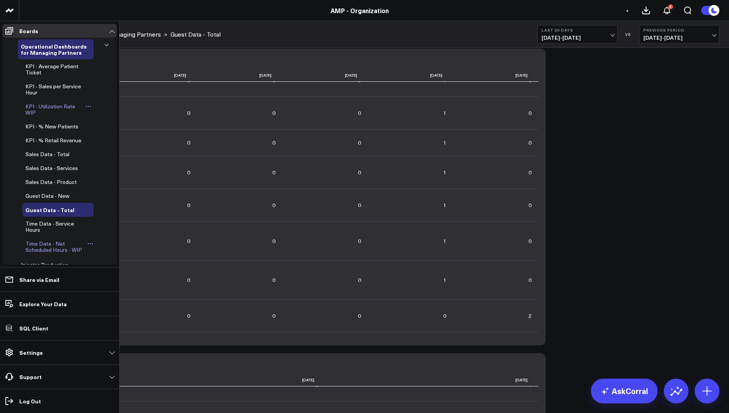
click at [51, 107] on span "KPI - Utilization Rate WIP" at bounding box center [50, 110] width 50 height 14
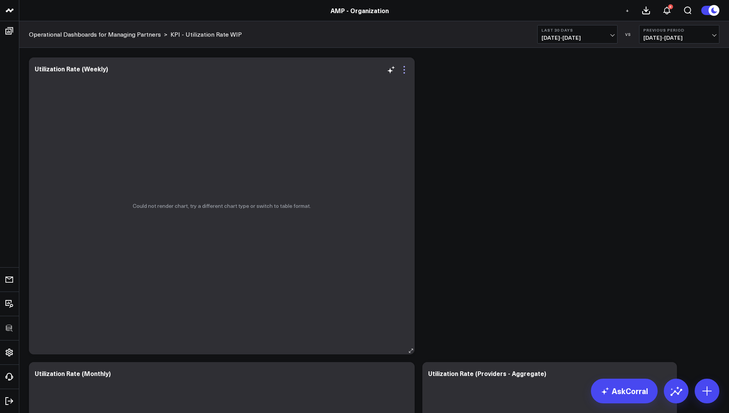
click at [409, 72] on icon at bounding box center [404, 69] width 9 height 9
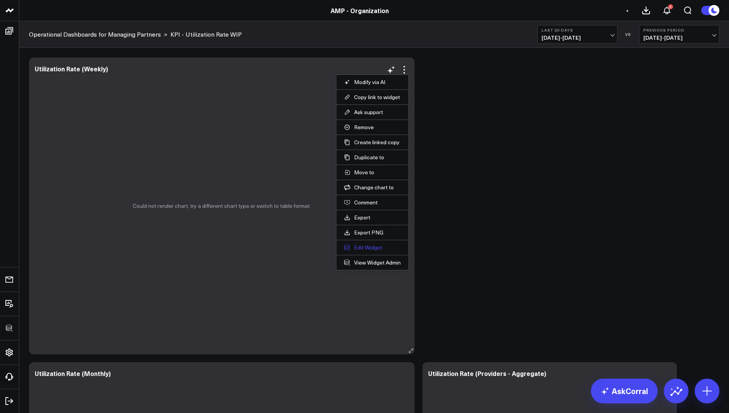
click at [356, 248] on button "Edit Widget" at bounding box center [372, 247] width 57 height 7
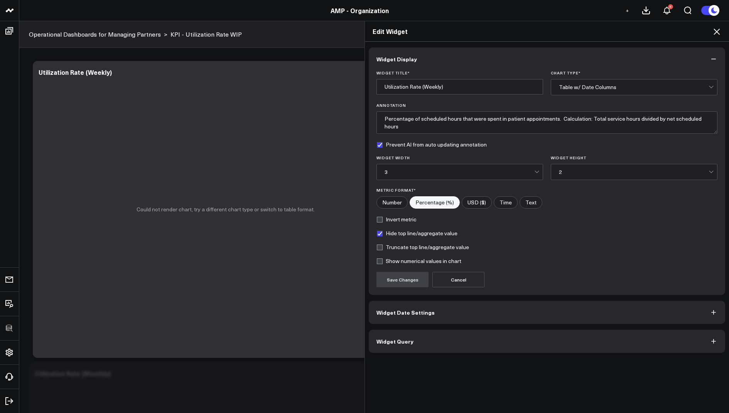
click at [391, 348] on button "Widget Query" at bounding box center [547, 341] width 357 height 23
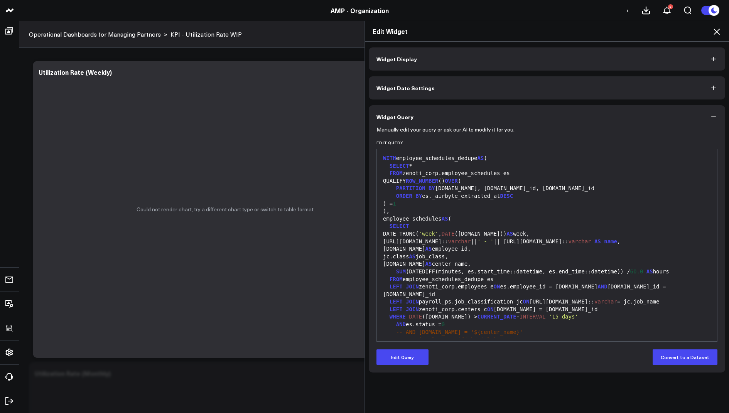
click at [719, 31] on icon at bounding box center [716, 31] width 9 height 9
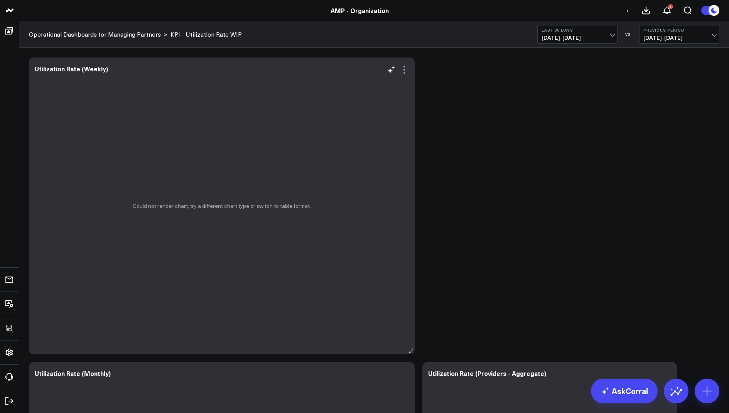
click at [406, 70] on icon at bounding box center [404, 69] width 9 height 9
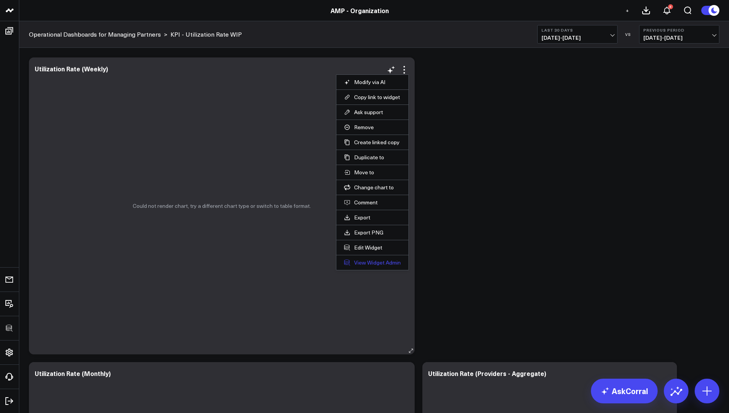
click at [362, 259] on link "View Widget Admin" at bounding box center [372, 262] width 57 height 7
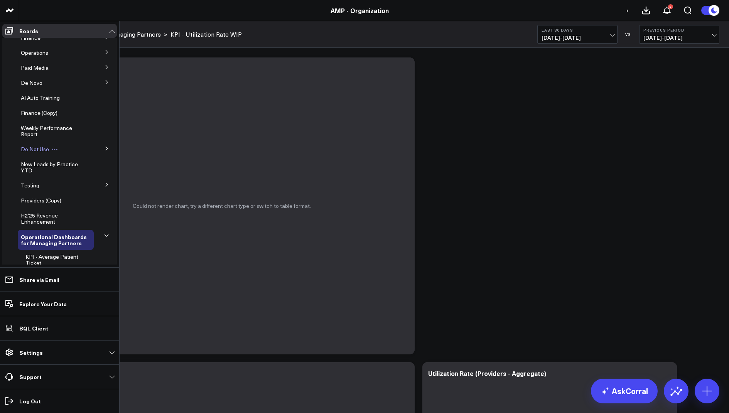
scroll to position [313, 0]
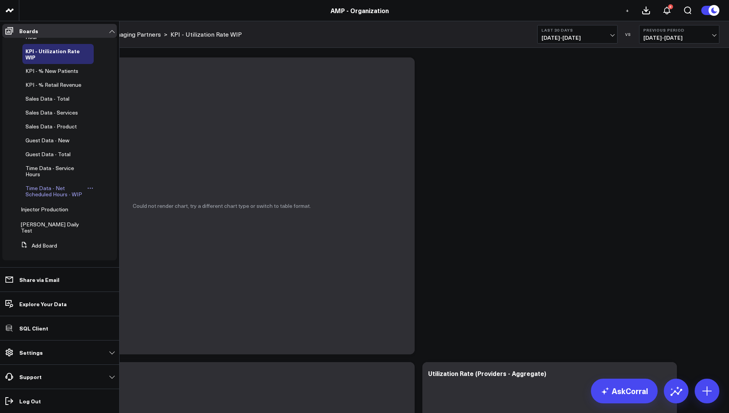
click at [54, 198] on span "Time Data - Net Scheduled Hours - WIP" at bounding box center [53, 191] width 57 height 14
